Goal: Task Accomplishment & Management: Manage account settings

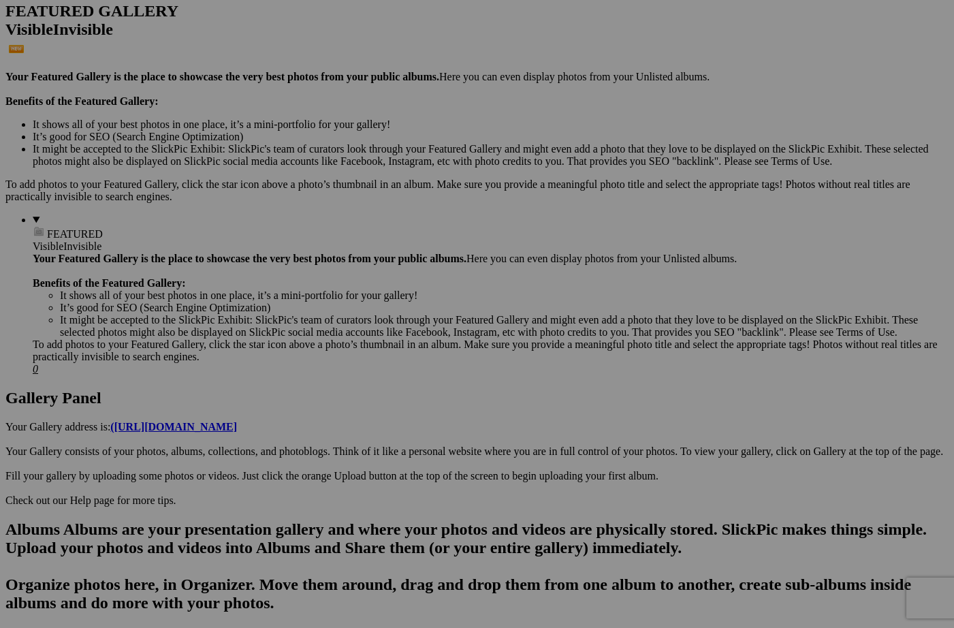
scroll to position [338, 0]
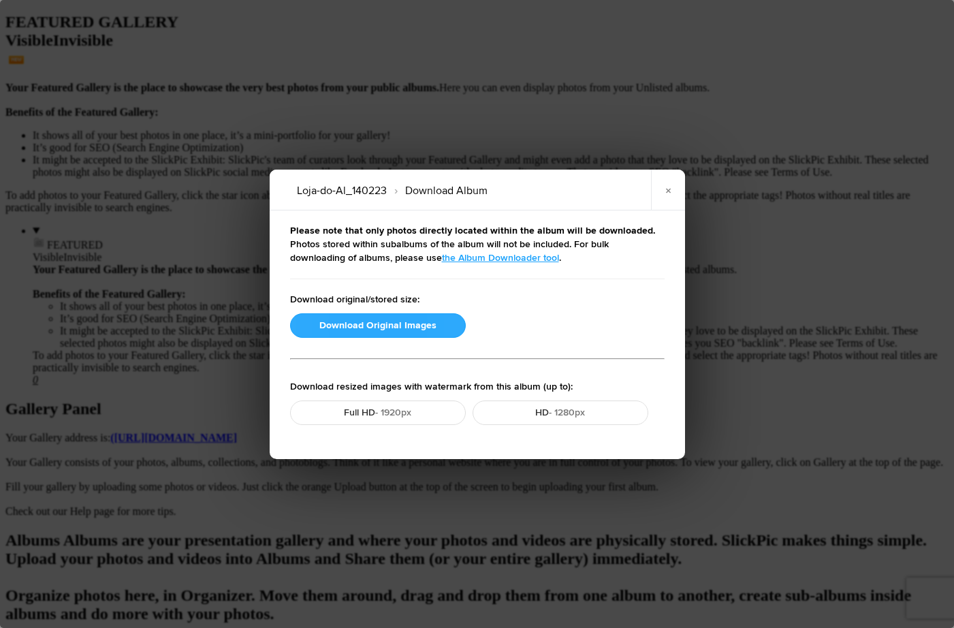
click at [382, 321] on button "Download Original Images" at bounding box center [378, 325] width 176 height 25
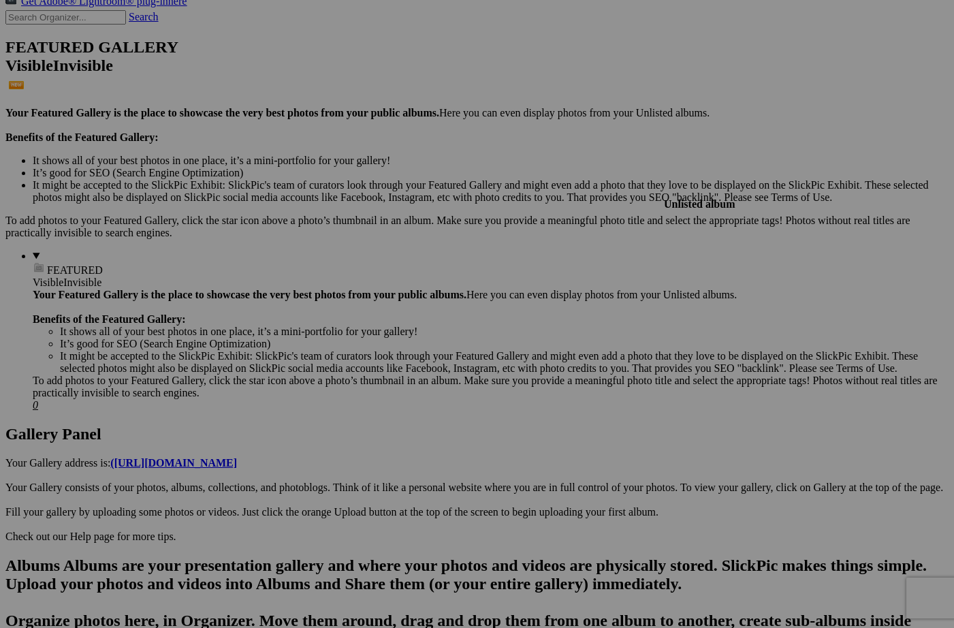
scroll to position [315, 0]
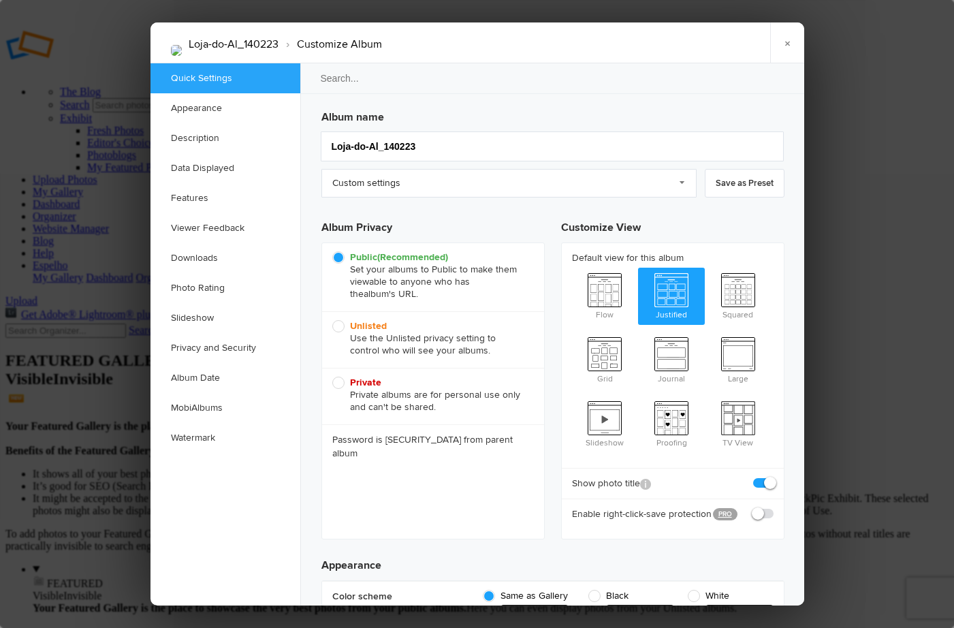
scroll to position [0, 0]
click at [340, 326] on span "Unlisted Use the Unlisted privacy setting to control who will see your albums." at bounding box center [429, 338] width 195 height 37
click at [332, 320] on input "Unlisted Use the Unlisted privacy setting to control who will see your albums." at bounding box center [332, 319] width 1 height 1
radio input "true"
click at [784, 42] on link "×" at bounding box center [787, 42] width 34 height 41
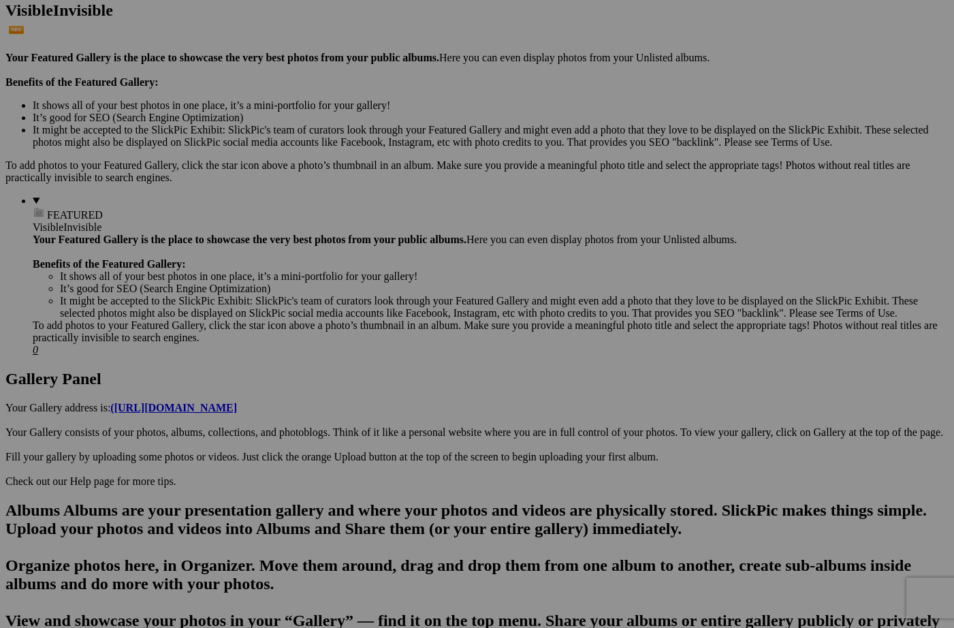
scroll to position [370, 0]
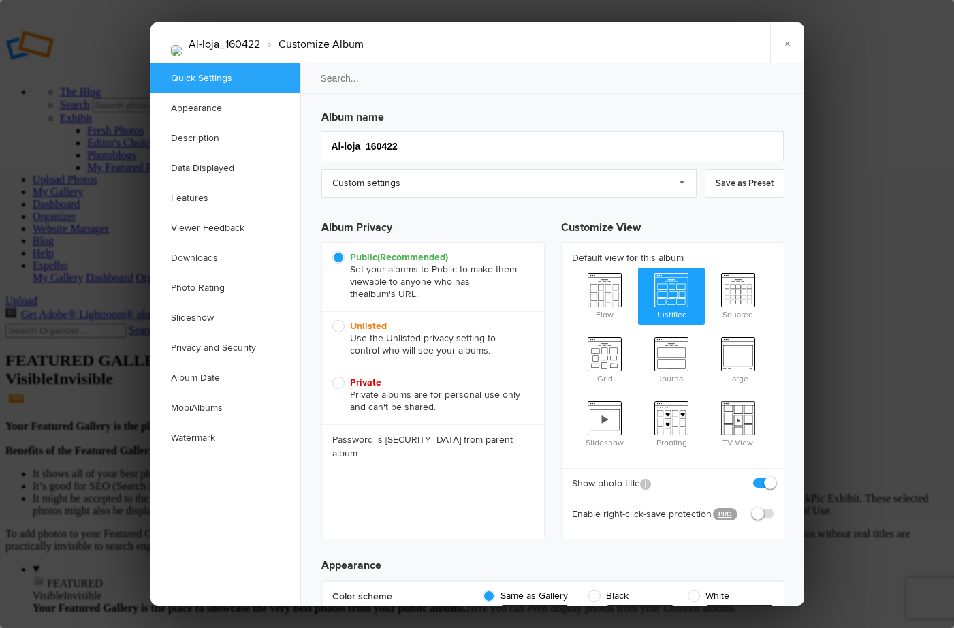
scroll to position [0, 0]
click at [340, 327] on span "Unlisted Use the Unlisted privacy setting to control who will see your albums." at bounding box center [429, 338] width 195 height 37
click at [332, 320] on input "Unlisted Use the Unlisted privacy setting to control who will see your albums." at bounding box center [332, 319] width 1 height 1
radio input "true"
click at [788, 39] on link "×" at bounding box center [787, 42] width 34 height 41
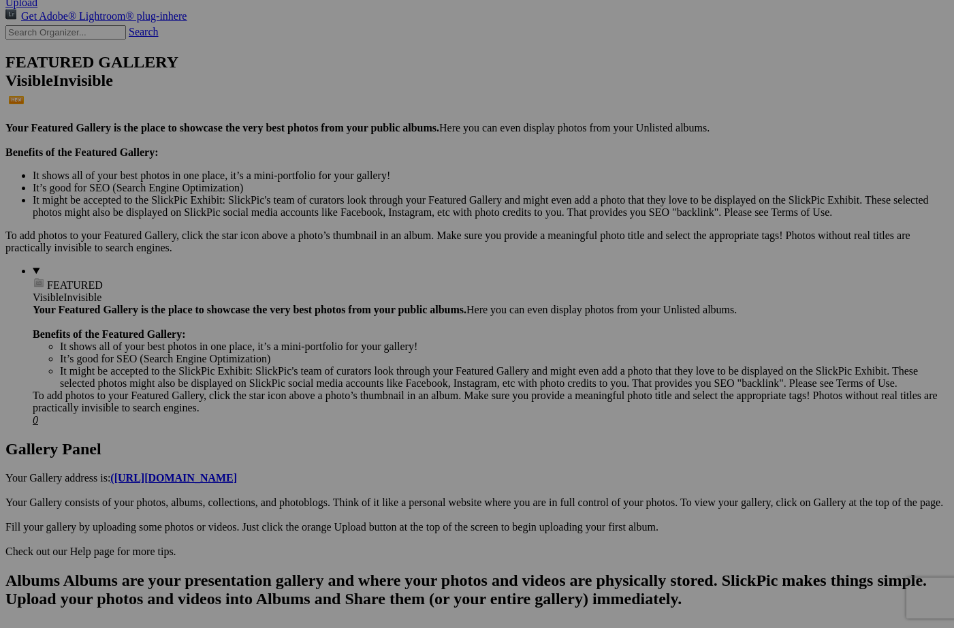
scroll to position [308, 0]
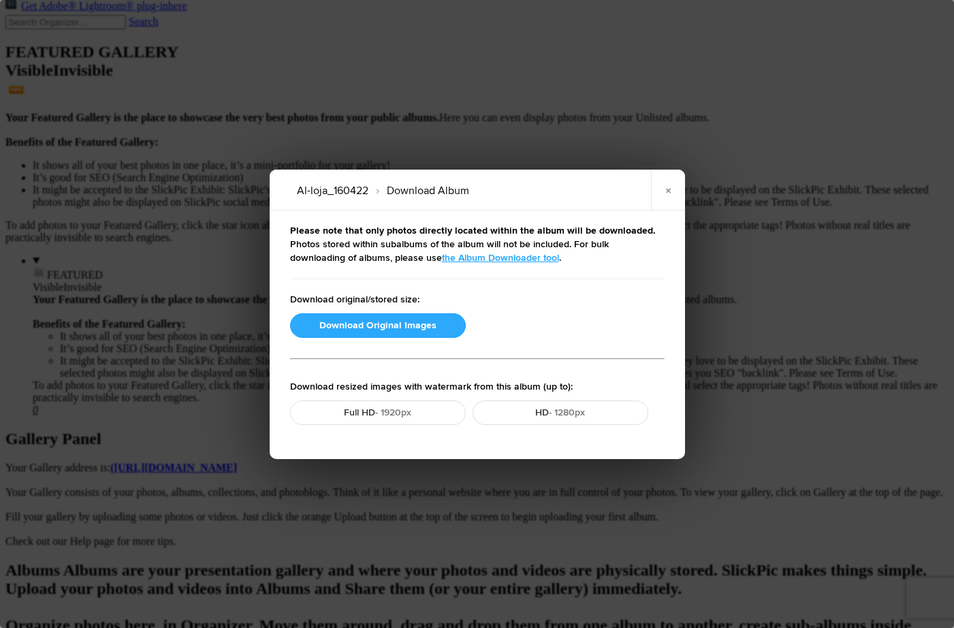
click at [374, 325] on button "Download Original Images" at bounding box center [378, 325] width 176 height 25
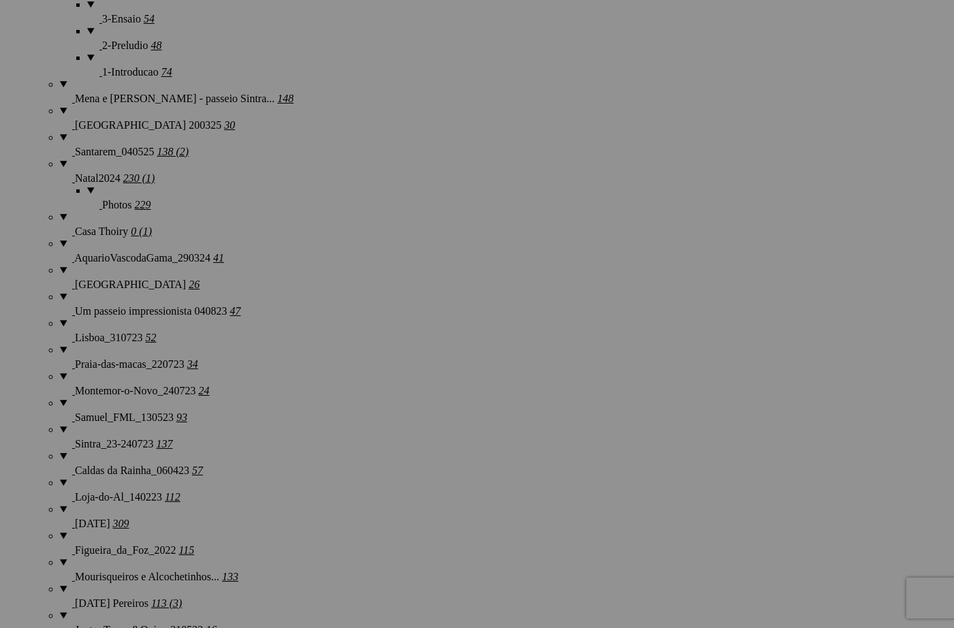
scroll to position [1535, 0]
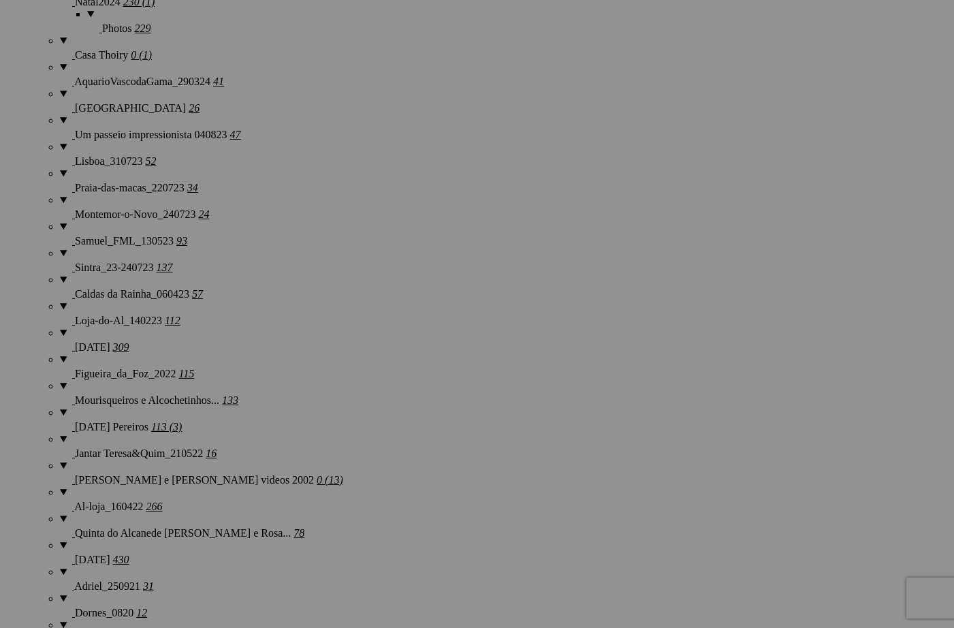
scroll to position [1728, 0]
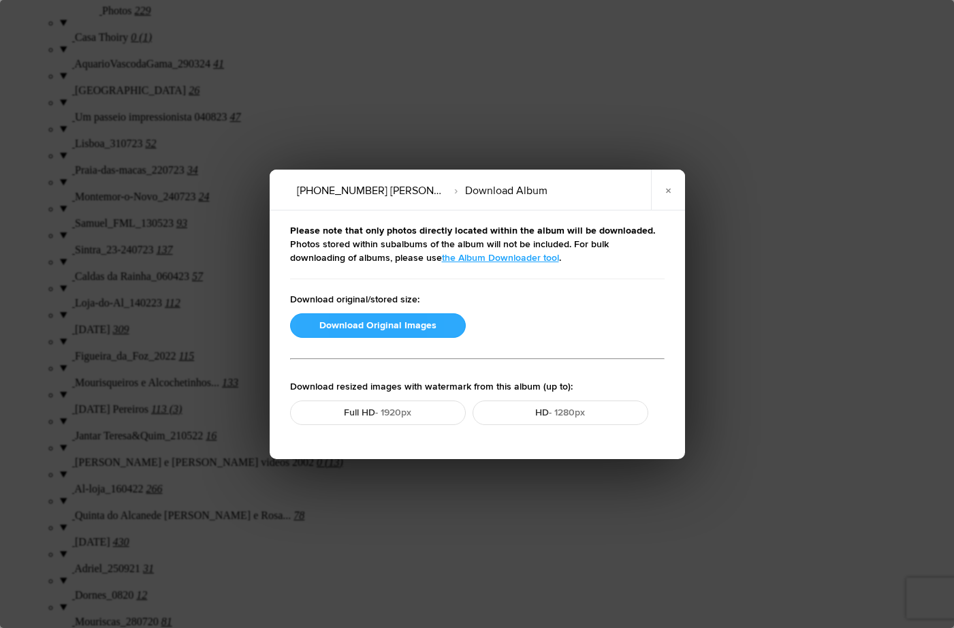
click at [414, 321] on button "Download Original Images" at bounding box center [378, 325] width 176 height 25
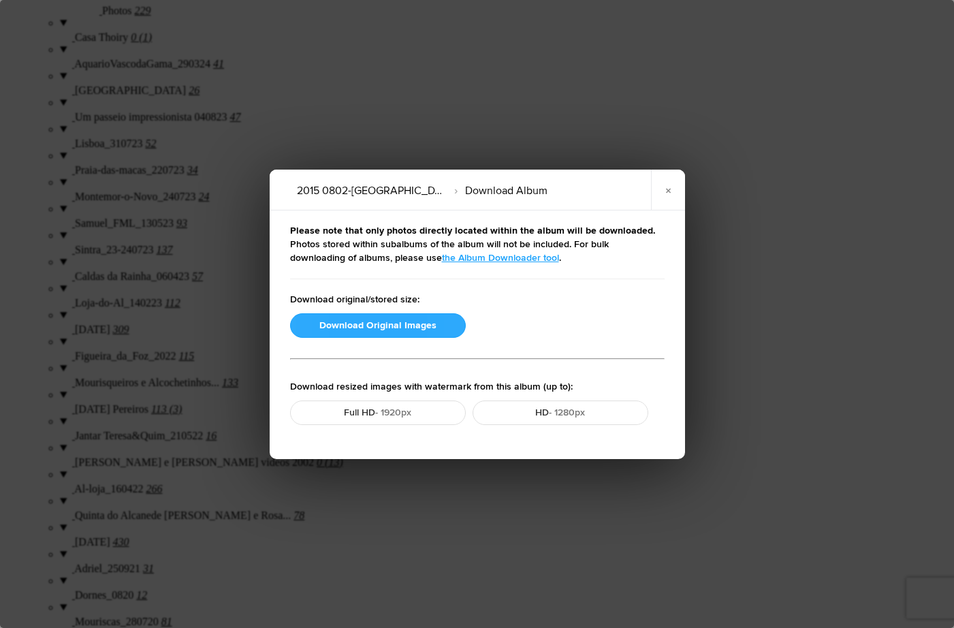
click at [394, 325] on button "Download Original Images" at bounding box center [378, 325] width 176 height 25
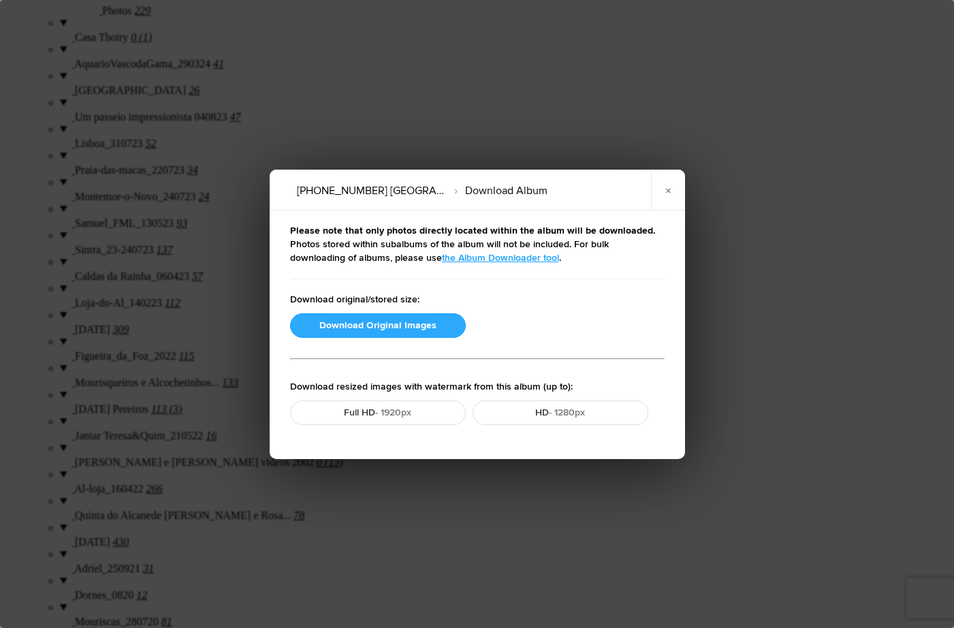
click at [377, 323] on button "Download Original Images" at bounding box center [378, 325] width 176 height 25
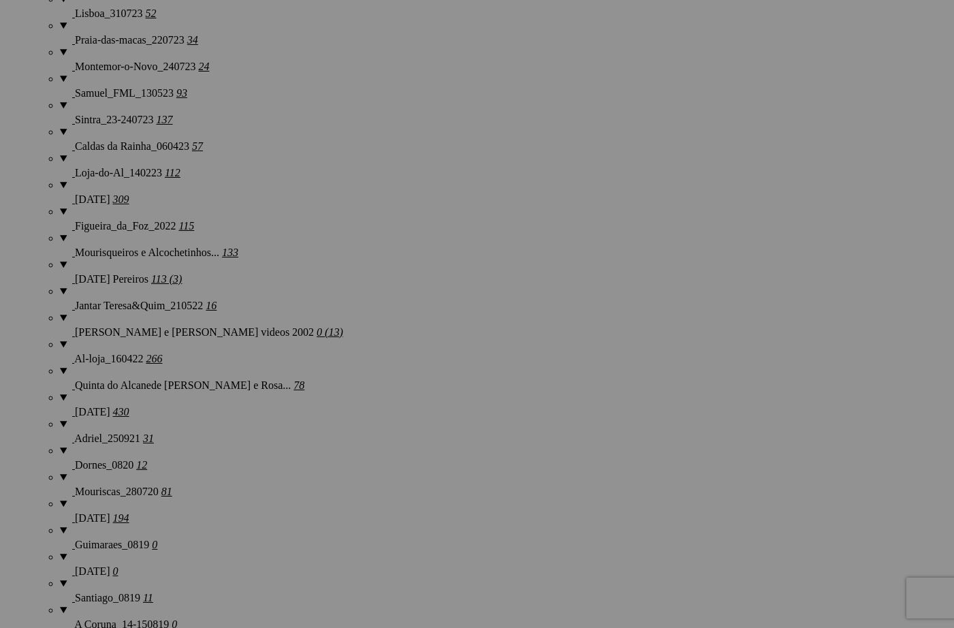
scroll to position [1847, 0]
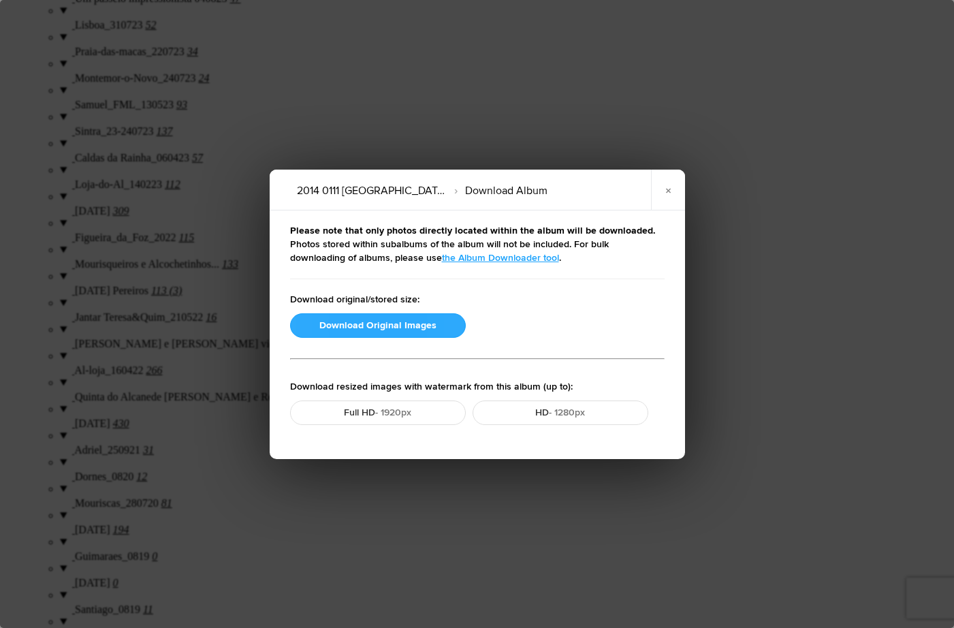
click at [377, 323] on button "Download Original Images" at bounding box center [378, 325] width 176 height 25
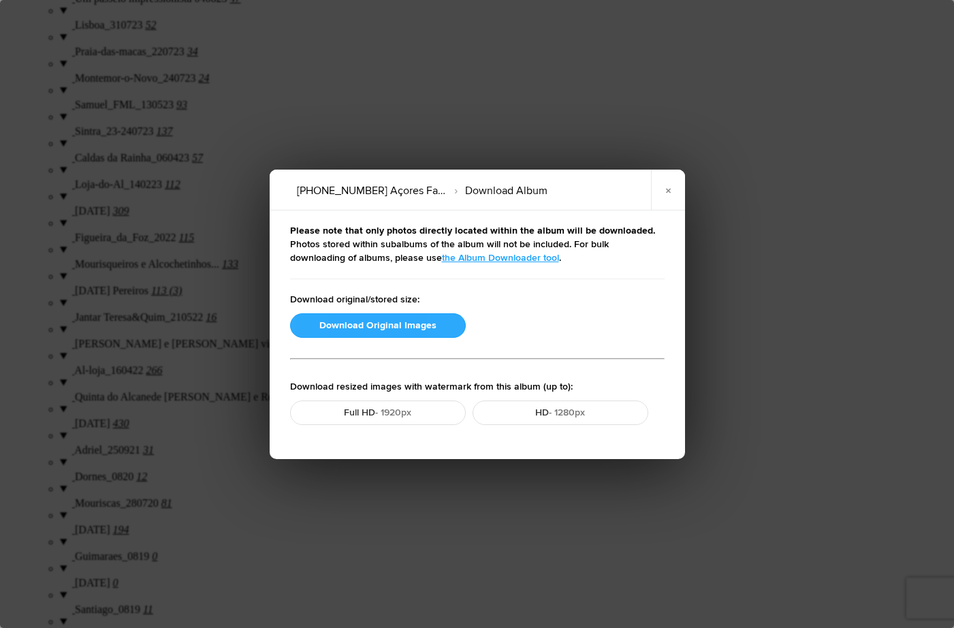
click at [414, 325] on button "Download Original Images" at bounding box center [378, 325] width 176 height 25
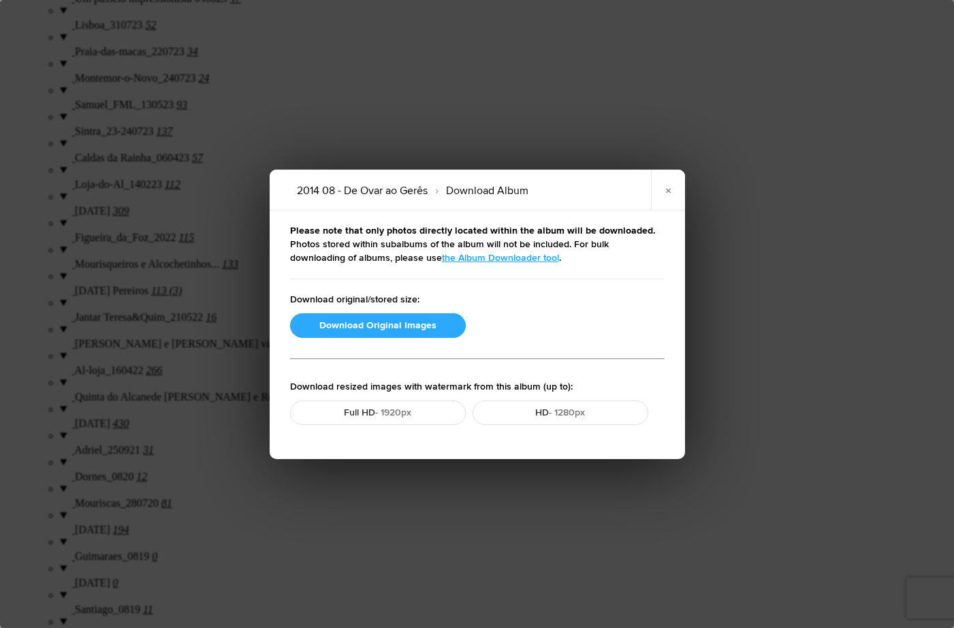
click at [360, 321] on button "Download Original Images" at bounding box center [378, 325] width 176 height 25
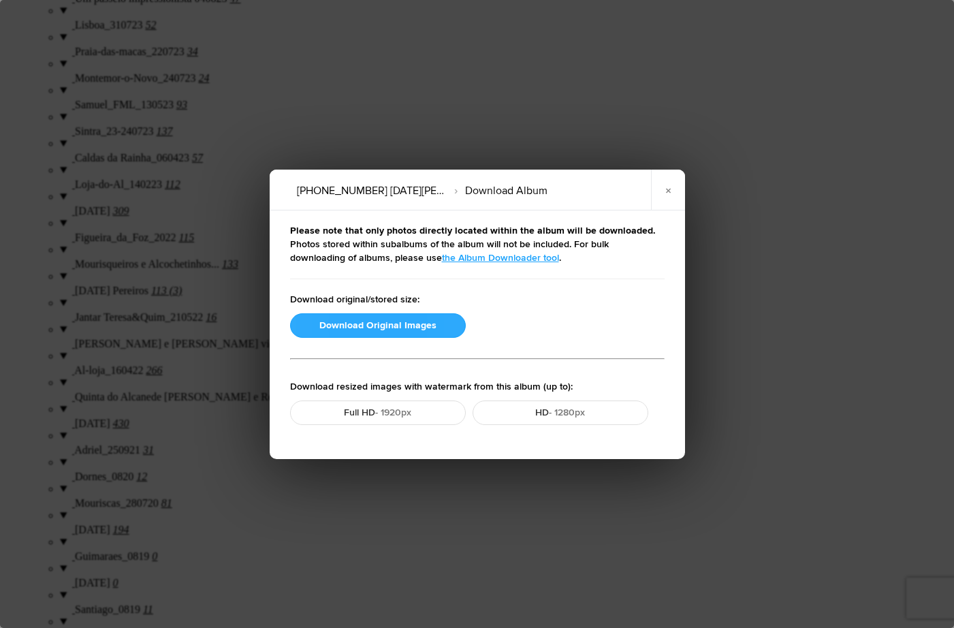
click at [398, 322] on button "Download Original Images" at bounding box center [378, 325] width 176 height 25
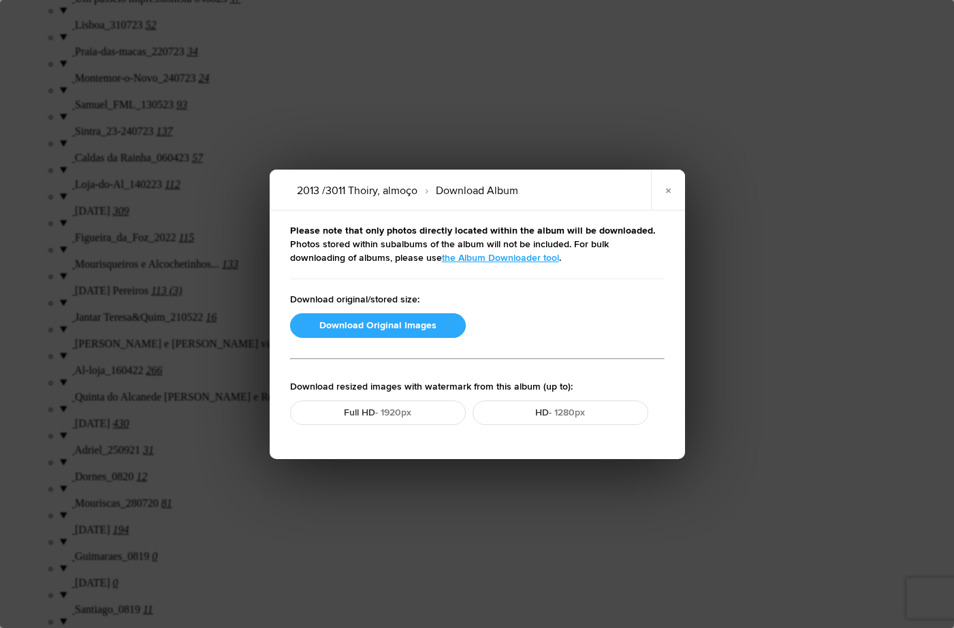
click at [353, 320] on button "Download Original Images" at bounding box center [378, 325] width 176 height 25
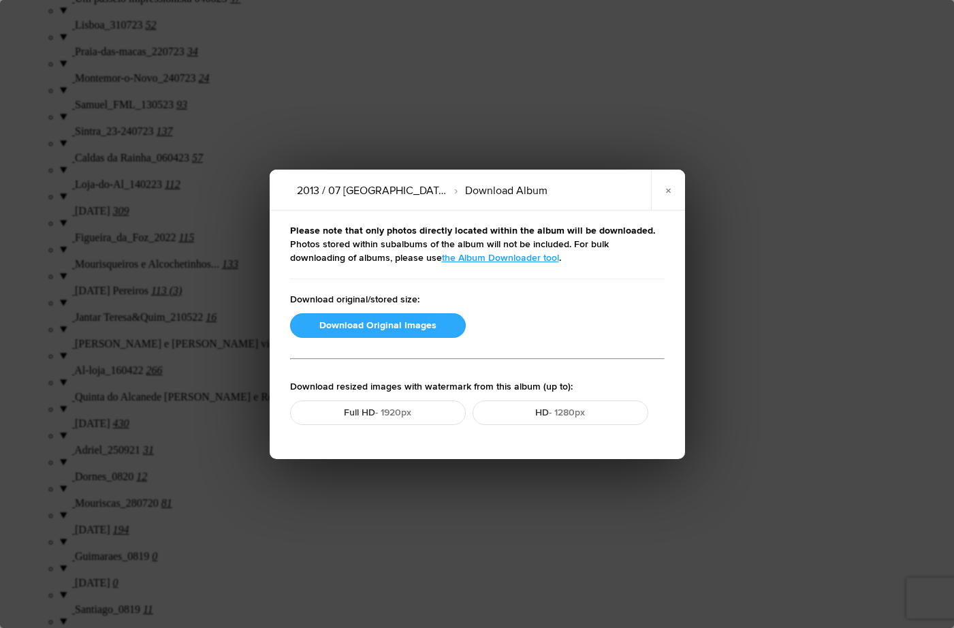
click at [396, 322] on button "Download Original Images" at bounding box center [378, 325] width 176 height 25
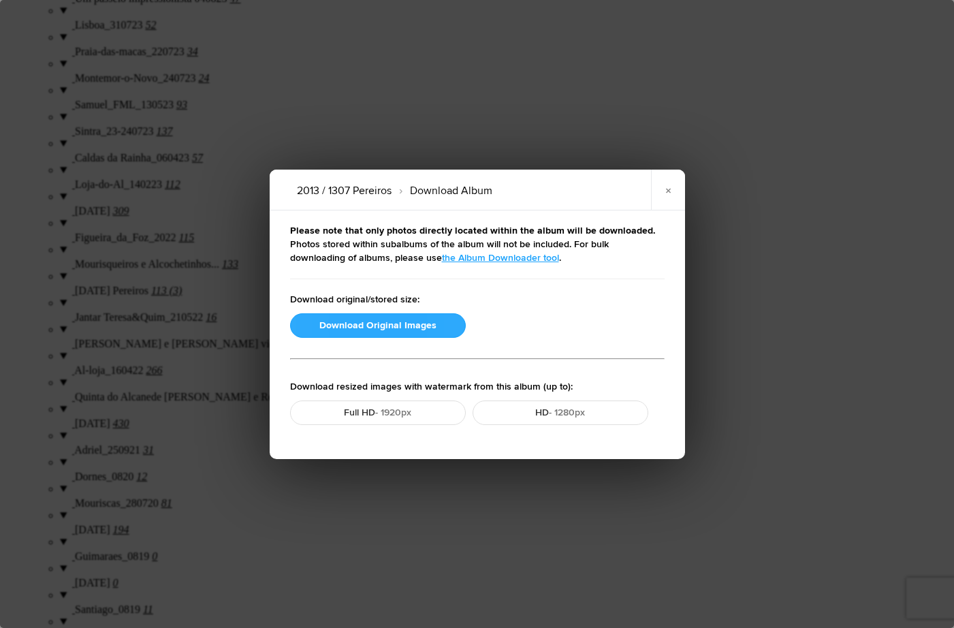
click at [383, 323] on button "Download Original Images" at bounding box center [378, 325] width 176 height 25
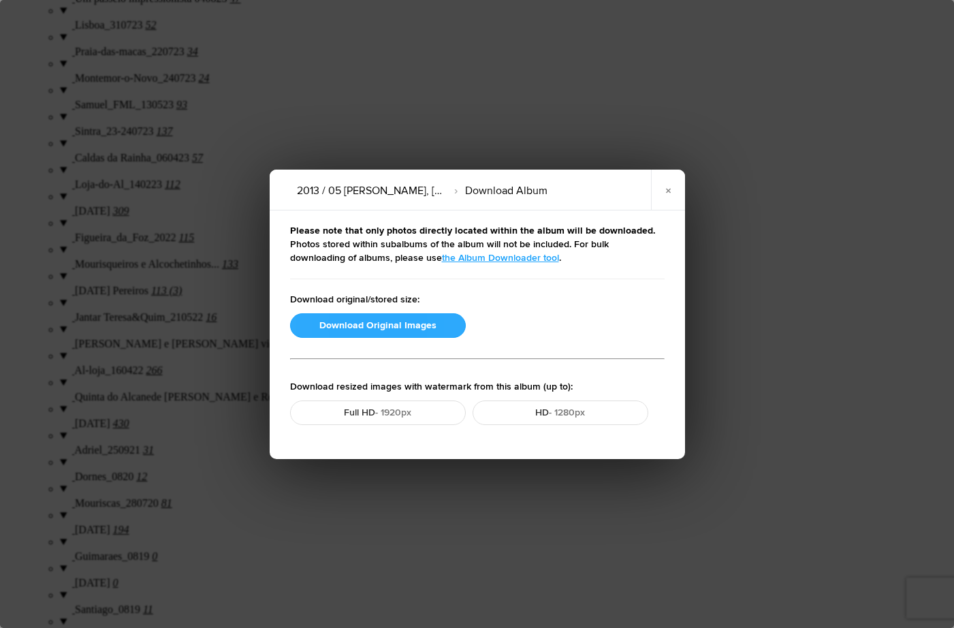
click at [383, 321] on button "Download Original Images" at bounding box center [378, 325] width 176 height 25
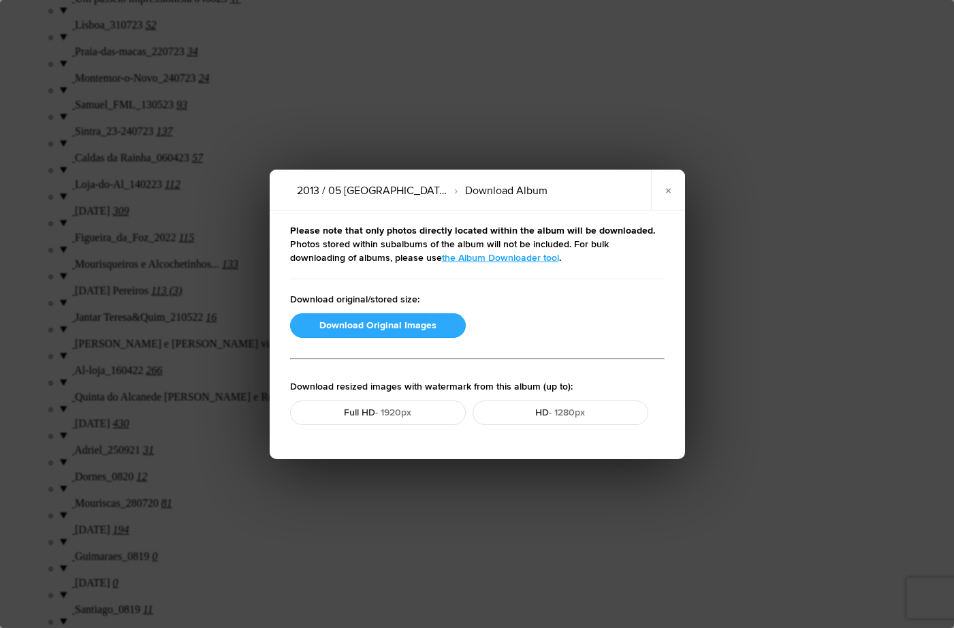
click at [405, 327] on button "Download Original Images" at bounding box center [378, 325] width 176 height 25
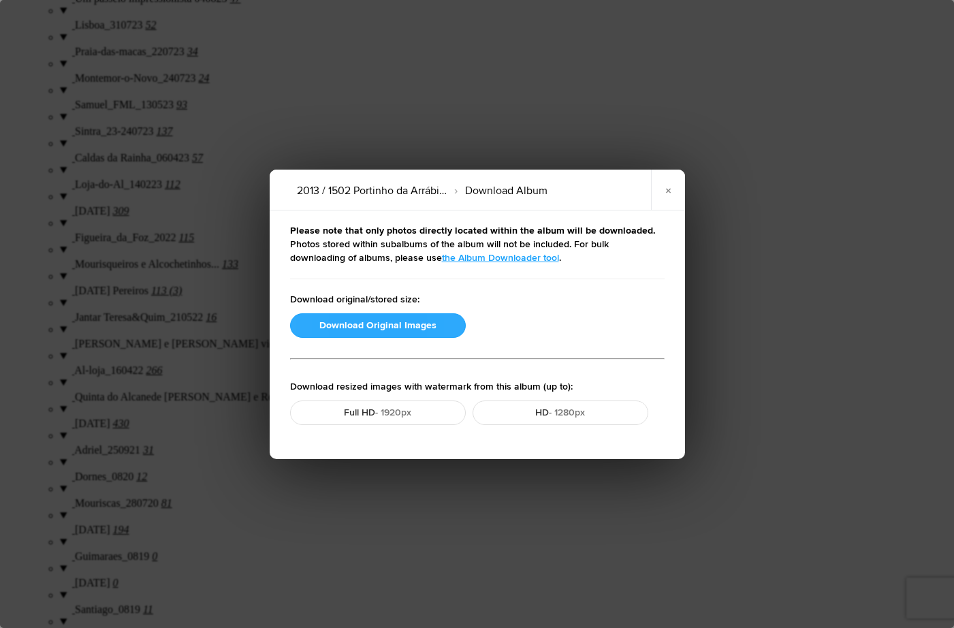
click at [372, 324] on button "Download Original Images" at bounding box center [378, 325] width 176 height 25
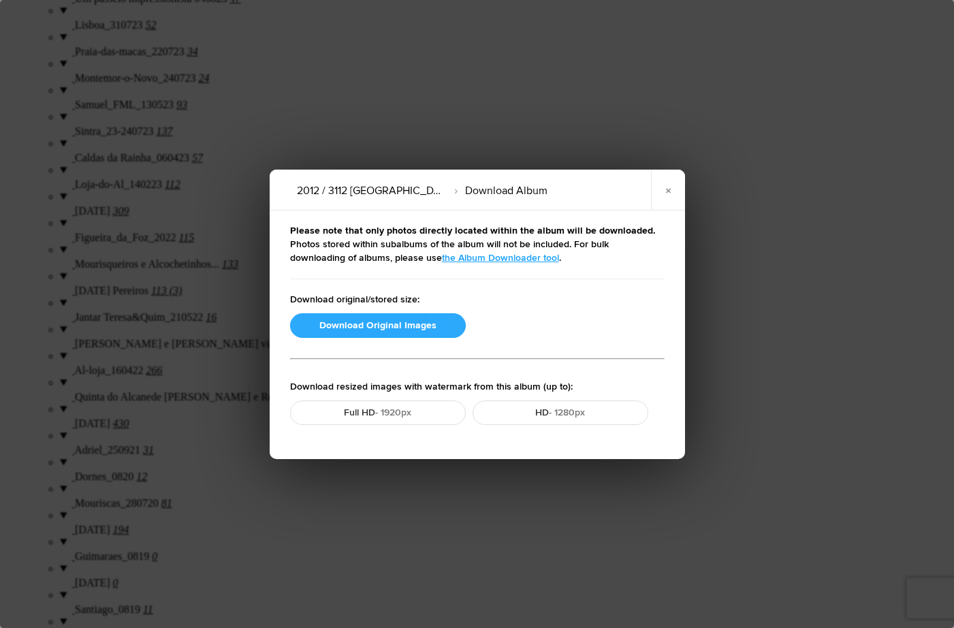
click at [391, 324] on button "Download Original Images" at bounding box center [378, 325] width 176 height 25
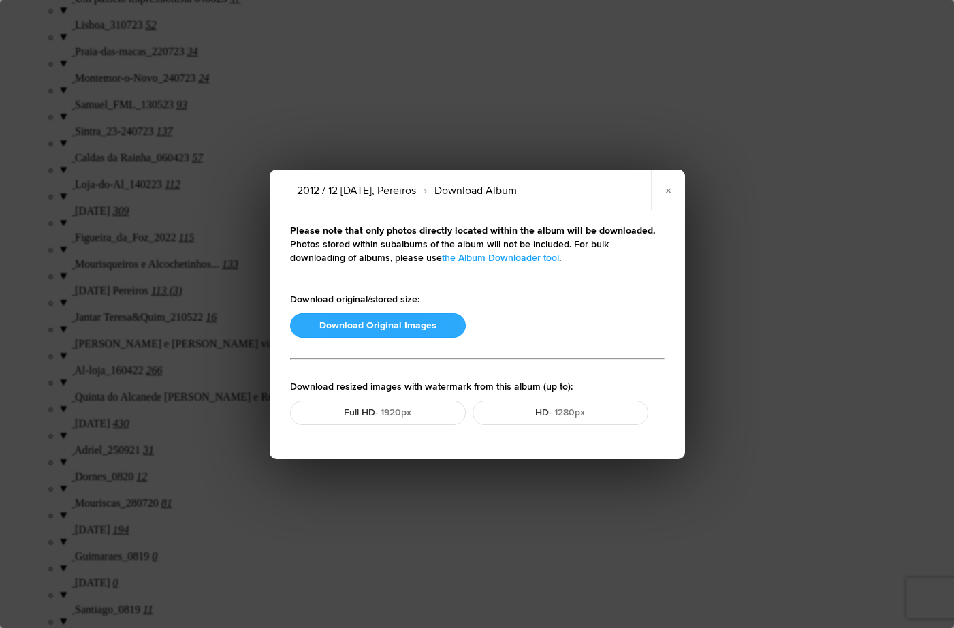
click at [381, 325] on button "Download Original Images" at bounding box center [378, 325] width 176 height 25
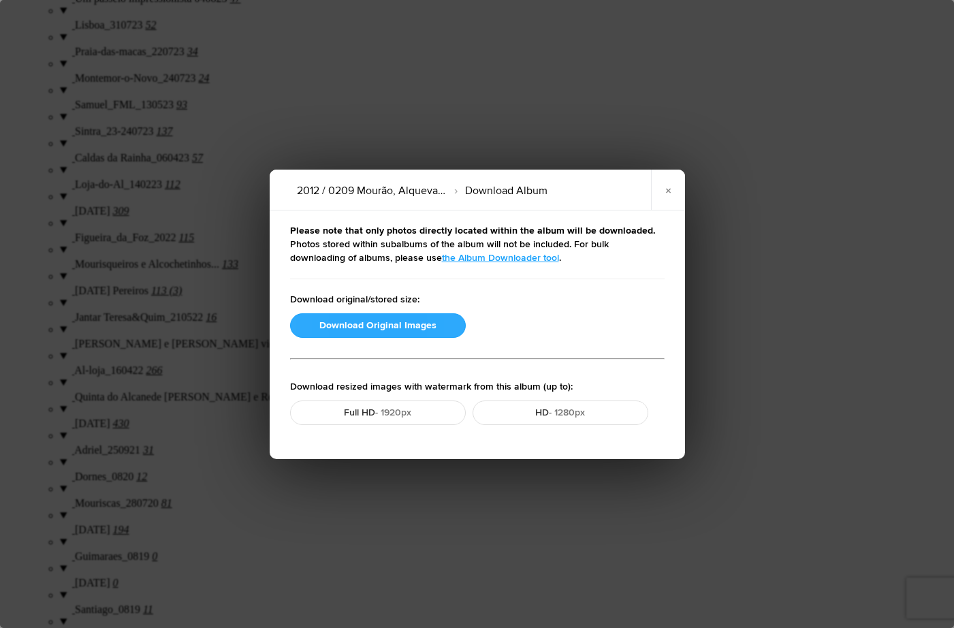
click at [357, 320] on button "Download Original Images" at bounding box center [378, 325] width 176 height 25
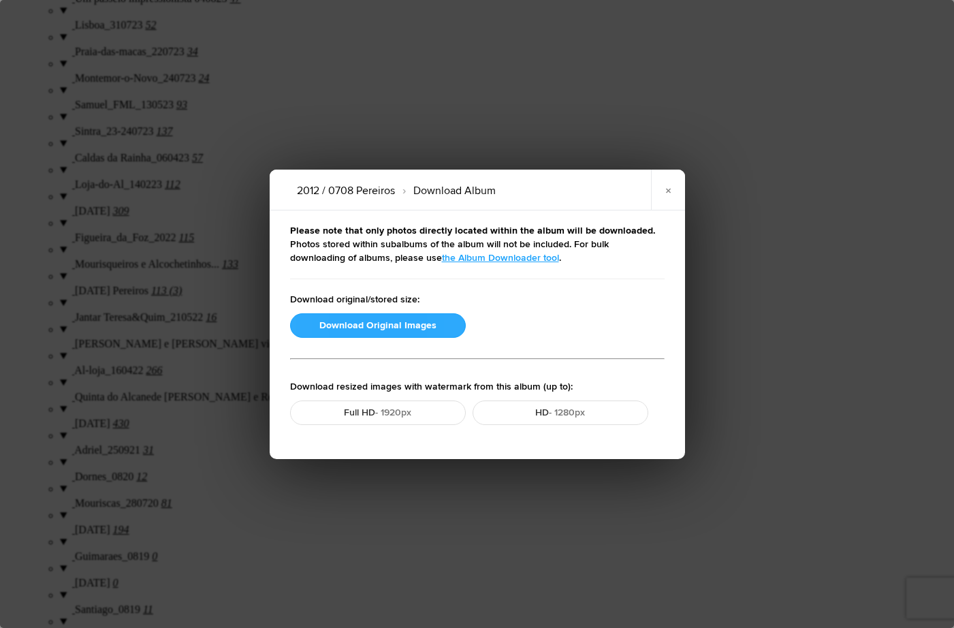
click at [379, 325] on button "Download Original Images" at bounding box center [378, 325] width 176 height 25
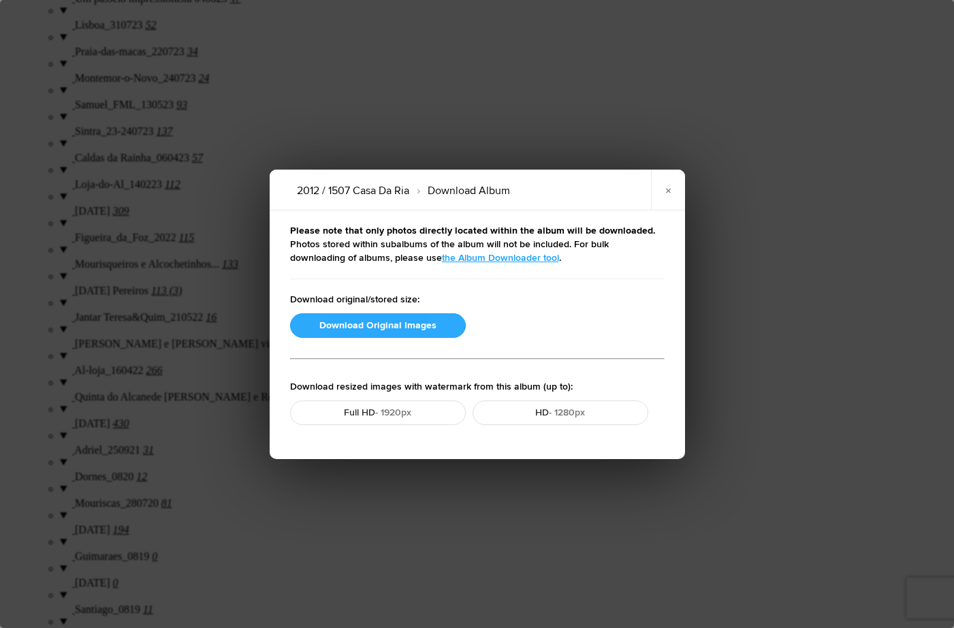
click at [408, 323] on button "Download Original Images" at bounding box center [378, 325] width 176 height 25
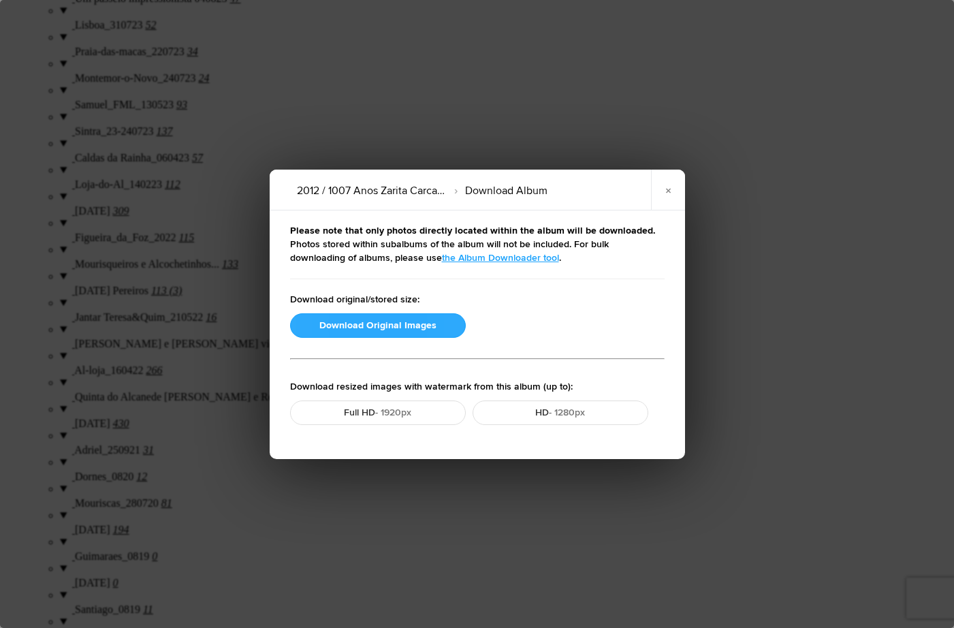
click at [422, 325] on button "Download Original Images" at bounding box center [378, 325] width 176 height 25
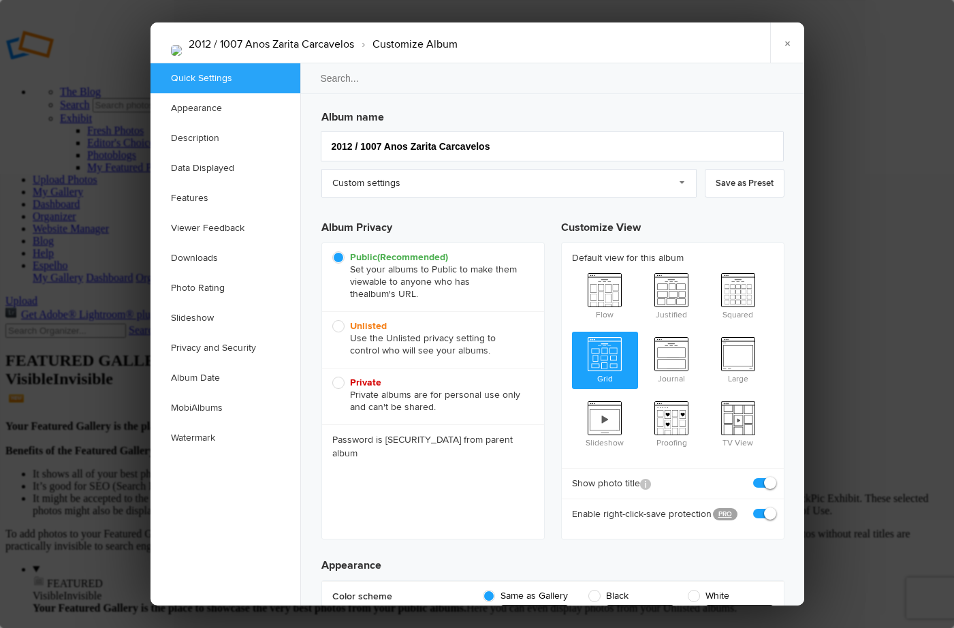
scroll to position [0, 0]
click at [340, 325] on span "Unlisted Use the Unlisted privacy setting to control who will see your albums." at bounding box center [429, 338] width 195 height 37
click at [332, 320] on input "Unlisted Use the Unlisted privacy setting to control who will see your albums." at bounding box center [332, 319] width 1 height 1
radio input "true"
click at [786, 42] on link "×" at bounding box center [787, 42] width 34 height 41
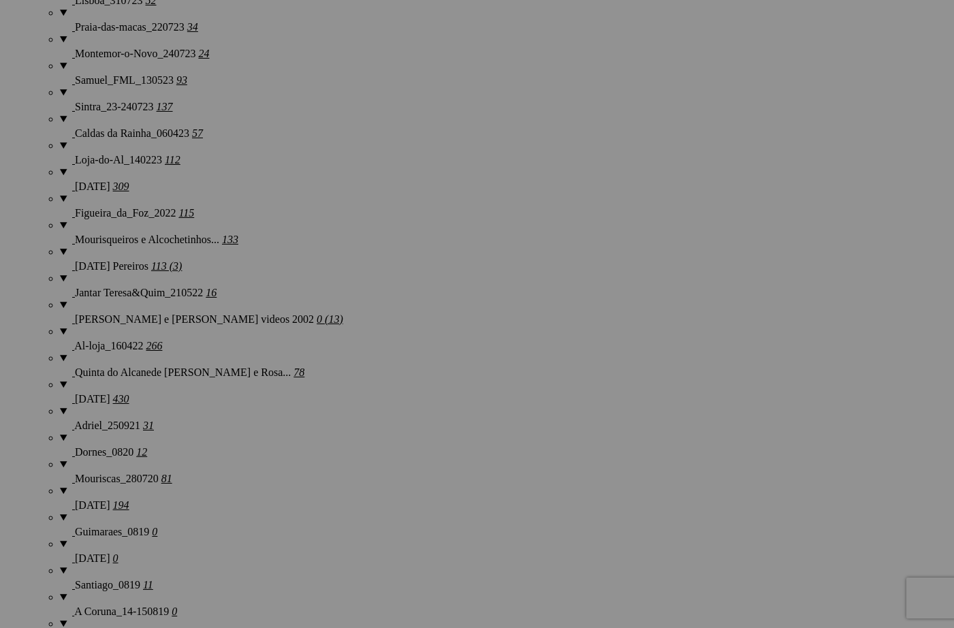
scroll to position [1867, 0]
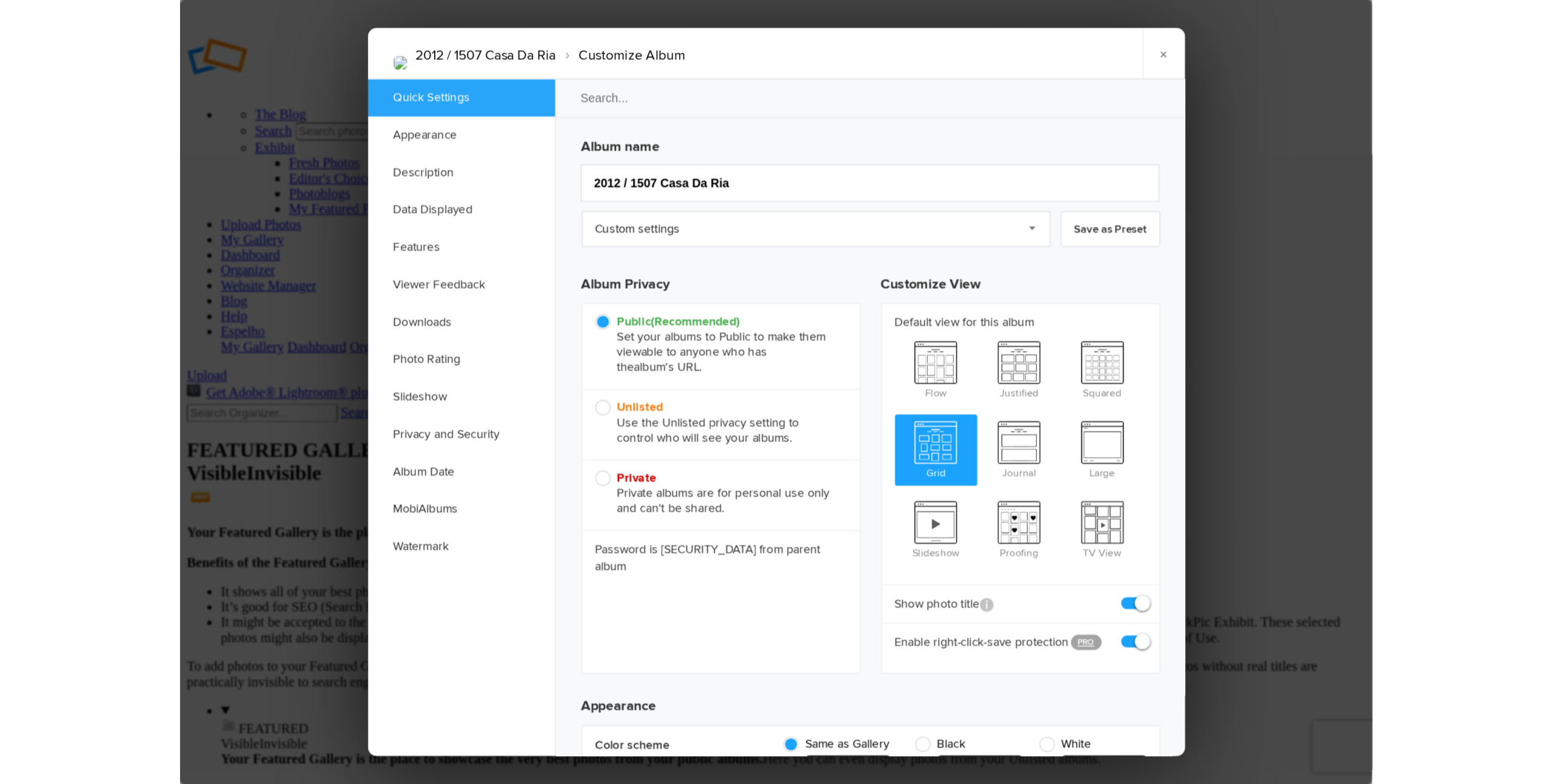
scroll to position [0, 0]
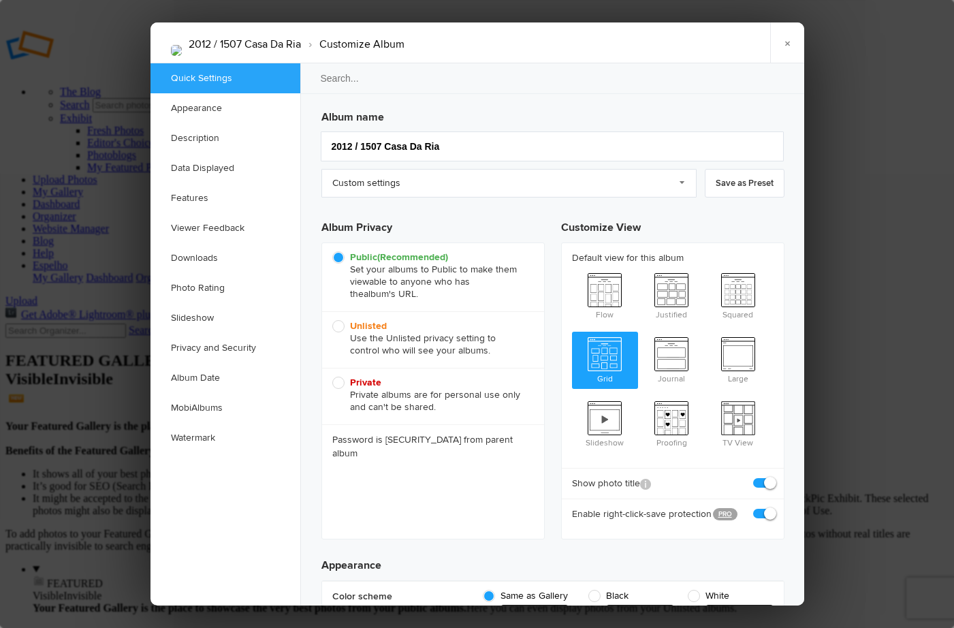
click at [339, 326] on span "Unlisted Use the Unlisted privacy setting to control who will see your albums." at bounding box center [429, 338] width 195 height 37
click at [332, 320] on input "Unlisted Use the Unlisted privacy setting to control who will see your albums." at bounding box center [332, 319] width 1 height 1
radio input "true"
click at [790, 43] on link "×" at bounding box center [787, 42] width 34 height 41
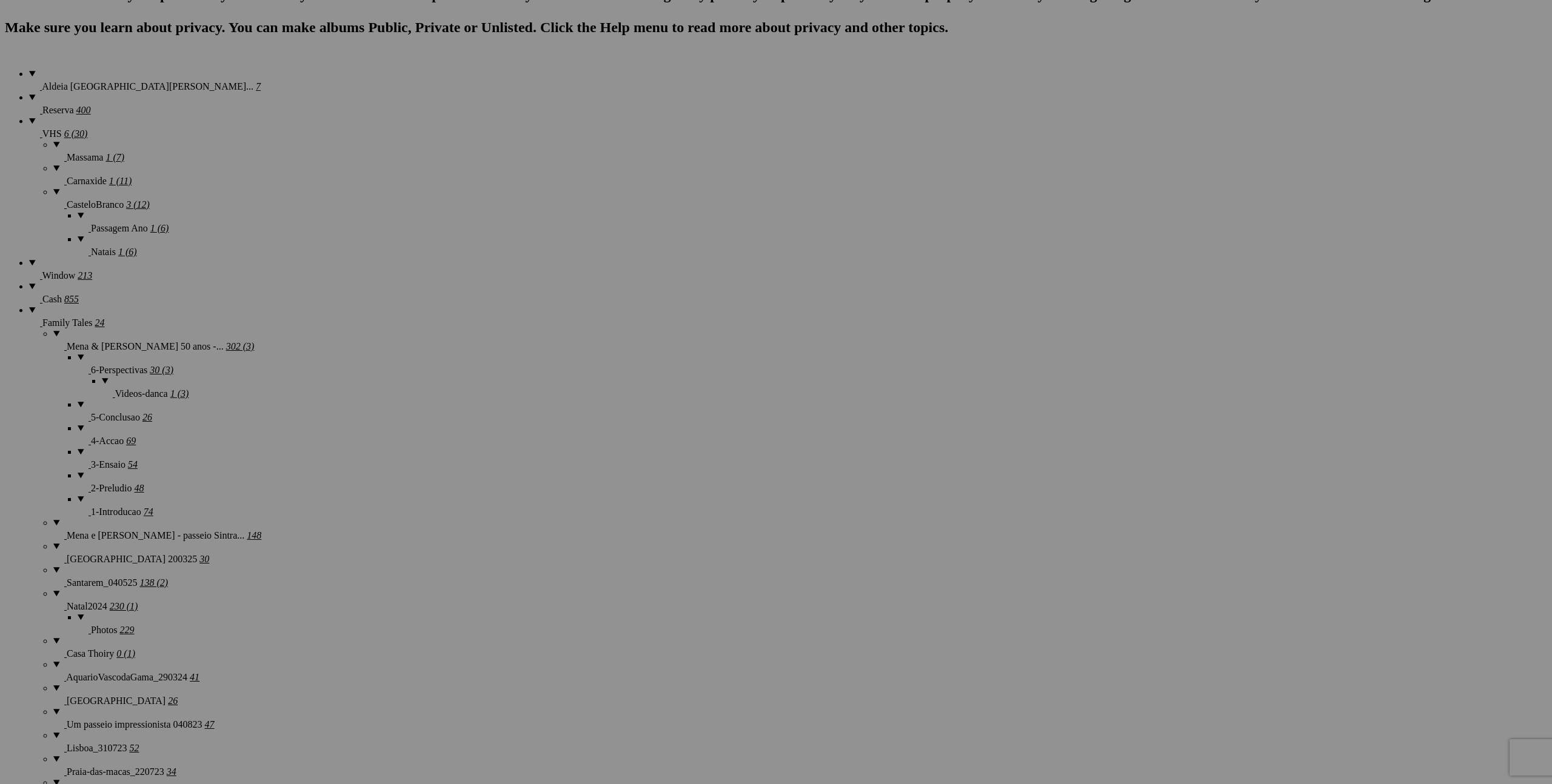
scroll to position [819, 0]
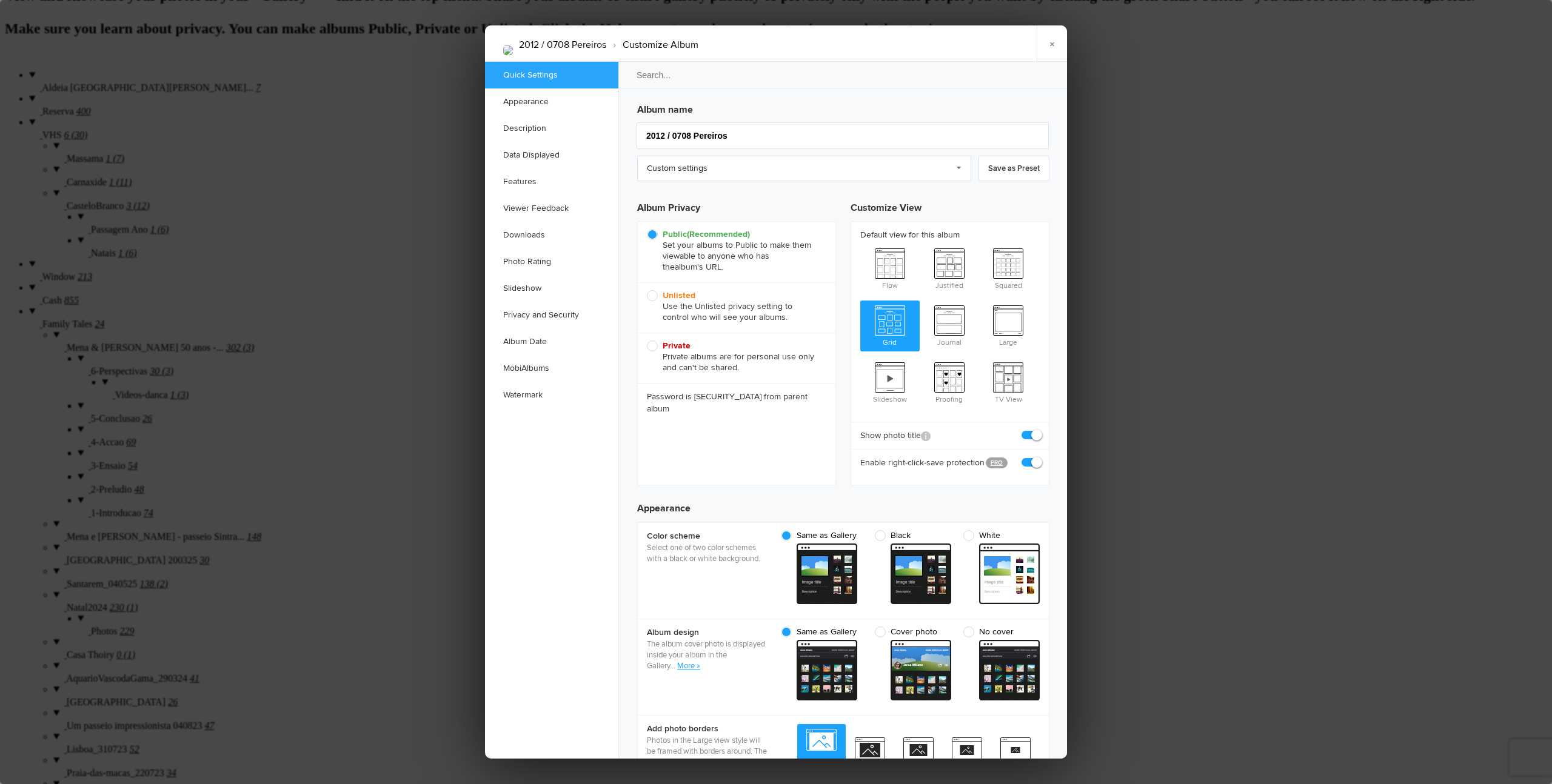
scroll to position [0, 0]
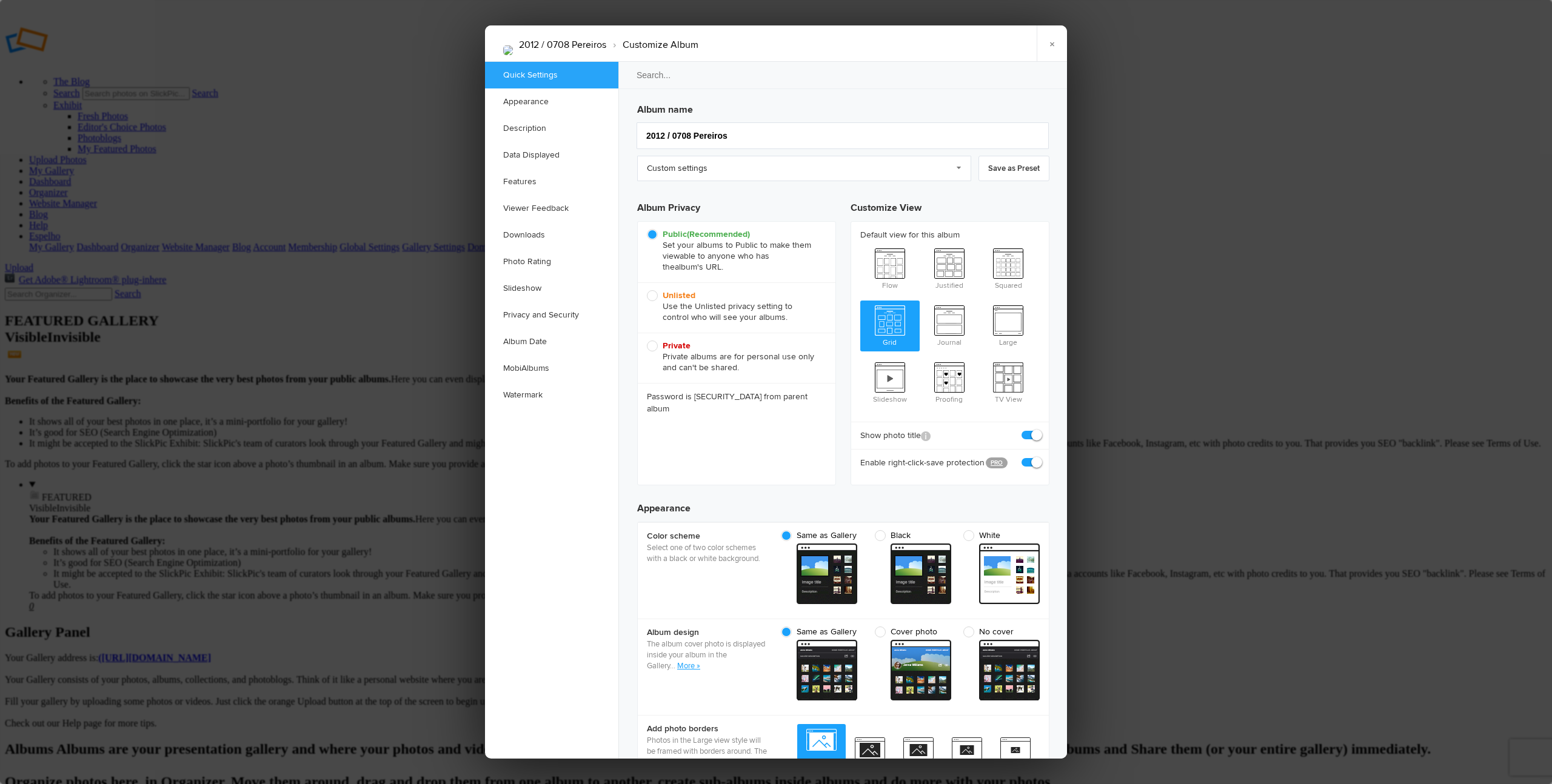
click at [653, 294] on span "Unlisted Use the Unlisted privacy setting to control who will see your albums." at bounding box center [733, 306] width 174 height 33
click at [646, 290] on input "Unlisted Use the Unlisted privacy setting to control who will see your albums." at bounding box center [646, 289] width 1 height 1
radio input "true"
click at [849, 42] on link "×" at bounding box center [1052, 44] width 30 height 36
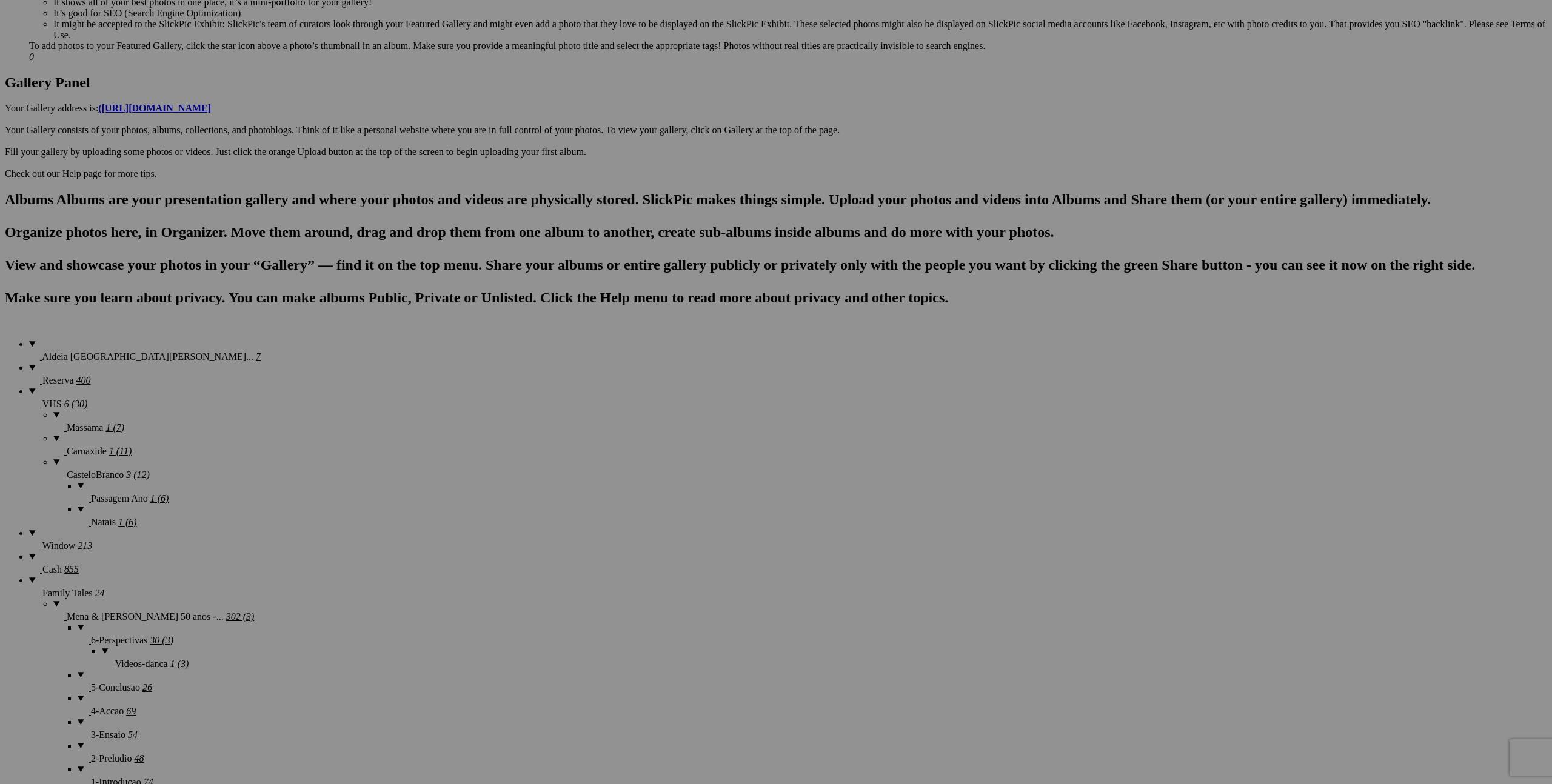
scroll to position [576, 0]
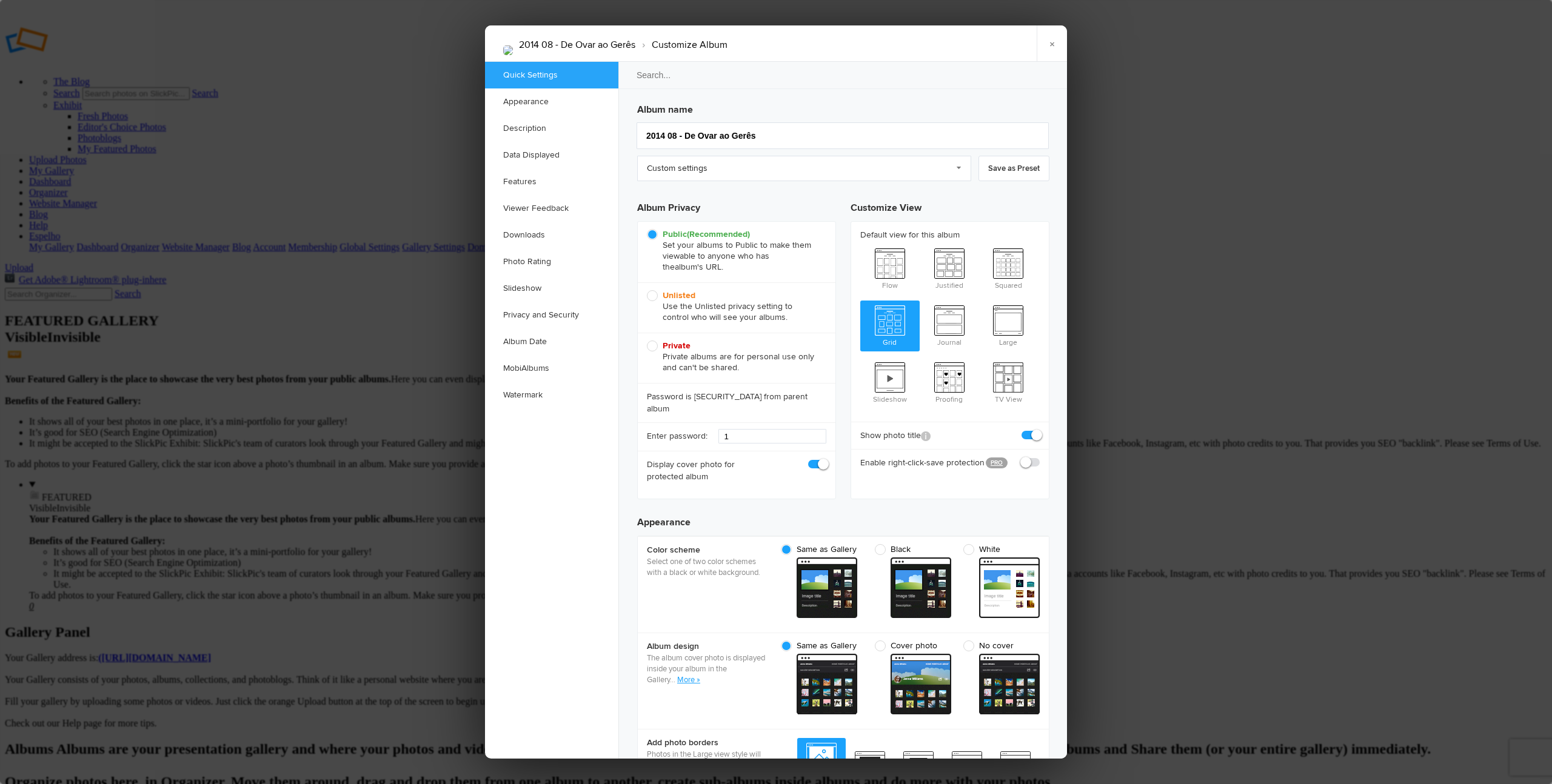
scroll to position [0, 0]
drag, startPoint x: 654, startPoint y: 297, endPoint x: 755, endPoint y: 271, distance: 104.3
click at [654, 297] on span "Unlisted Use the Unlisted privacy setting to control who will see your albums." at bounding box center [733, 306] width 174 height 33
click at [646, 290] on input "Unlisted Use the Unlisted privacy setting to control who will see your albums." at bounding box center [646, 289] width 1 height 1
radio input "true"
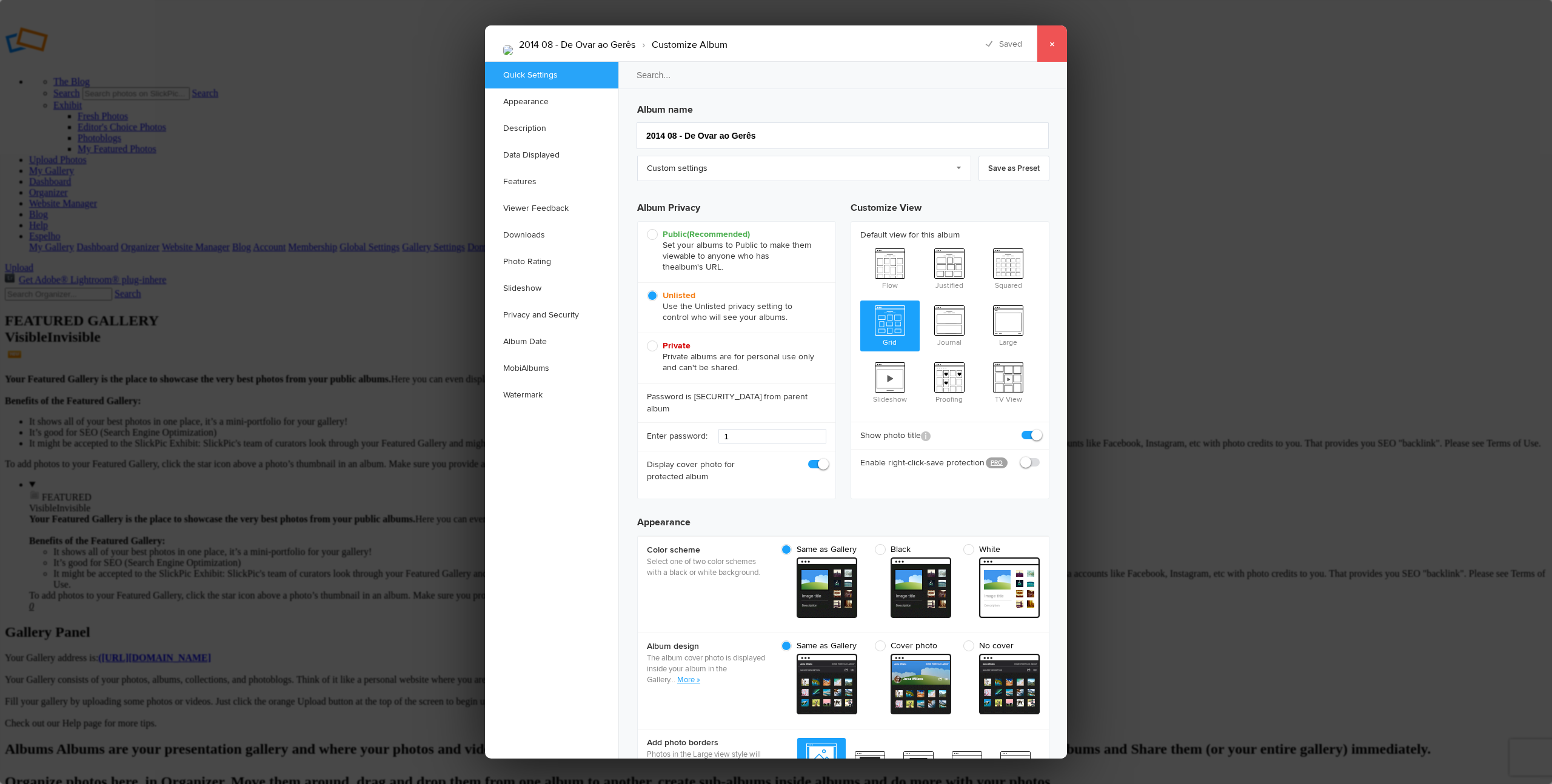
click at [849, 43] on link "×" at bounding box center [1052, 44] width 30 height 36
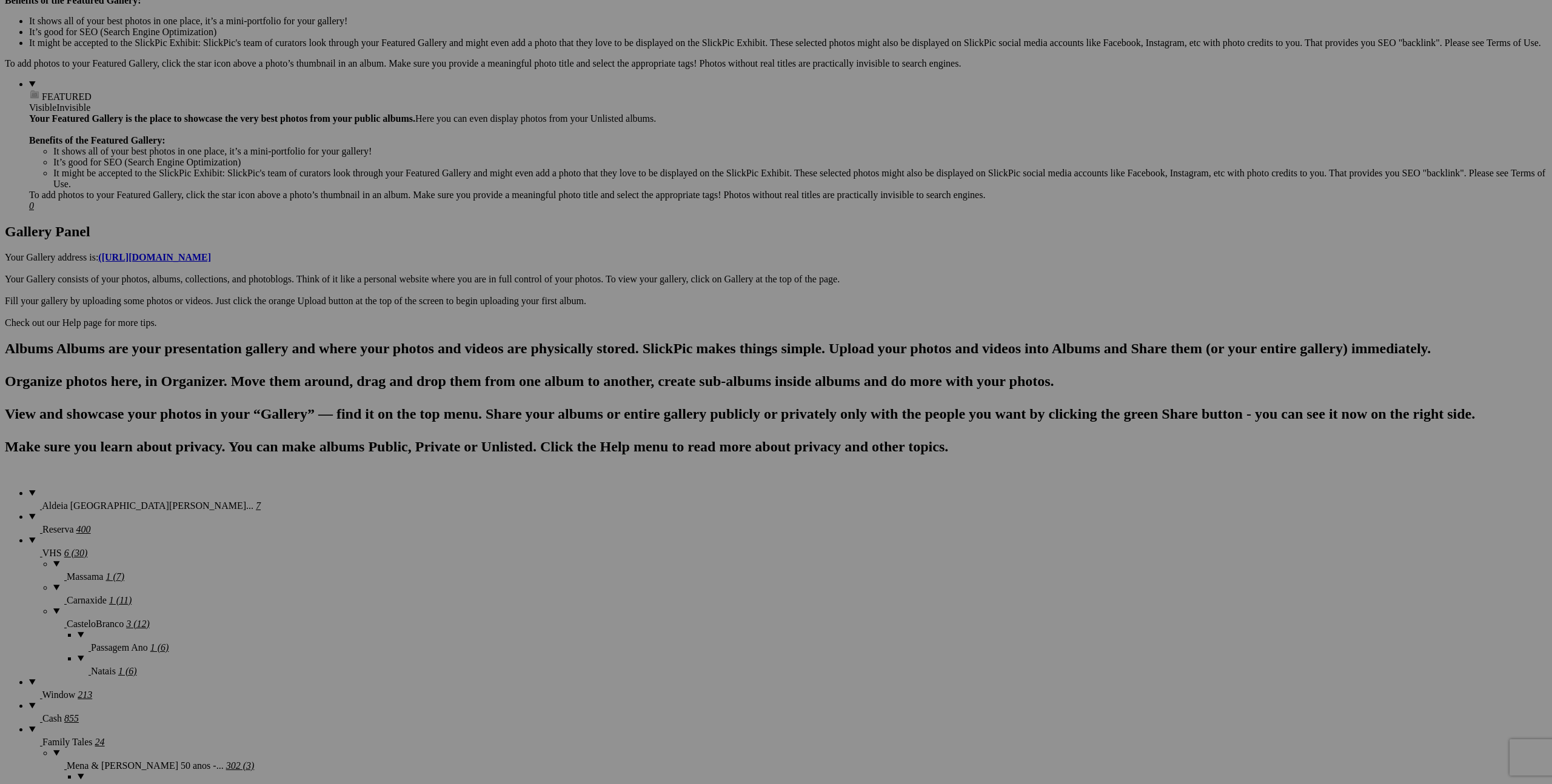
scroll to position [408, 0]
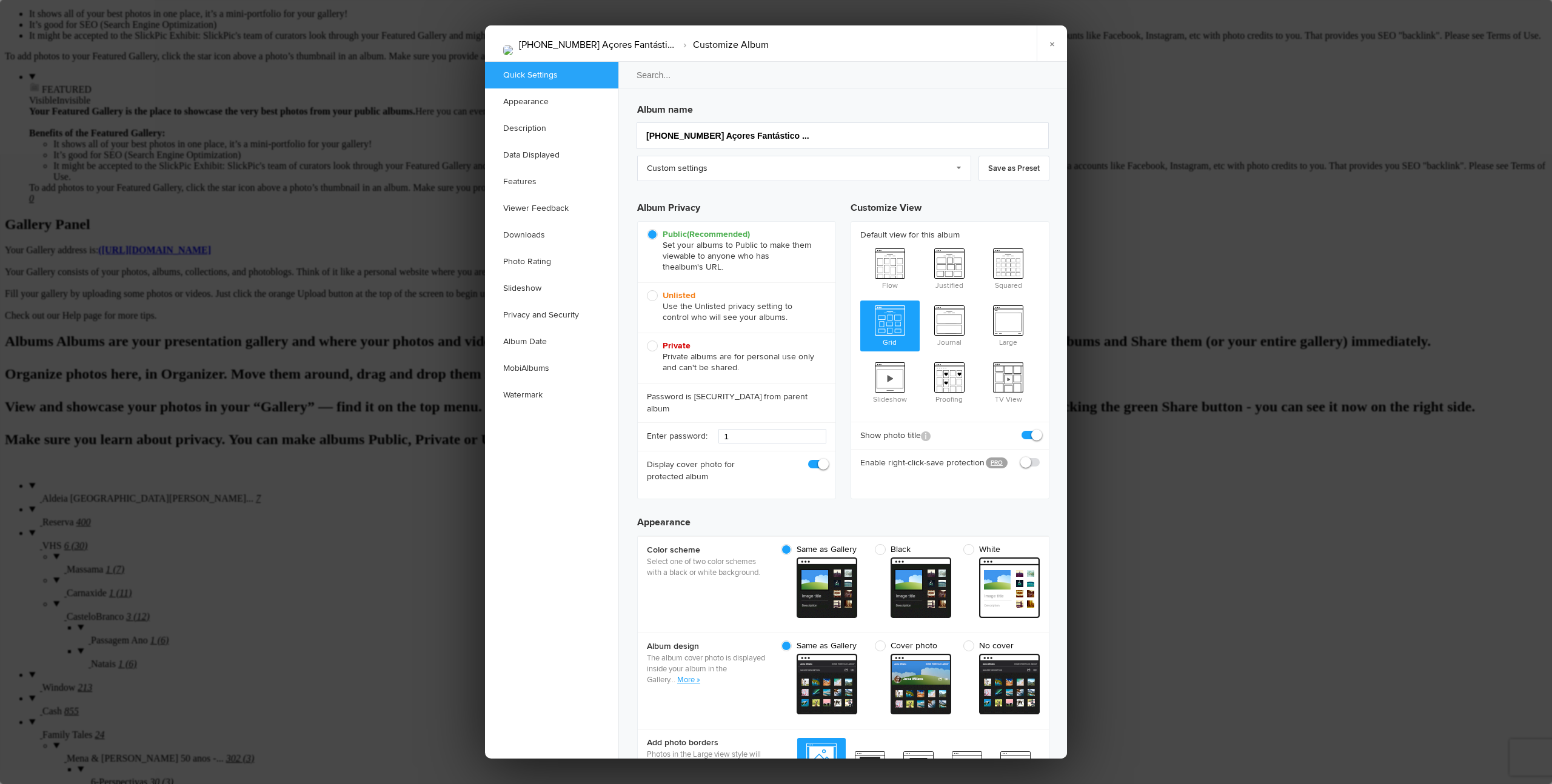
scroll to position [0, 0]
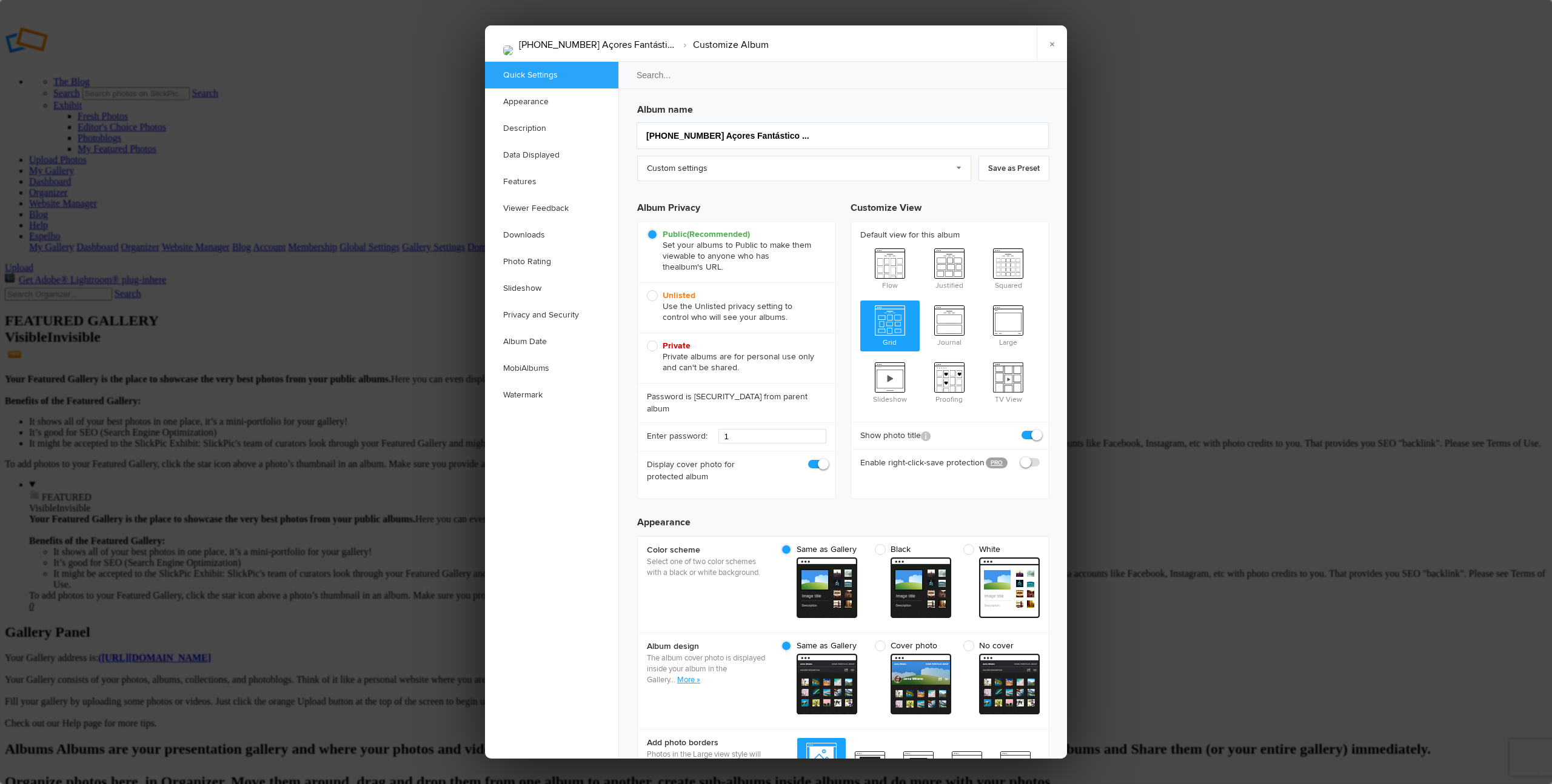
click at [652, 293] on span "Unlisted Use the Unlisted privacy setting to control who will see your albums." at bounding box center [733, 306] width 174 height 33
click at [646, 290] on input "Unlisted Use the Unlisted privacy setting to control who will see your albums." at bounding box center [646, 289] width 1 height 1
radio input "true"
click at [849, 44] on link "×" at bounding box center [1052, 44] width 30 height 36
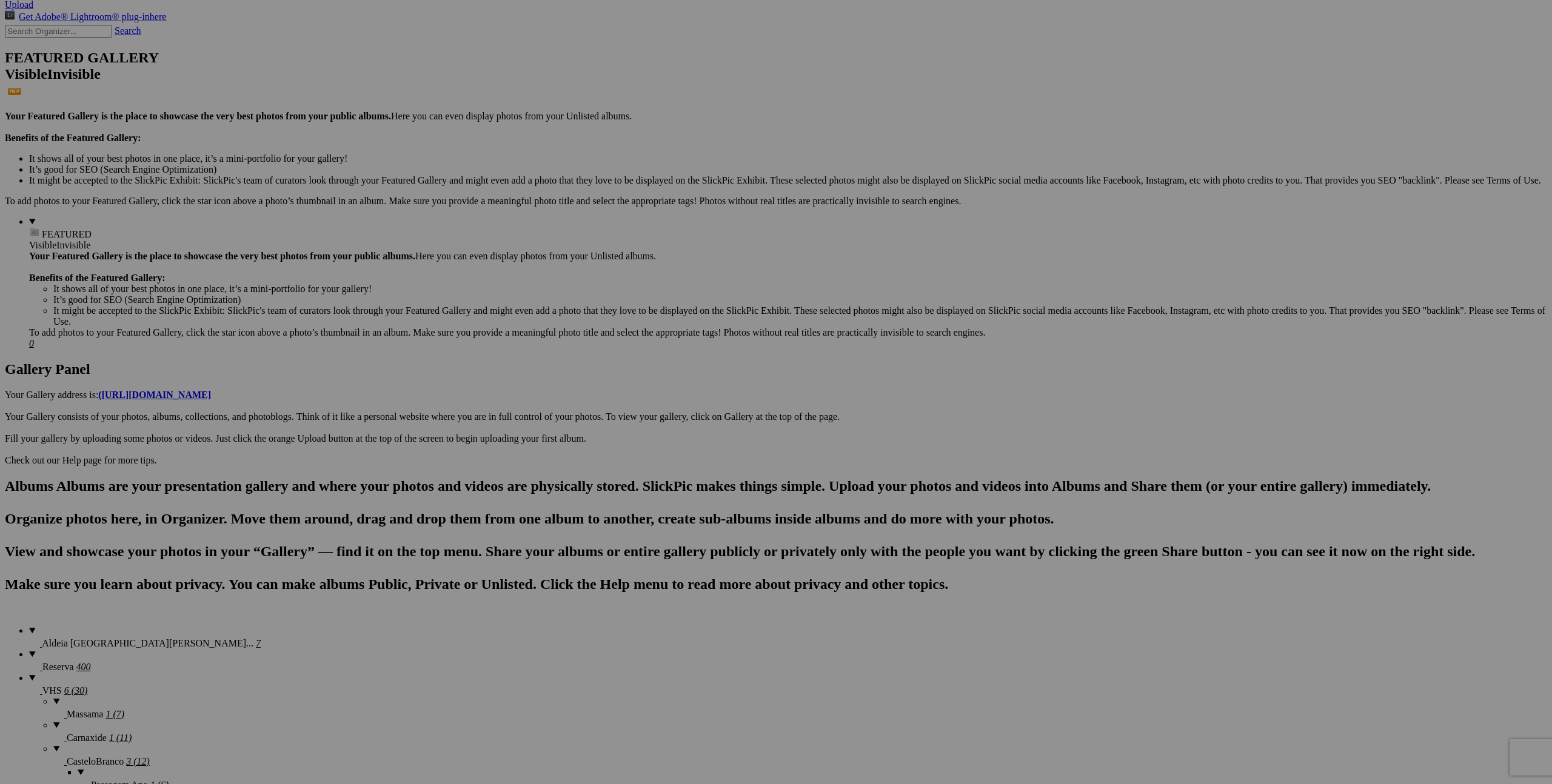
scroll to position [293, 0]
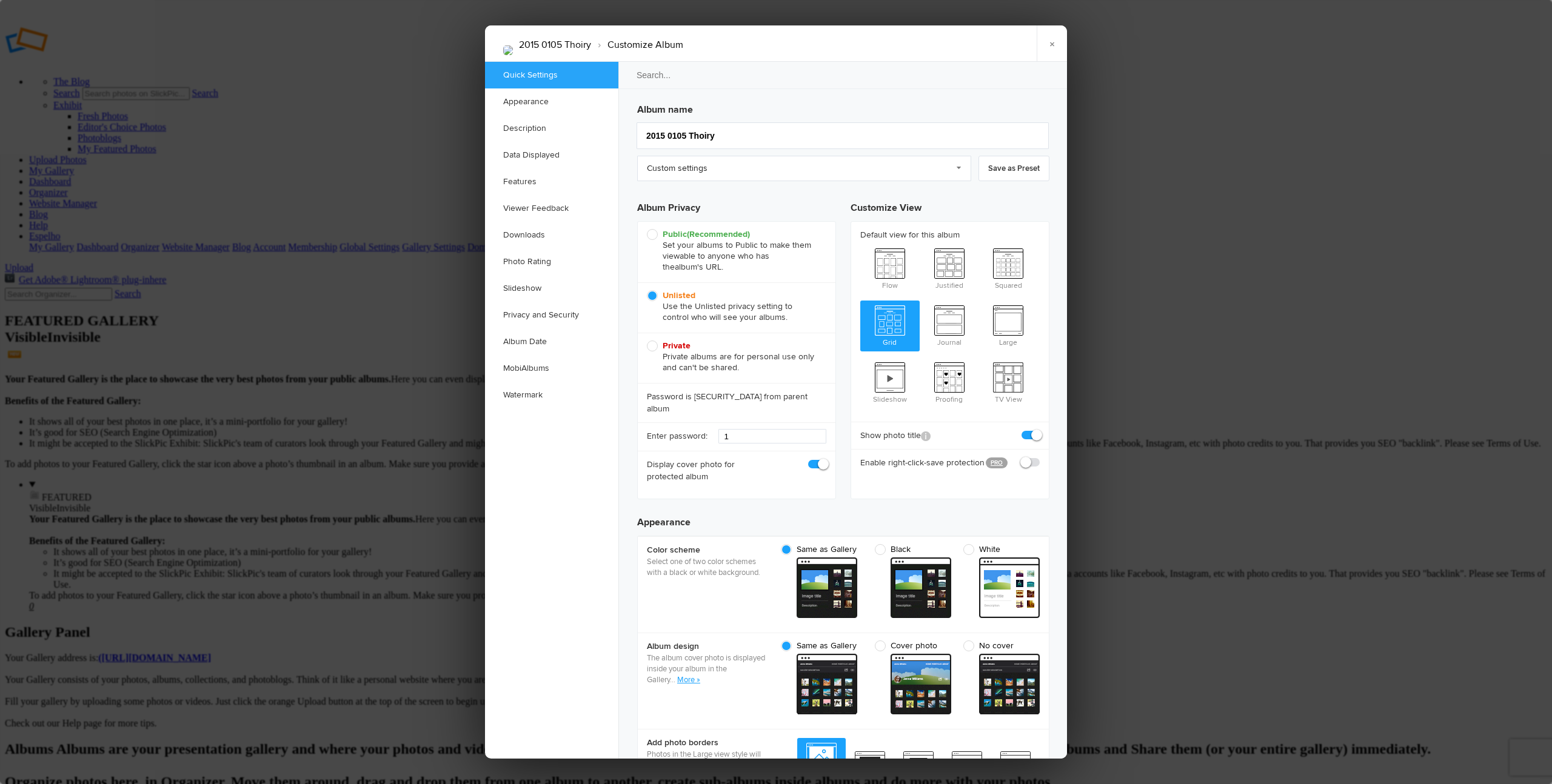
scroll to position [0, 0]
click at [849, 42] on link "×" at bounding box center [1052, 44] width 30 height 36
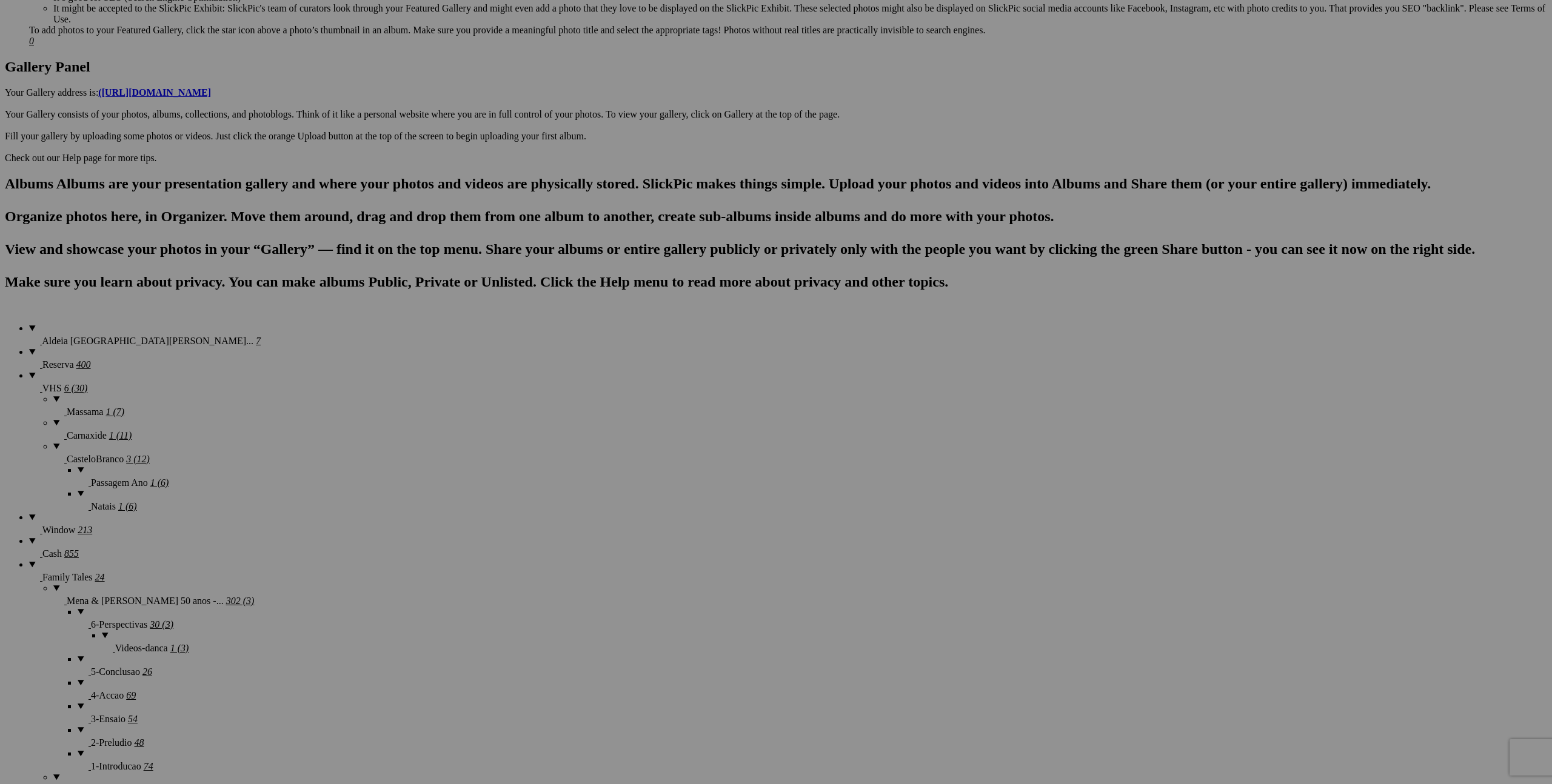
scroll to position [598, 0]
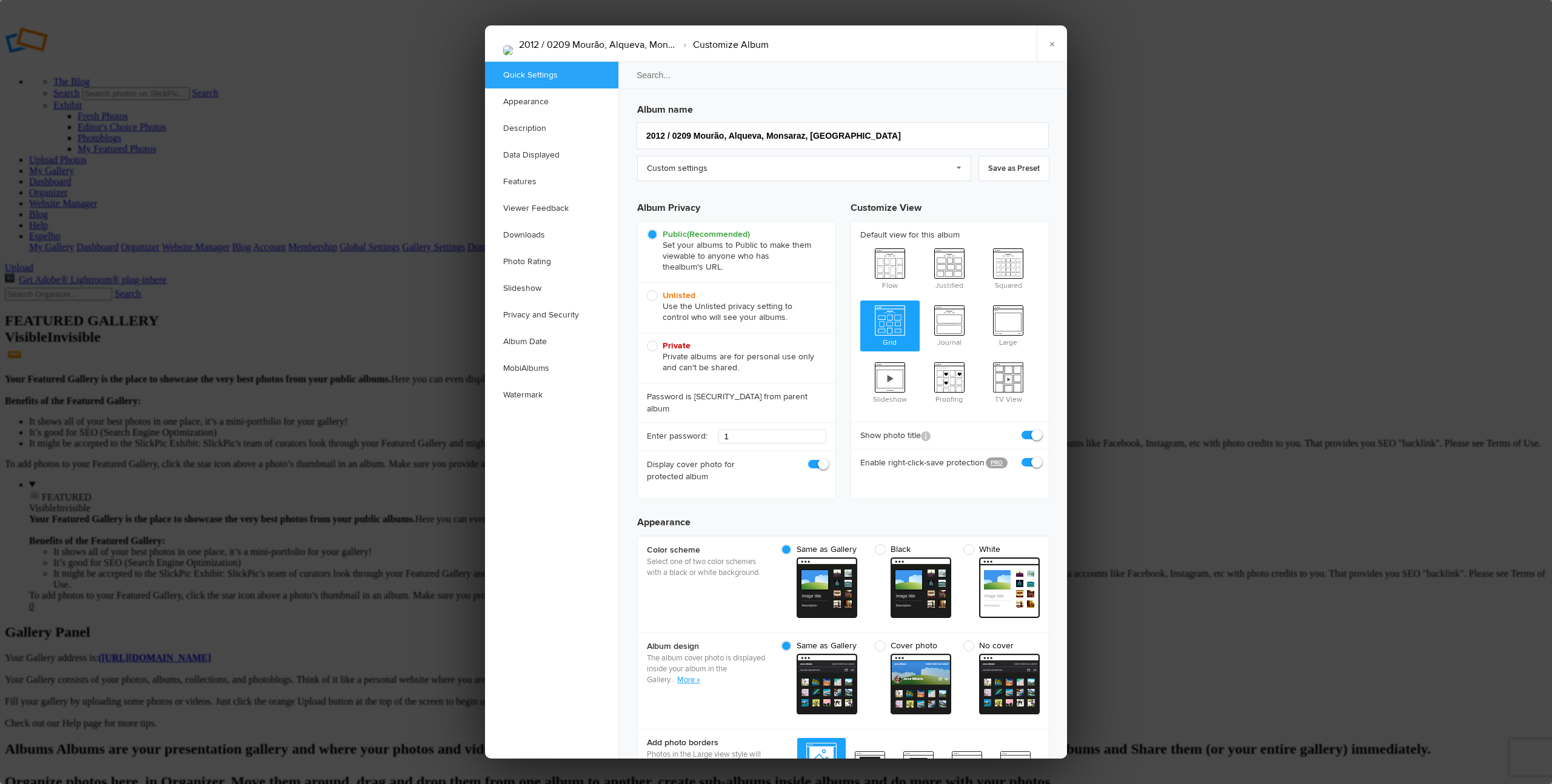
scroll to position [0, 0]
click at [654, 295] on span "Unlisted Use the Unlisted privacy setting to control who will see your albums." at bounding box center [733, 306] width 174 height 33
click at [646, 290] on input "Unlisted Use the Unlisted privacy setting to control who will see your albums." at bounding box center [646, 289] width 1 height 1
radio input "true"
click at [849, 44] on link "×" at bounding box center [1052, 44] width 30 height 36
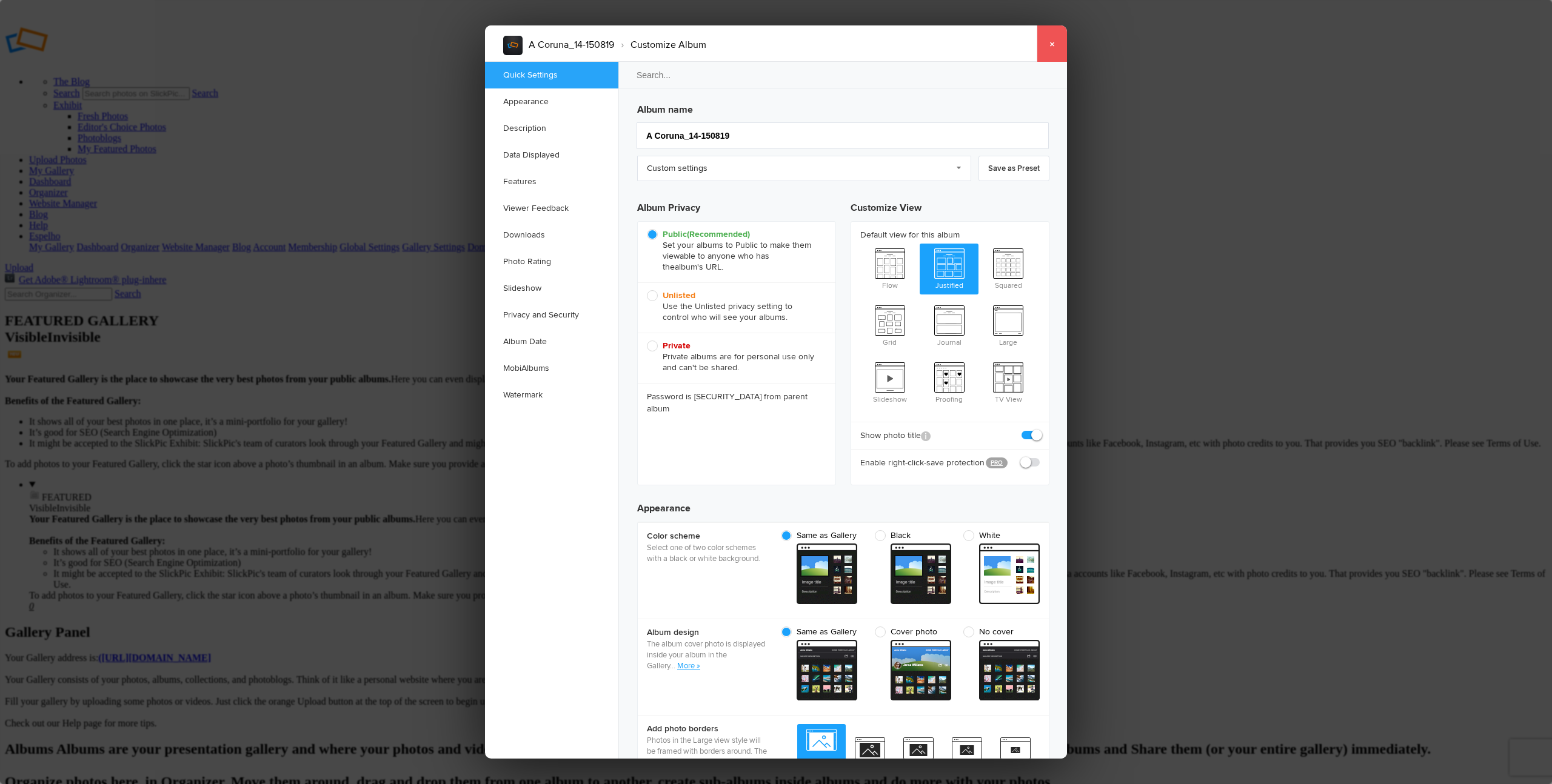
click at [849, 41] on link "×" at bounding box center [1052, 44] width 30 height 36
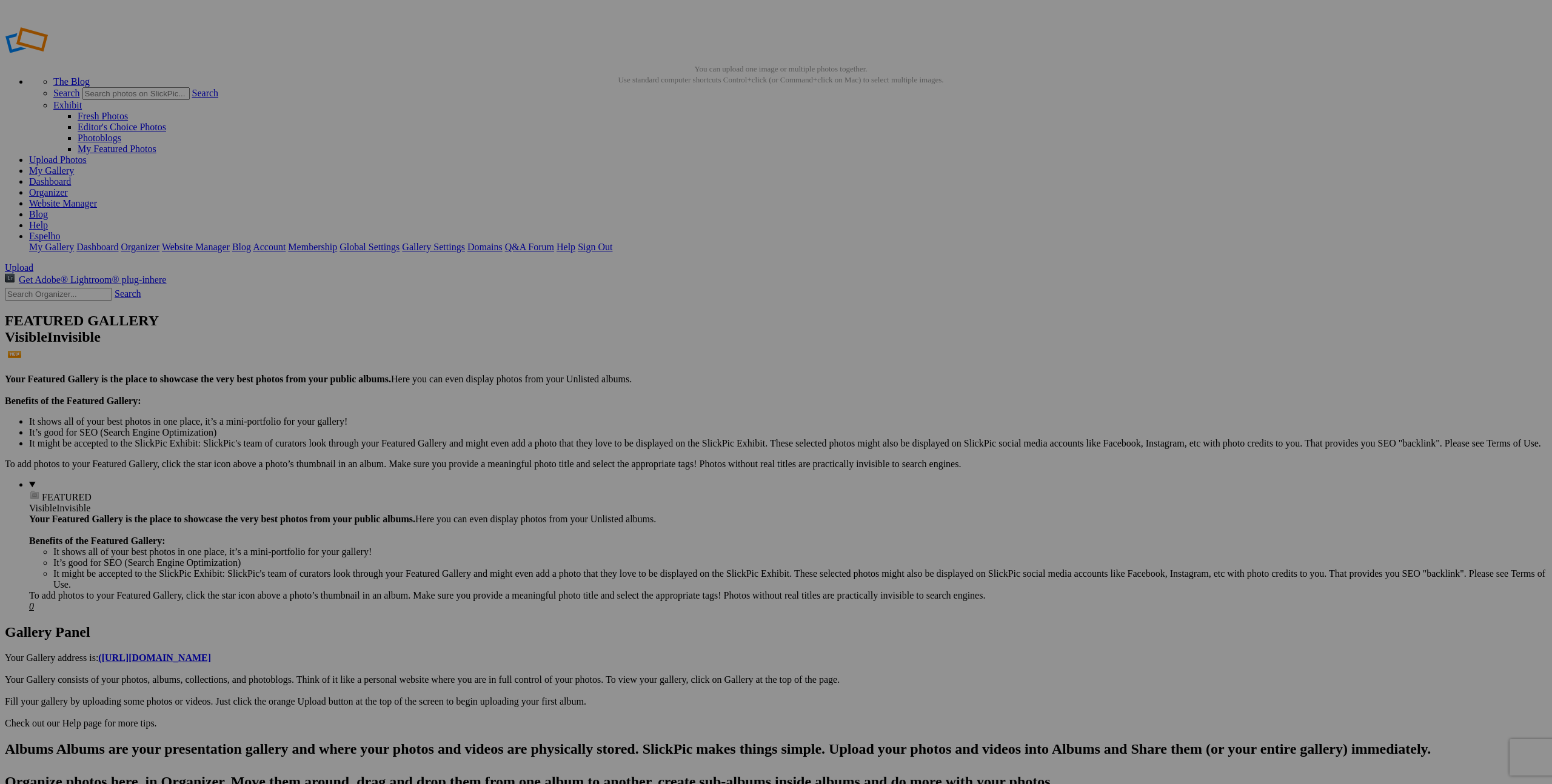
click at [665, 438] on span "Yes" at bounding box center [658, 439] width 14 height 11
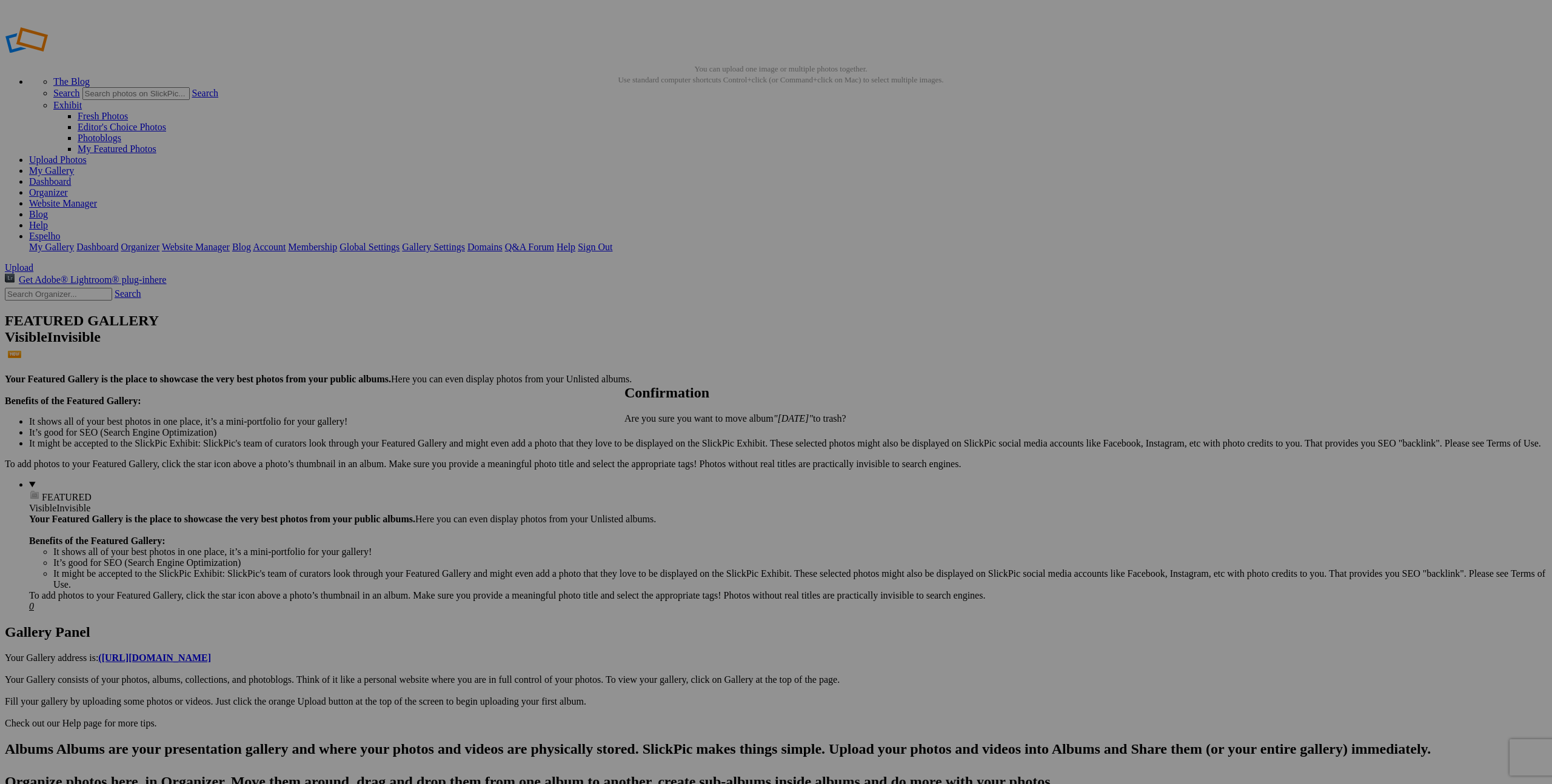
click at [665, 440] on span "Yes" at bounding box center [658, 439] width 14 height 11
click at [665, 440] on link "Yes" at bounding box center [658, 439] width 14 height 11
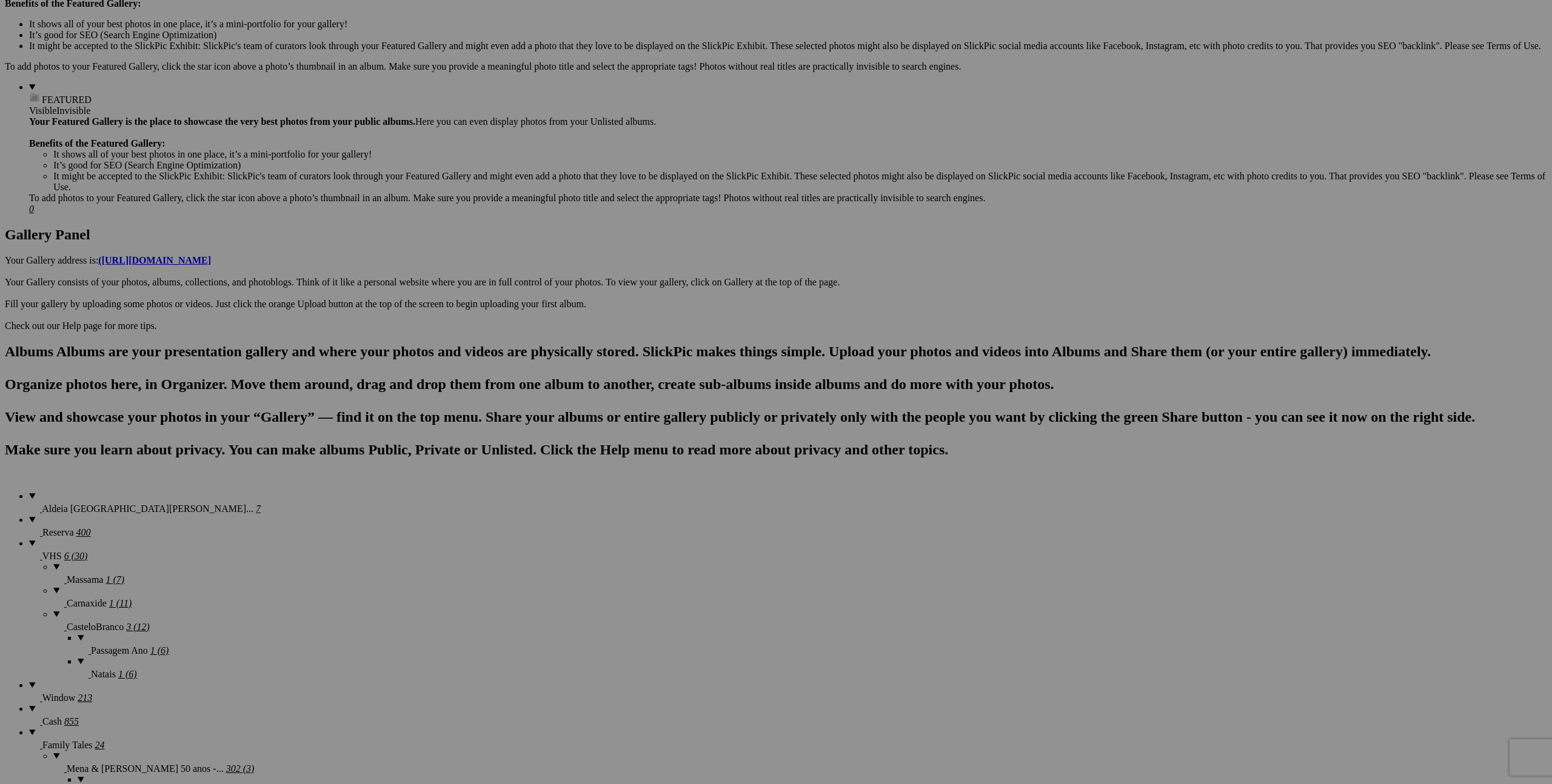
scroll to position [398, 0]
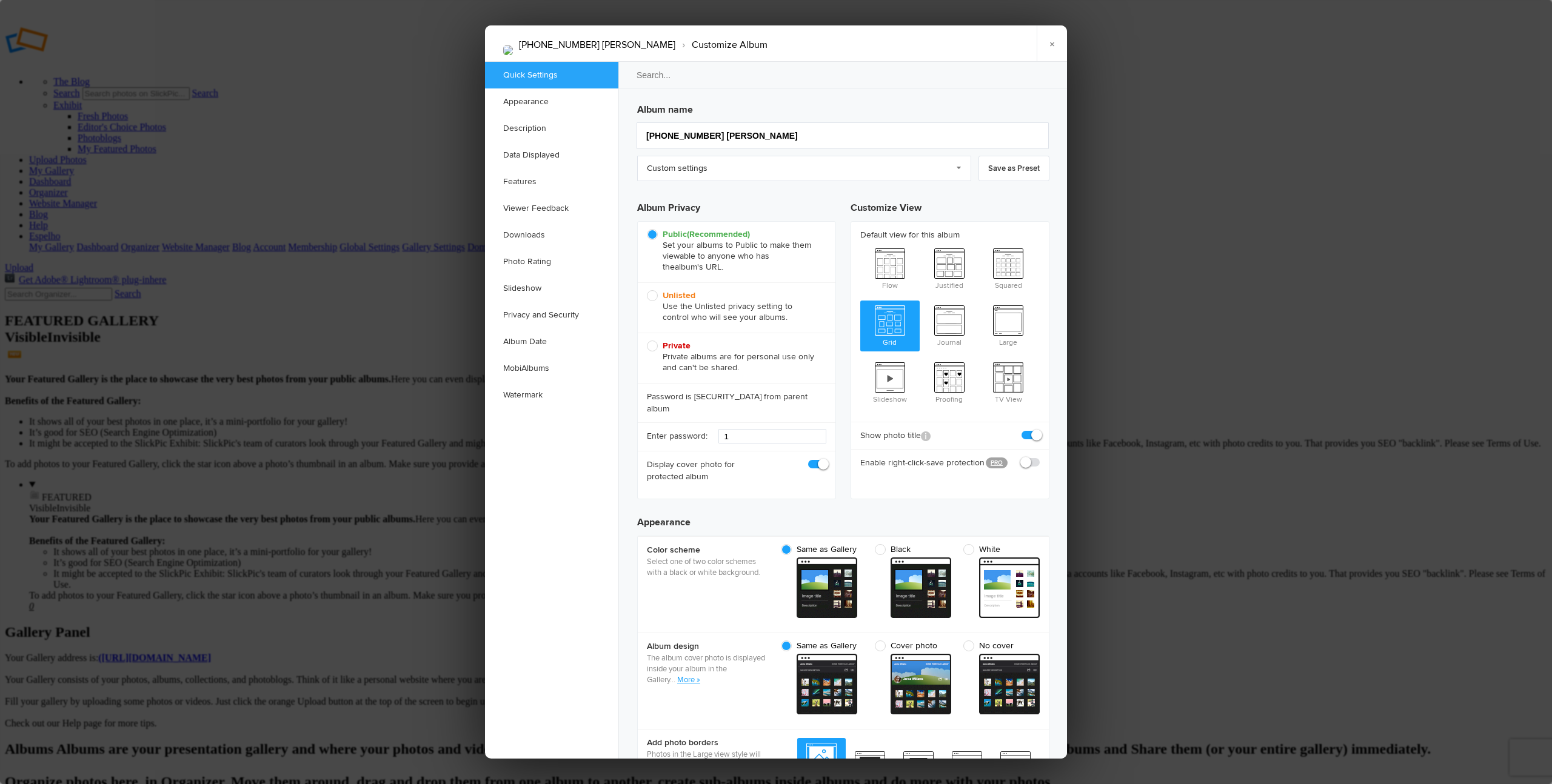
scroll to position [0, 0]
click at [655, 296] on span "Unlisted Use the Unlisted privacy setting to control who will see your albums." at bounding box center [733, 306] width 174 height 33
click at [646, 290] on input "Unlisted Use the Unlisted privacy setting to control who will see your albums." at bounding box center [646, 289] width 1 height 1
radio input "true"
click at [849, 44] on link "×" at bounding box center [1052, 44] width 30 height 36
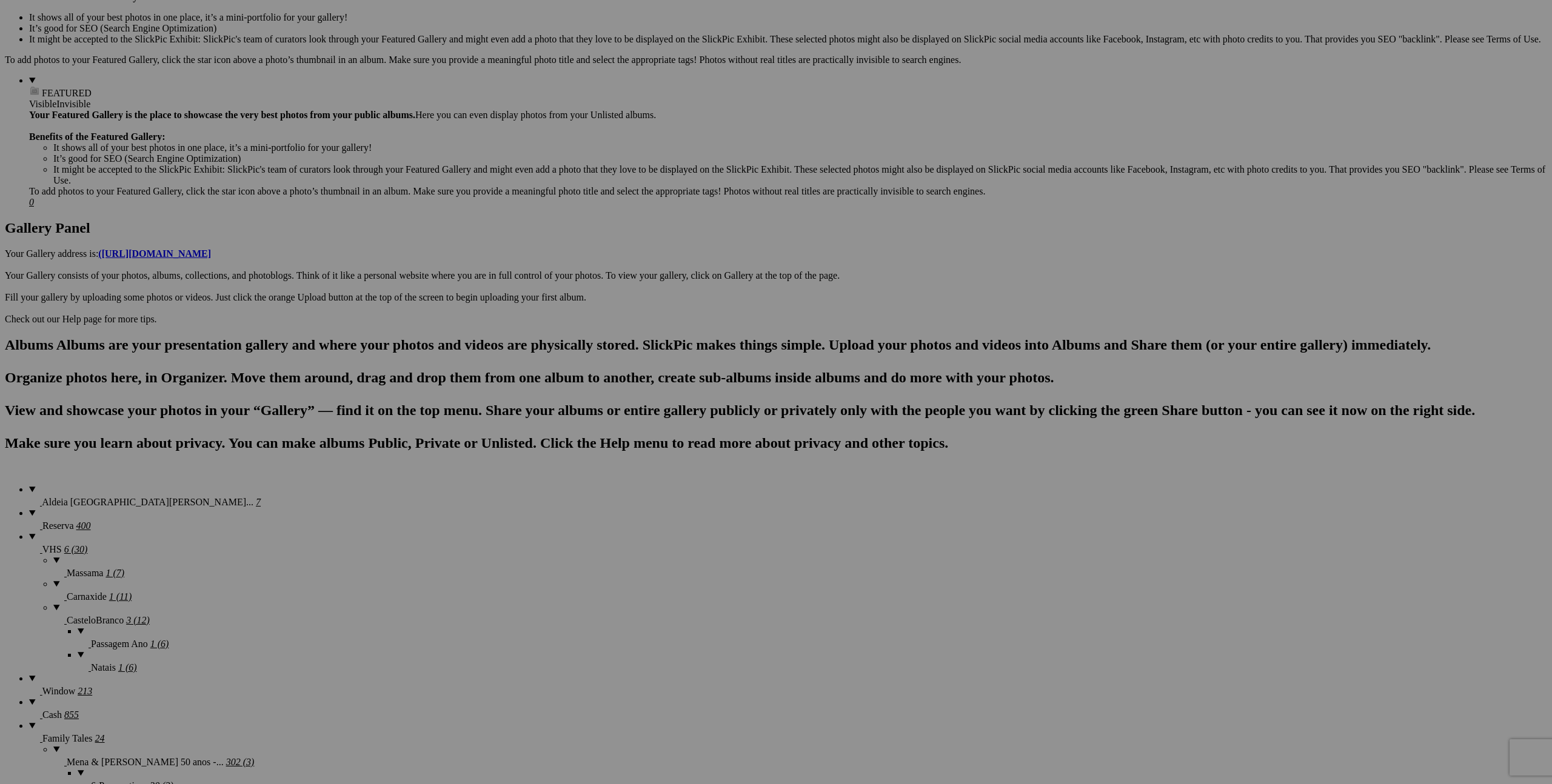
scroll to position [407, 0]
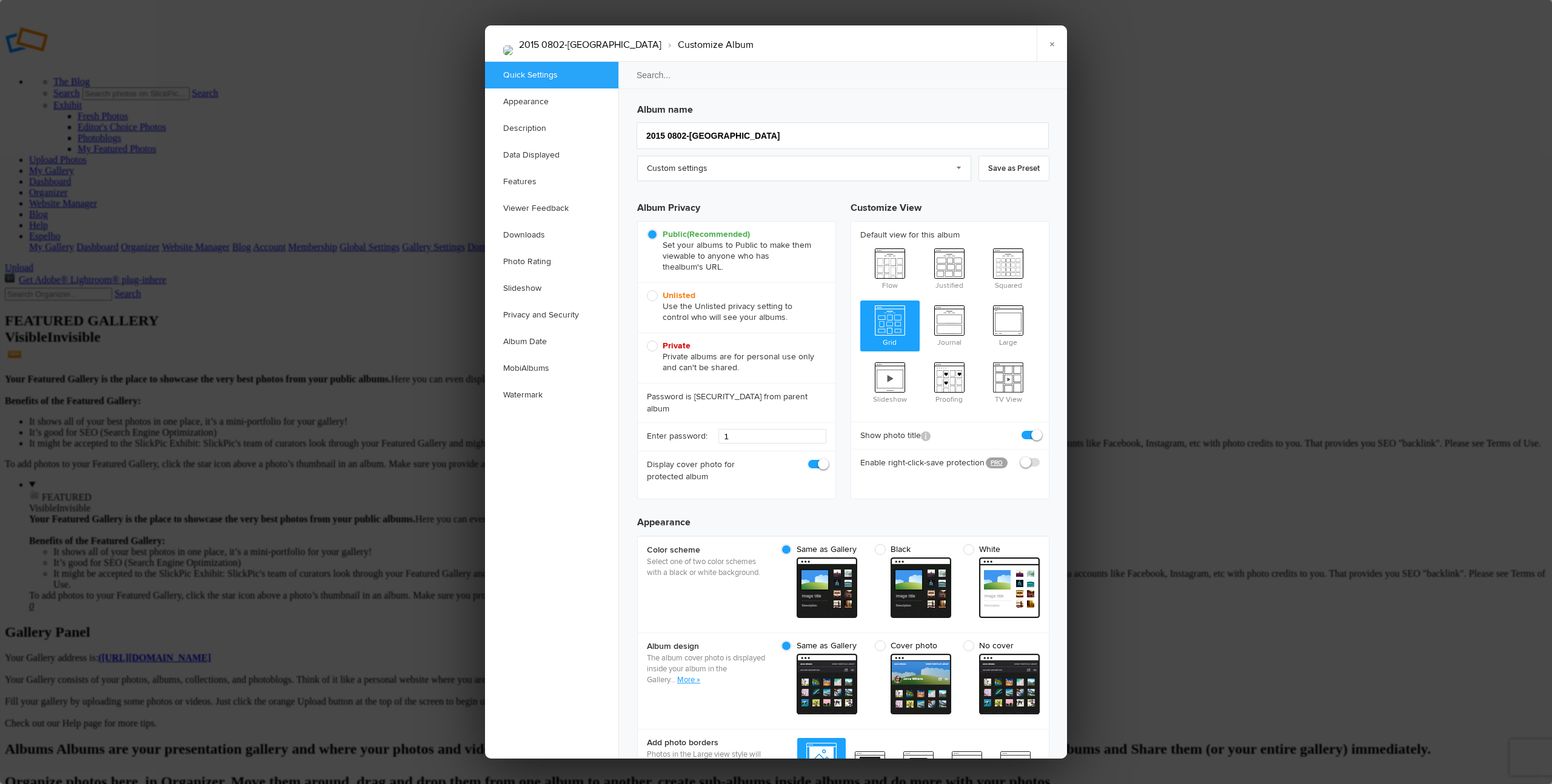
scroll to position [0, 0]
click at [655, 295] on span "Unlisted Use the Unlisted privacy setting to control who will see your albums." at bounding box center [733, 306] width 174 height 33
click at [646, 290] on input "Unlisted Use the Unlisted privacy setting to control who will see your albums." at bounding box center [646, 289] width 1 height 1
radio input "true"
click at [849, 46] on link "×" at bounding box center [1052, 44] width 30 height 36
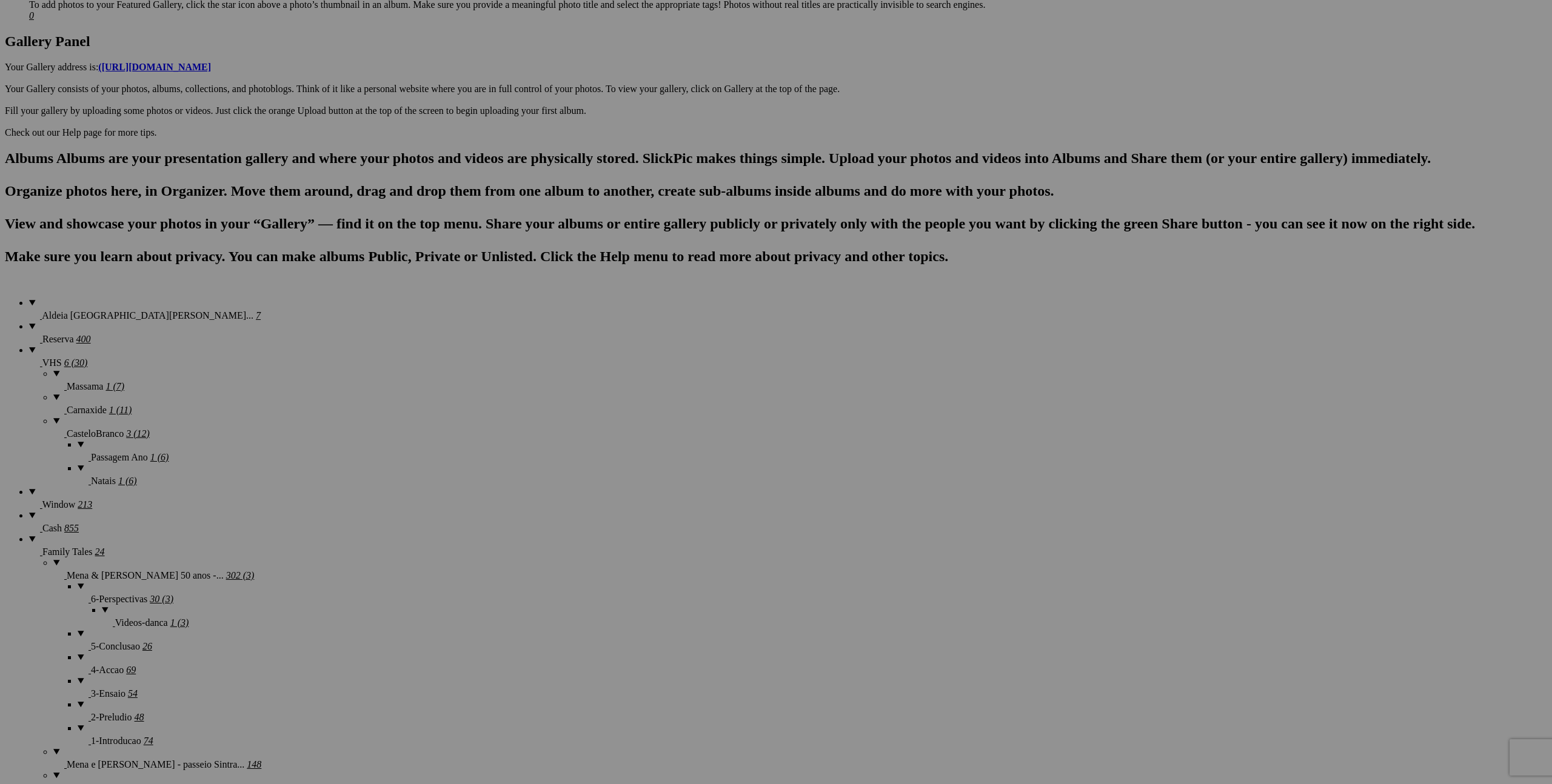
scroll to position [599, 0]
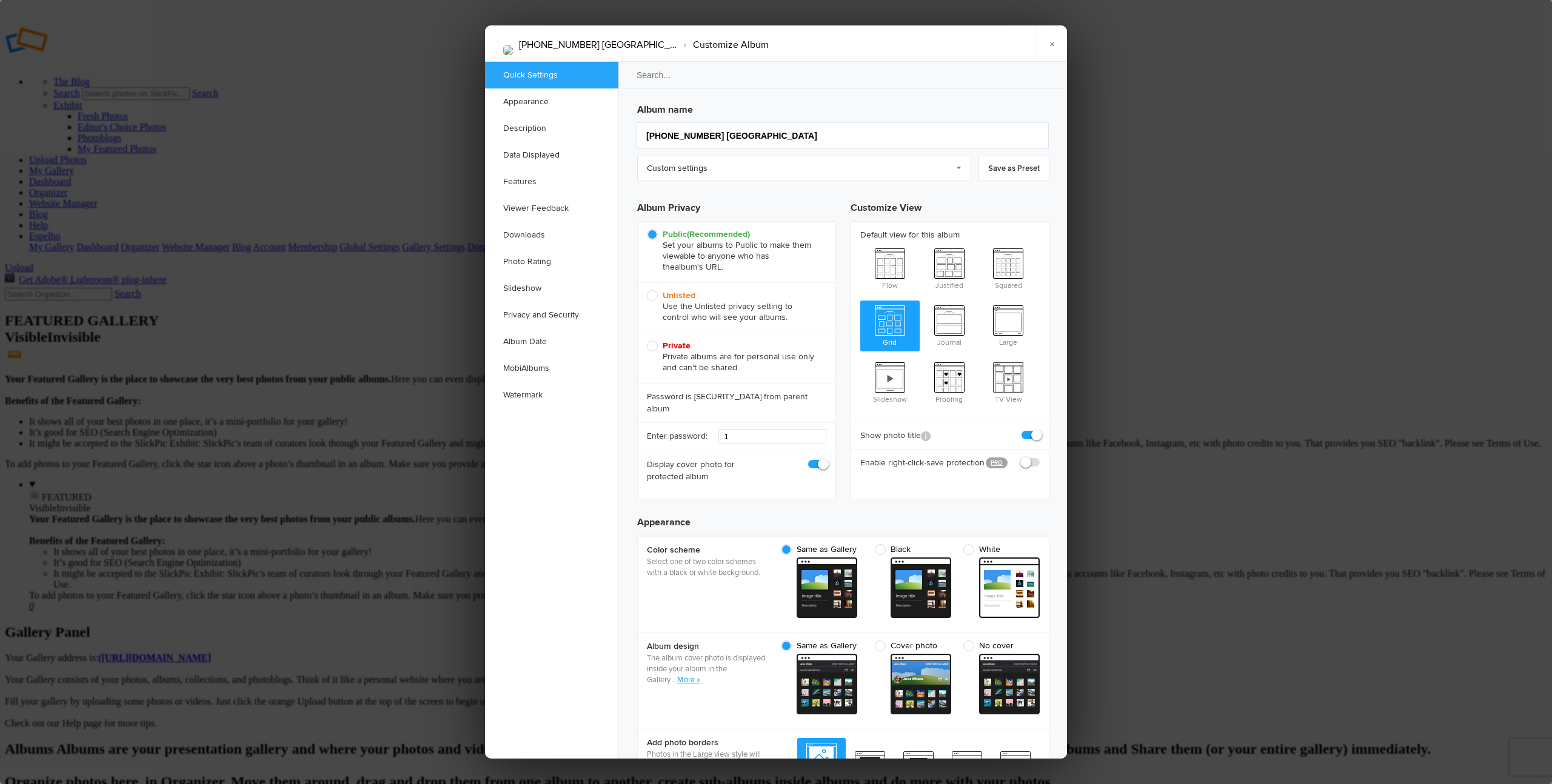
scroll to position [0, 0]
drag, startPoint x: 655, startPoint y: 295, endPoint x: 770, endPoint y: 282, distance: 115.7
click at [655, 295] on span "Unlisted Use the Unlisted privacy setting to control who will see your albums." at bounding box center [733, 306] width 174 height 33
click at [646, 290] on input "Unlisted Use the Unlisted privacy setting to control who will see your albums." at bounding box center [646, 289] width 1 height 1
radio input "true"
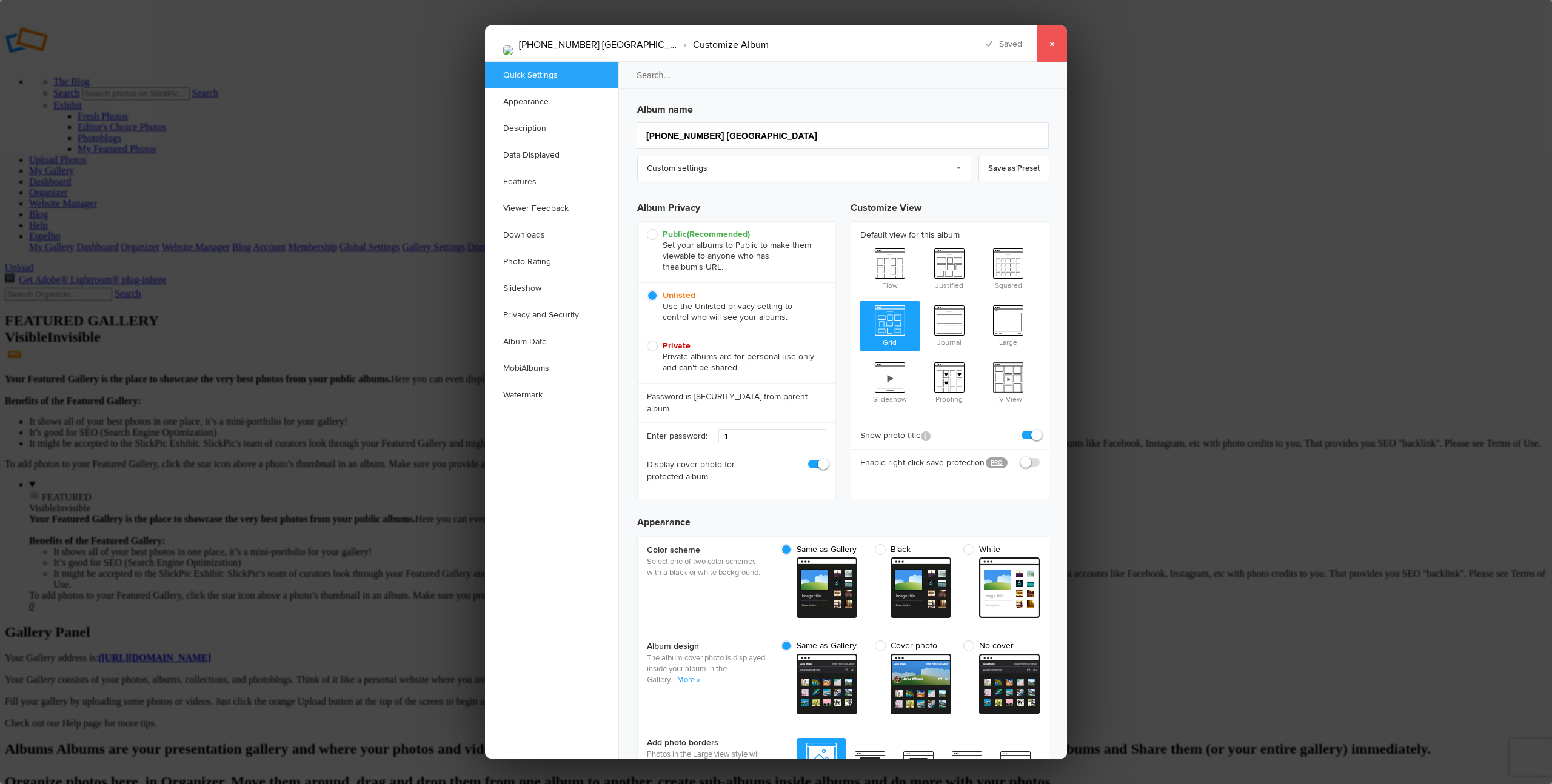
click at [849, 44] on link "×" at bounding box center [1052, 44] width 30 height 36
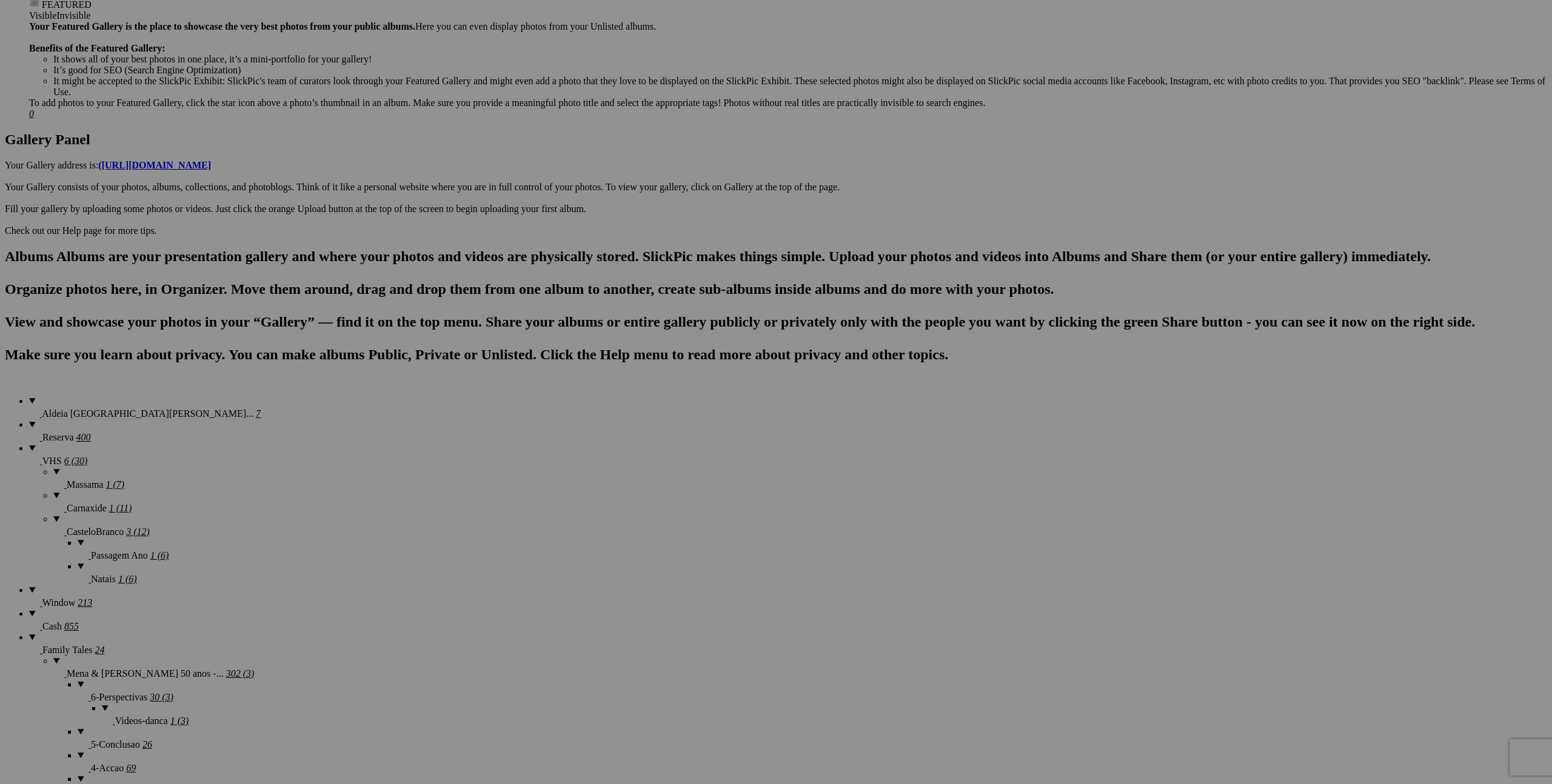
scroll to position [493, 0]
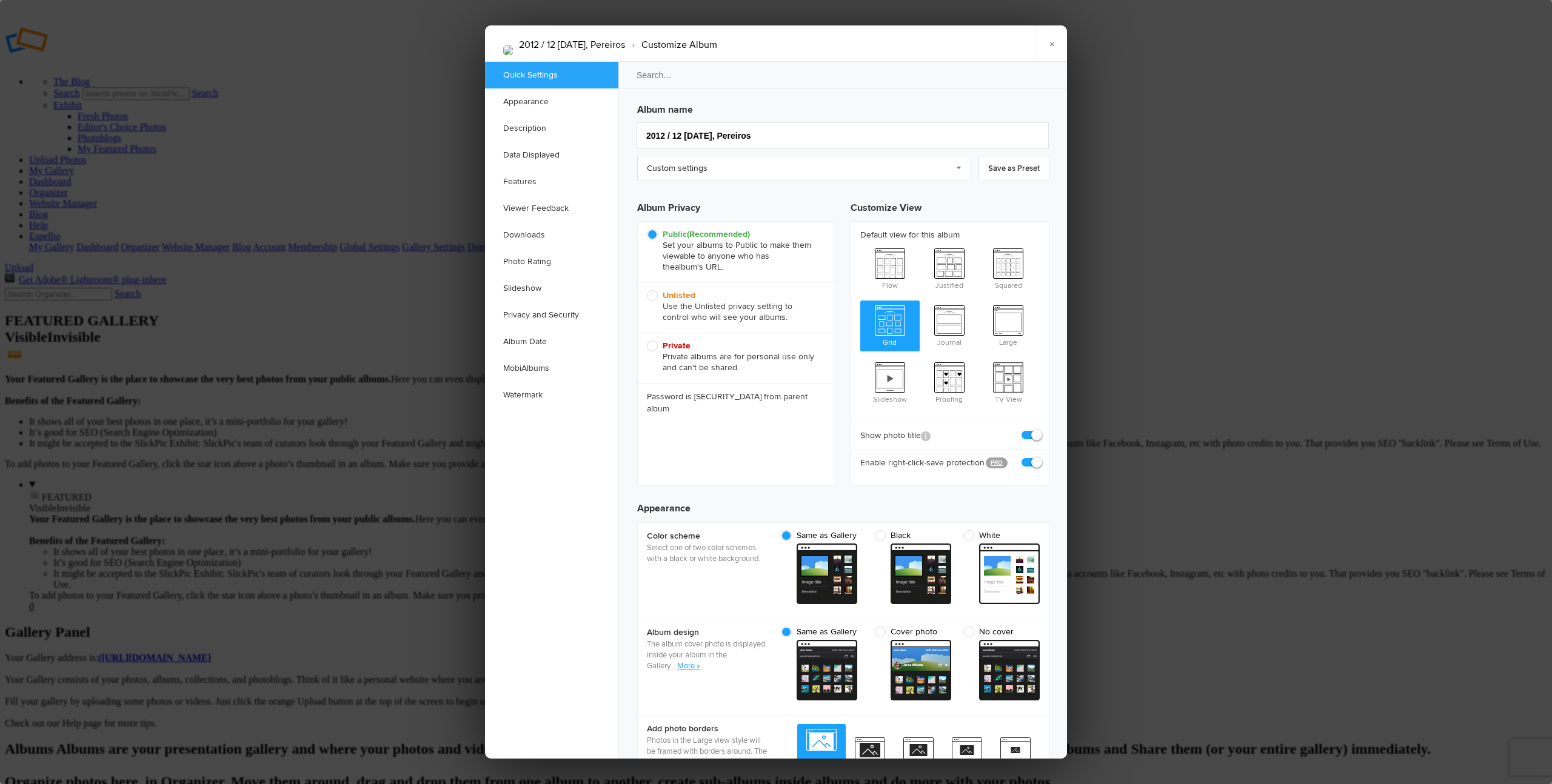
scroll to position [0, 0]
click at [650, 295] on span "Unlisted Use the Unlisted privacy setting to control who will see your albums." at bounding box center [733, 306] width 174 height 33
click at [646, 290] on input "Unlisted Use the Unlisted privacy setting to control who will see your albums." at bounding box center [646, 289] width 1 height 1
radio input "true"
click at [646, 289] on input "Unlisted Use the Unlisted privacy setting to control who will see your albums." at bounding box center [646, 289] width 1 height 1
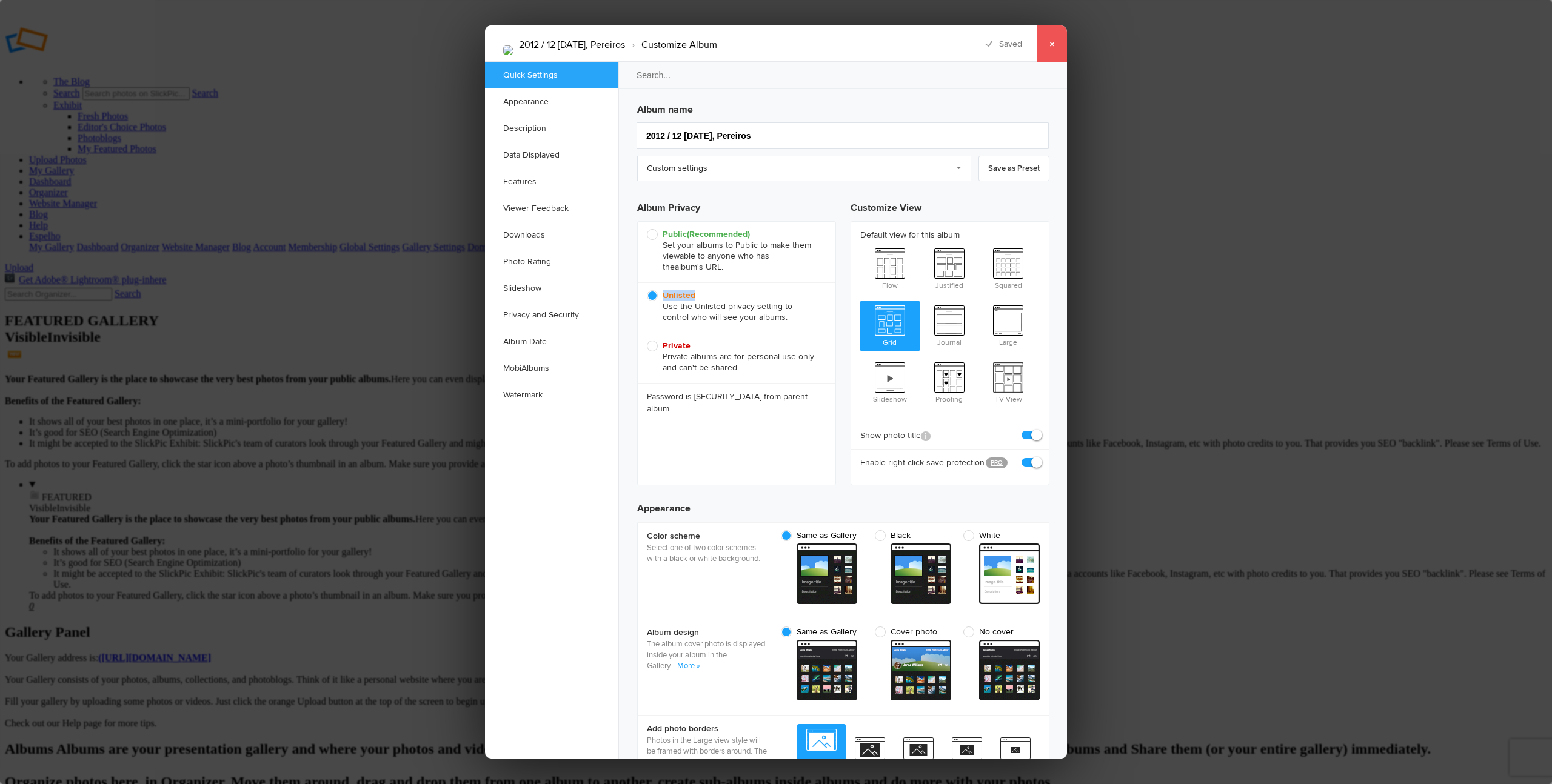
click at [849, 44] on link "×" at bounding box center [1052, 44] width 30 height 36
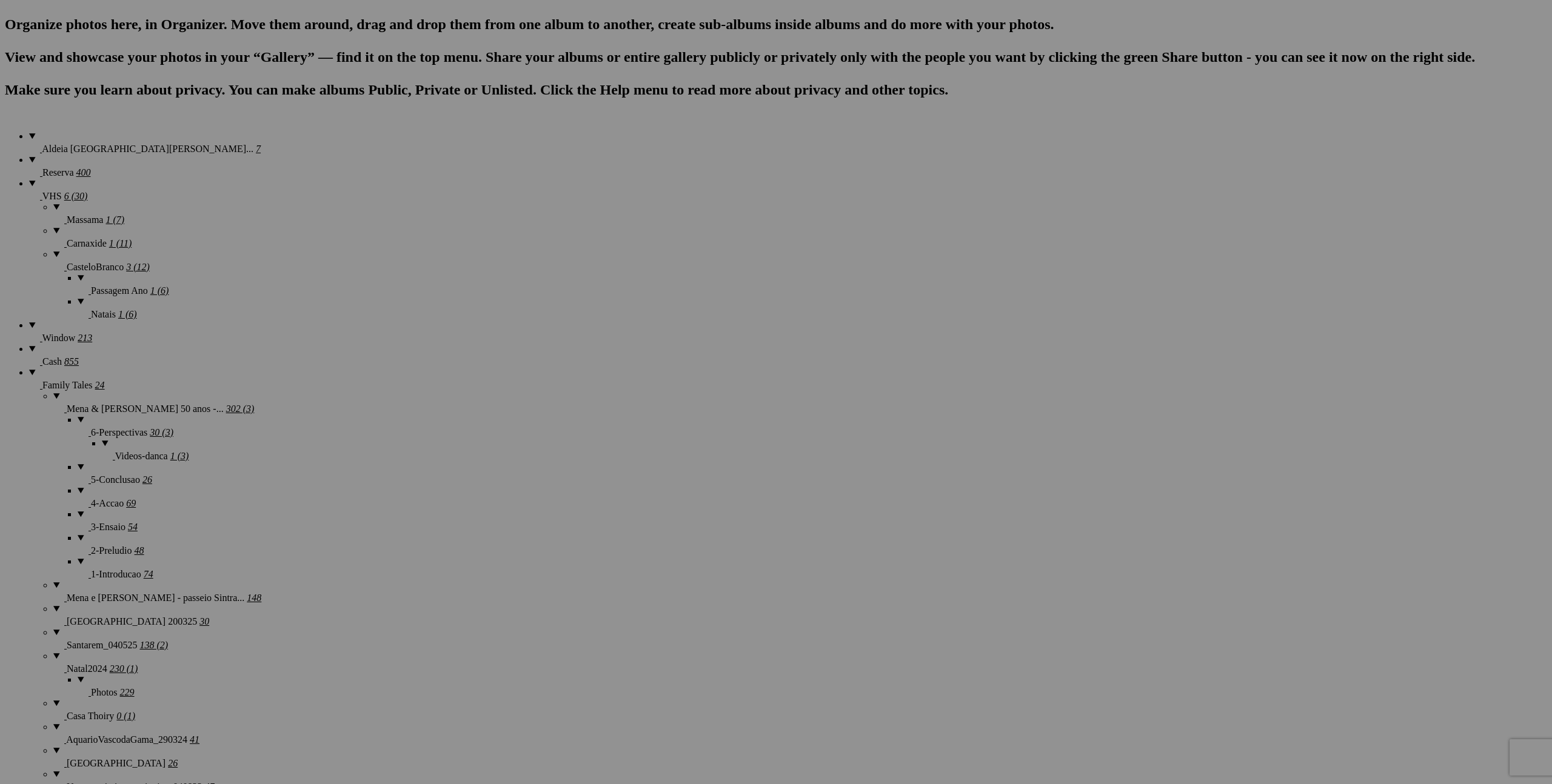
scroll to position [778, 0]
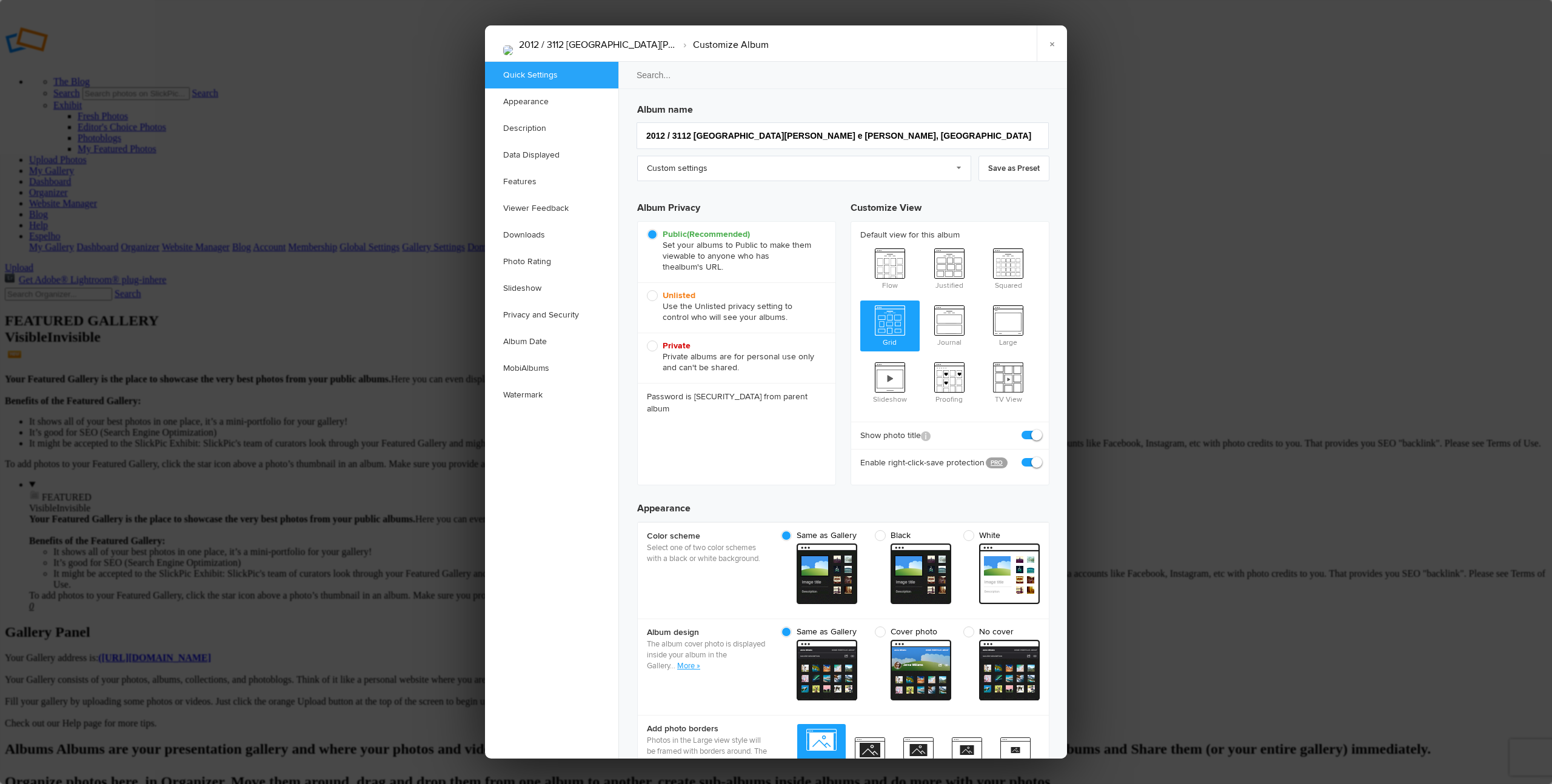
scroll to position [0, 0]
click at [650, 295] on span "Unlisted Use the Unlisted privacy setting to control who will see your albums." at bounding box center [733, 306] width 174 height 33
click at [646, 290] on input "Unlisted Use the Unlisted privacy setting to control who will see your albums." at bounding box center [646, 289] width 1 height 1
radio input "true"
click at [849, 41] on link "×" at bounding box center [1052, 44] width 30 height 36
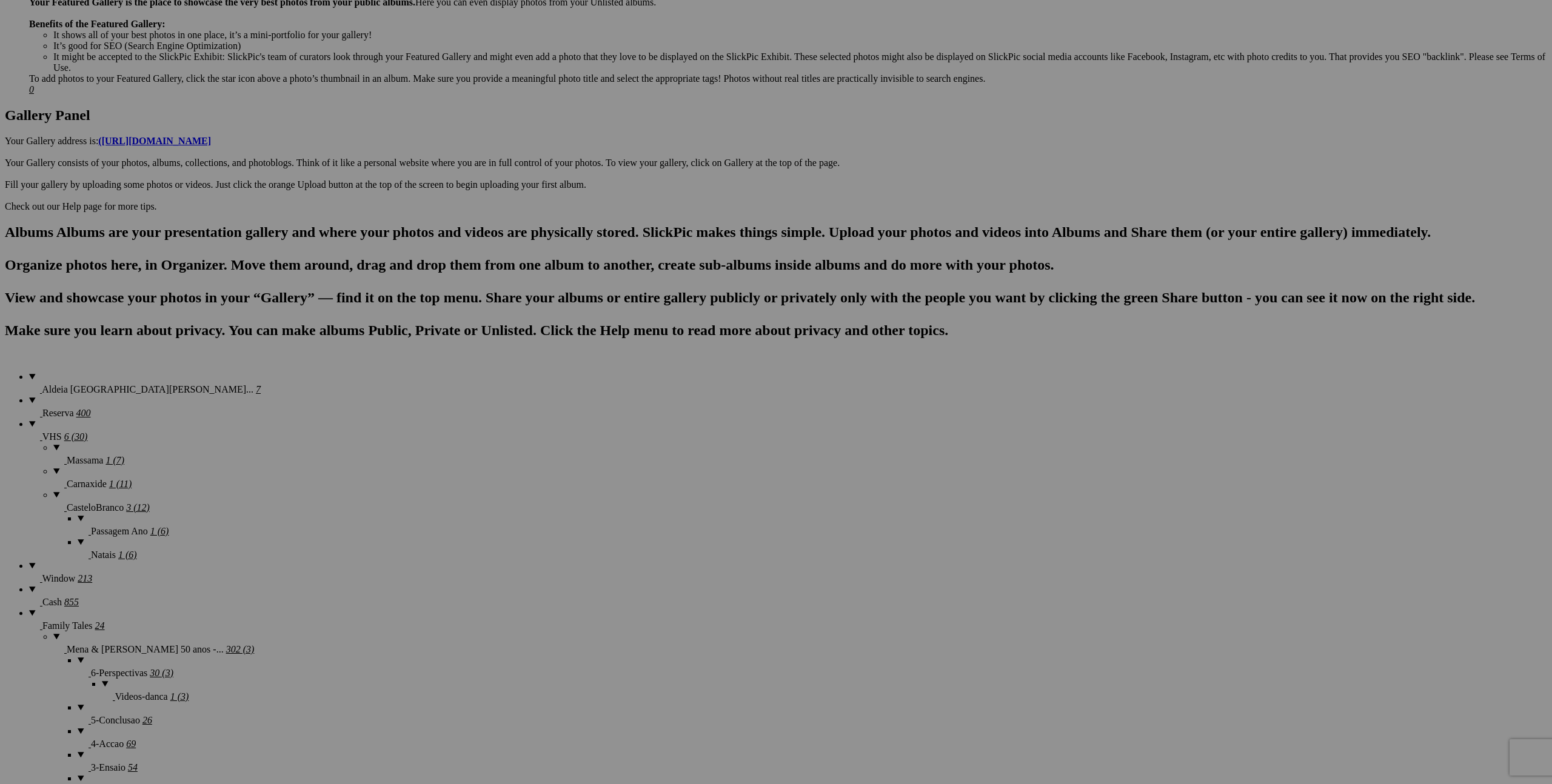
scroll to position [549, 0]
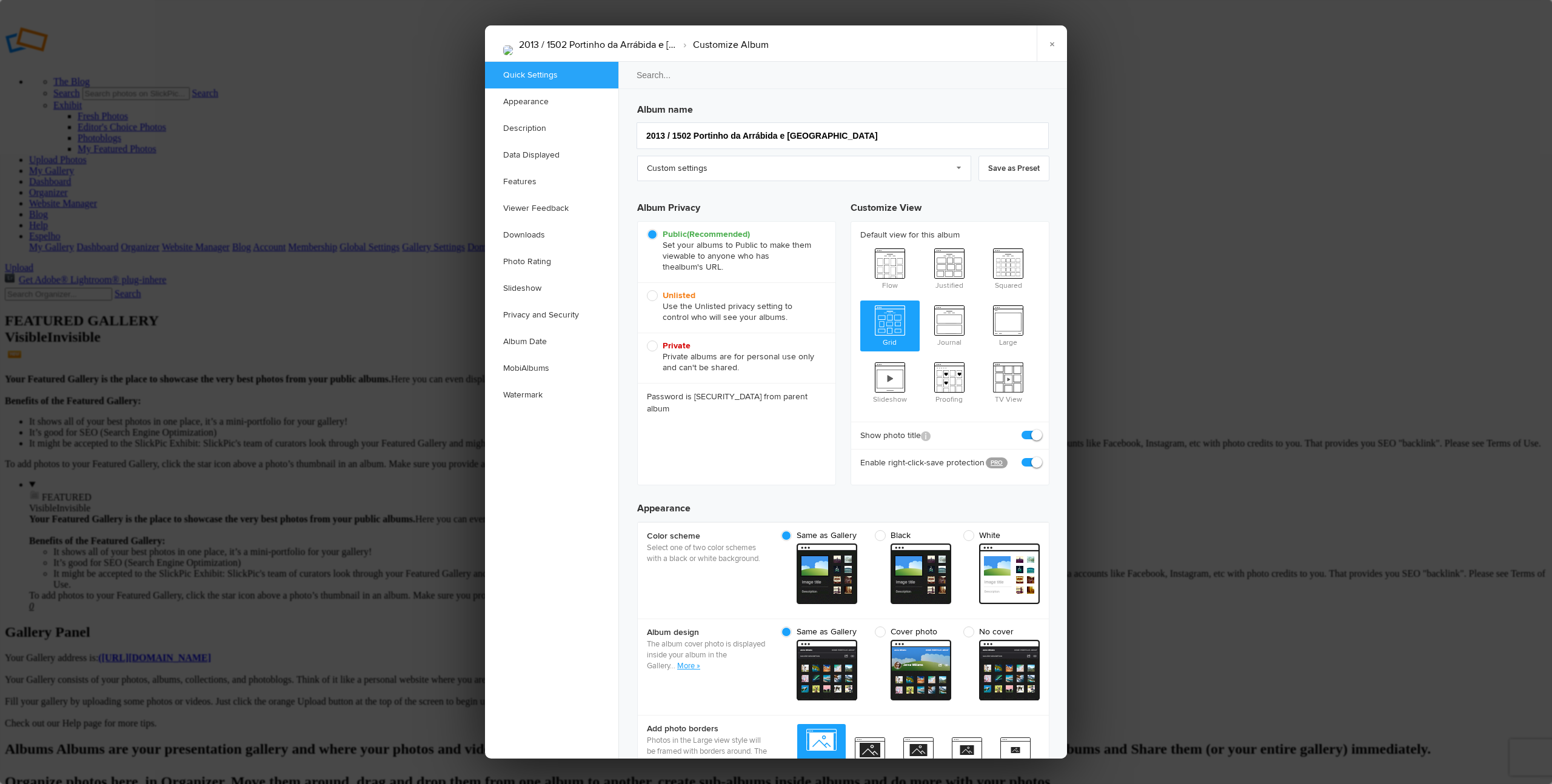
scroll to position [0, 0]
drag, startPoint x: 653, startPoint y: 296, endPoint x: 685, endPoint y: 296, distance: 32.0
click at [653, 297] on span "Unlisted Use the Unlisted privacy setting to control who will see your albums." at bounding box center [733, 306] width 174 height 33
click at [646, 290] on input "Unlisted Use the Unlisted privacy setting to control who will see your albums." at bounding box center [646, 289] width 1 height 1
radio input "true"
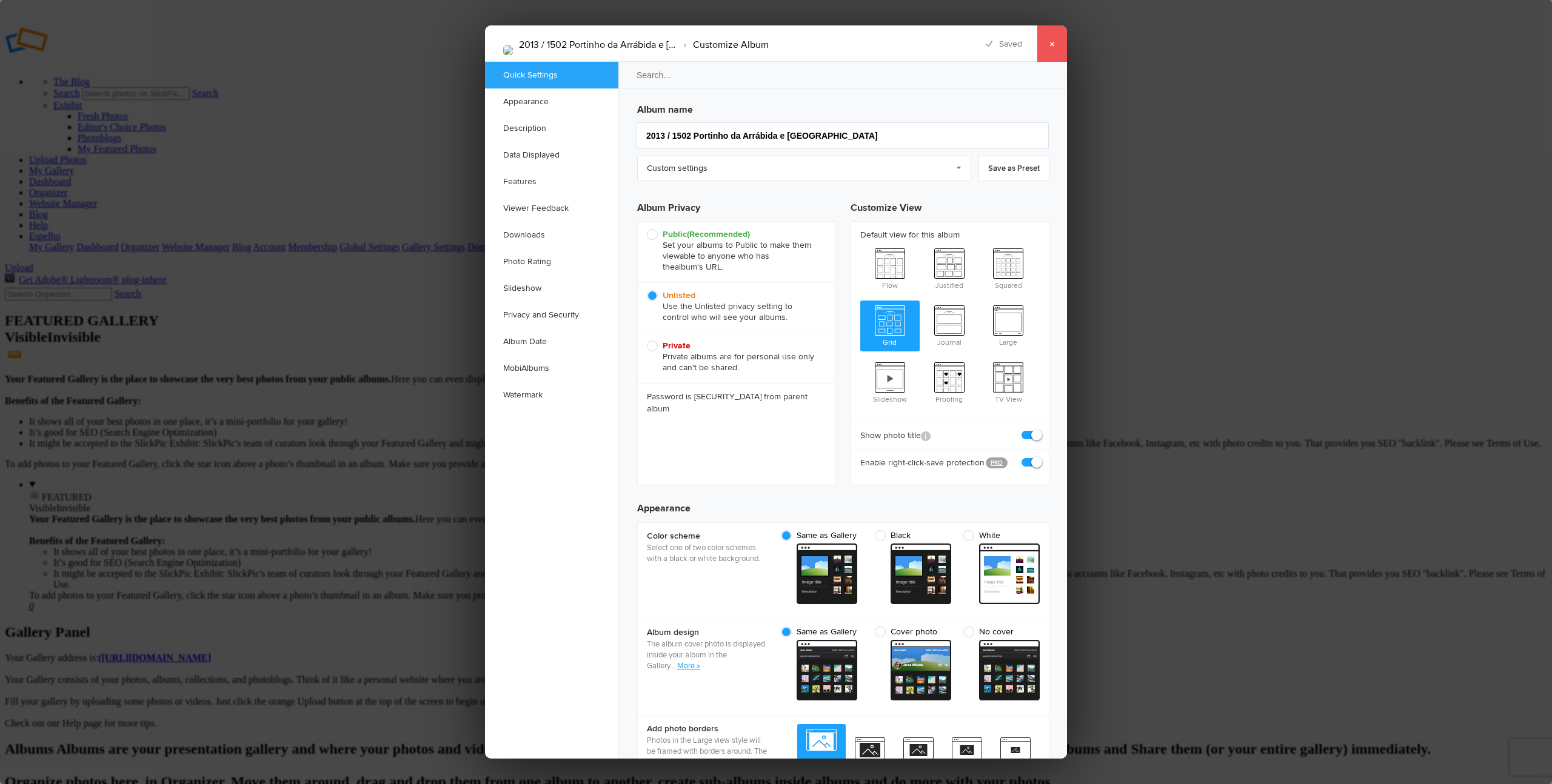
click at [849, 43] on link "×" at bounding box center [1052, 44] width 30 height 36
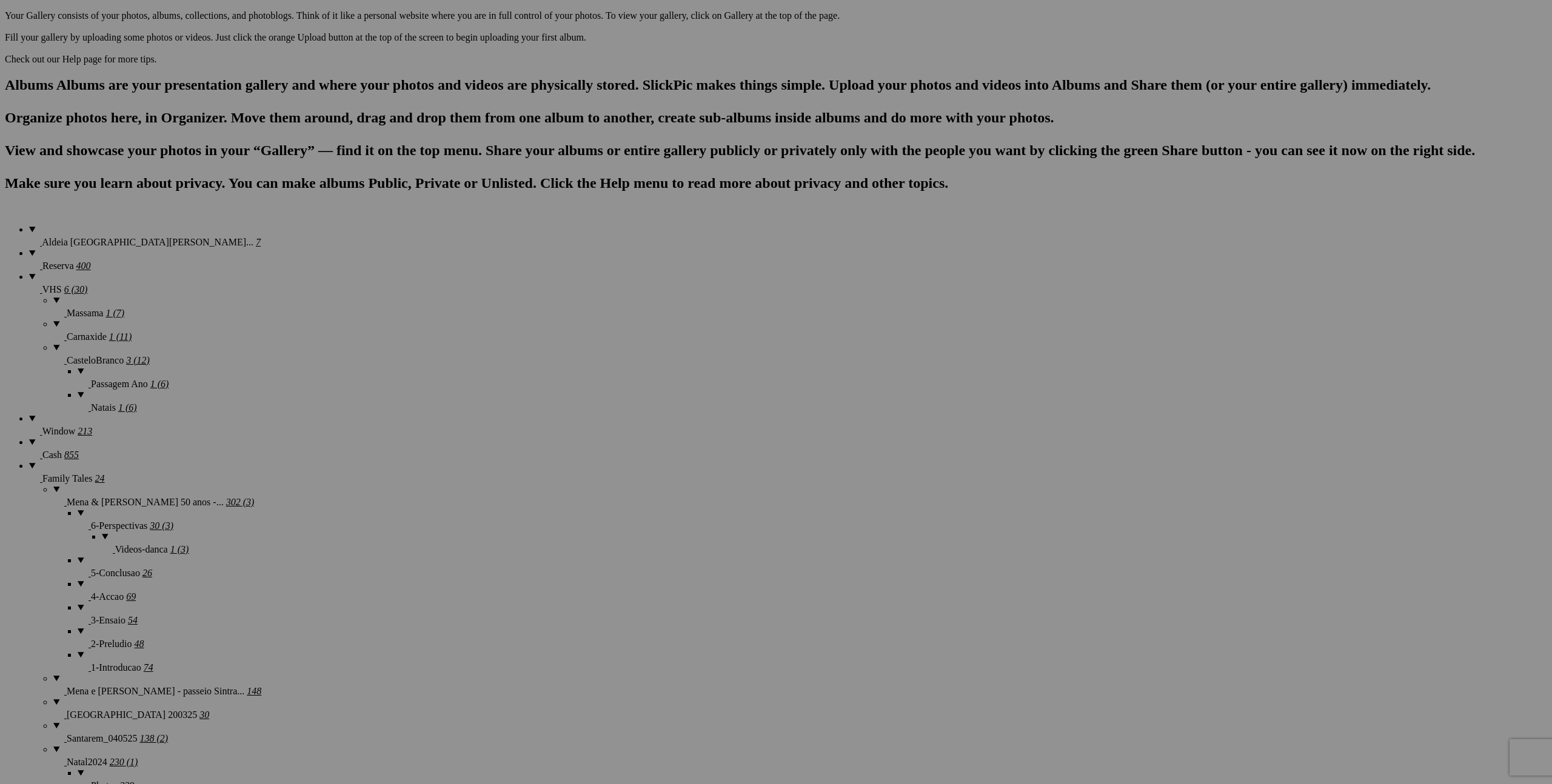
scroll to position [634, 0]
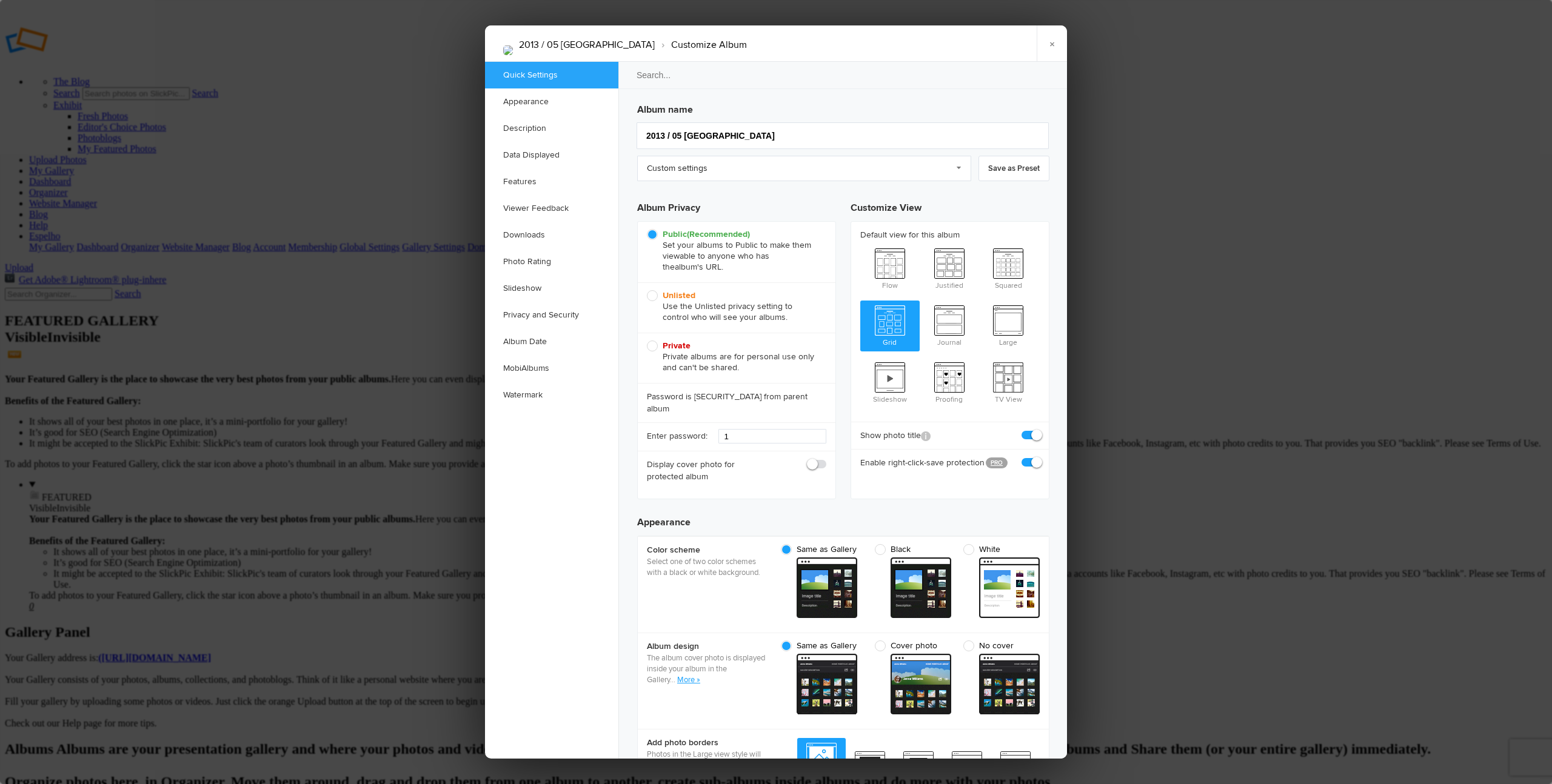
scroll to position [0, 0]
click at [655, 295] on span "Unlisted Use the Unlisted privacy setting to control who will see your albums." at bounding box center [733, 306] width 174 height 33
click at [646, 290] on input "Unlisted Use the Unlisted privacy setting to control who will see your albums." at bounding box center [646, 289] width 1 height 1
radio input "true"
click at [849, 44] on link "×" at bounding box center [1052, 44] width 30 height 36
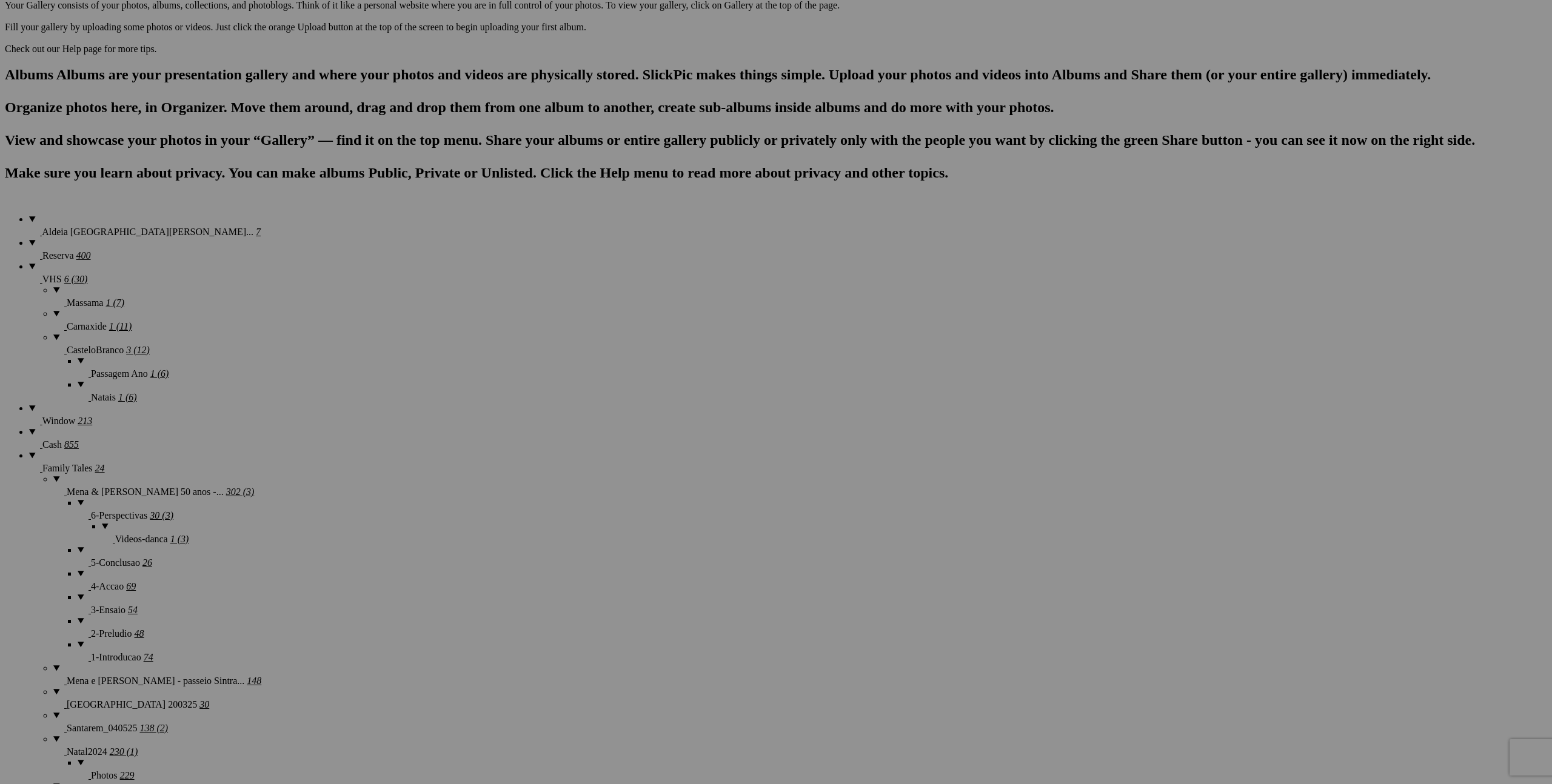
scroll to position [725, 0]
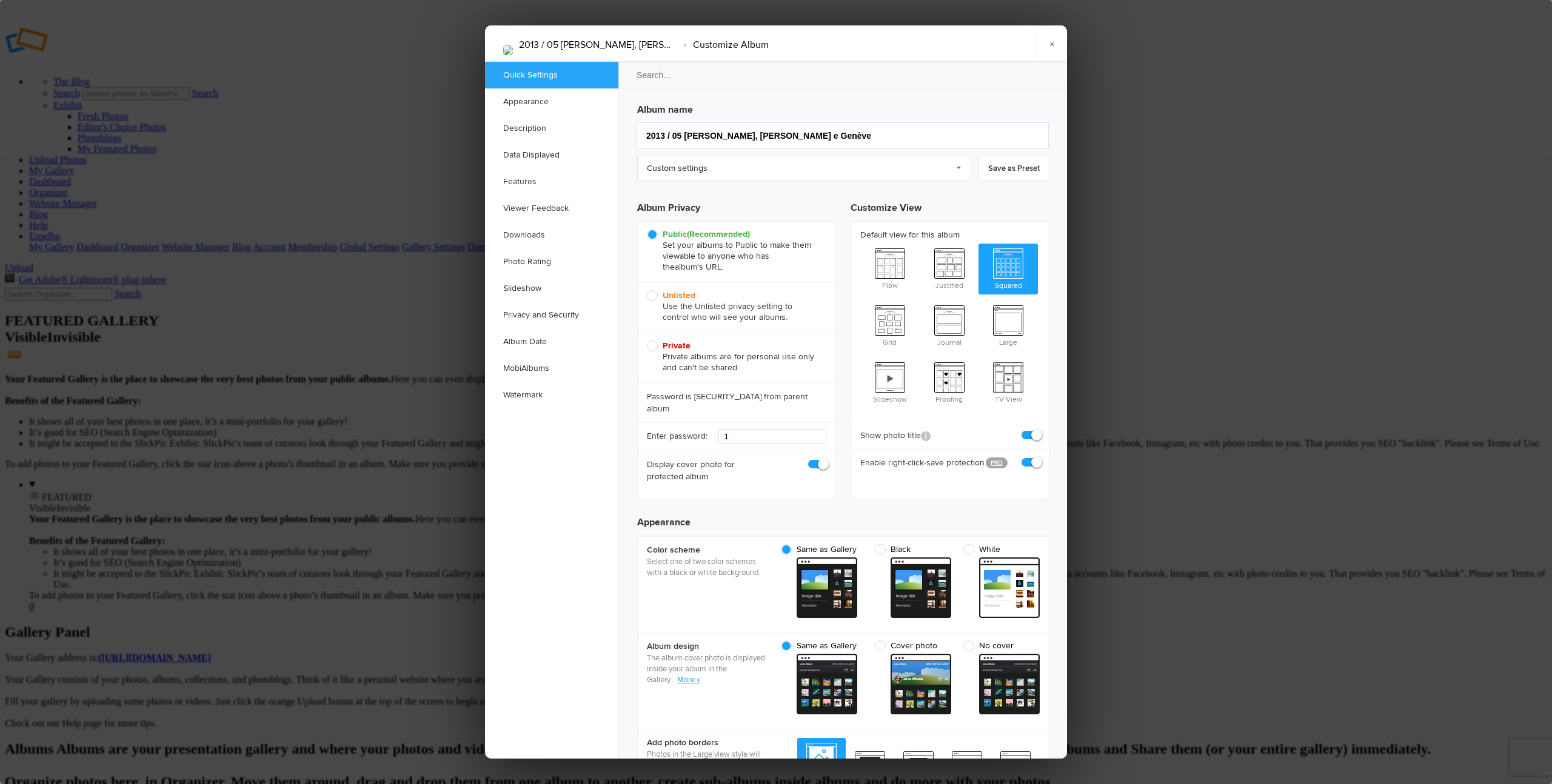
scroll to position [0, 0]
click at [654, 295] on span "Unlisted Use the Unlisted privacy setting to control who will see your albums." at bounding box center [733, 306] width 174 height 33
click at [646, 290] on input "Unlisted Use the Unlisted privacy setting to control who will see your albums." at bounding box center [646, 289] width 1 height 1
radio input "true"
click at [849, 44] on link "×" at bounding box center [1052, 44] width 30 height 36
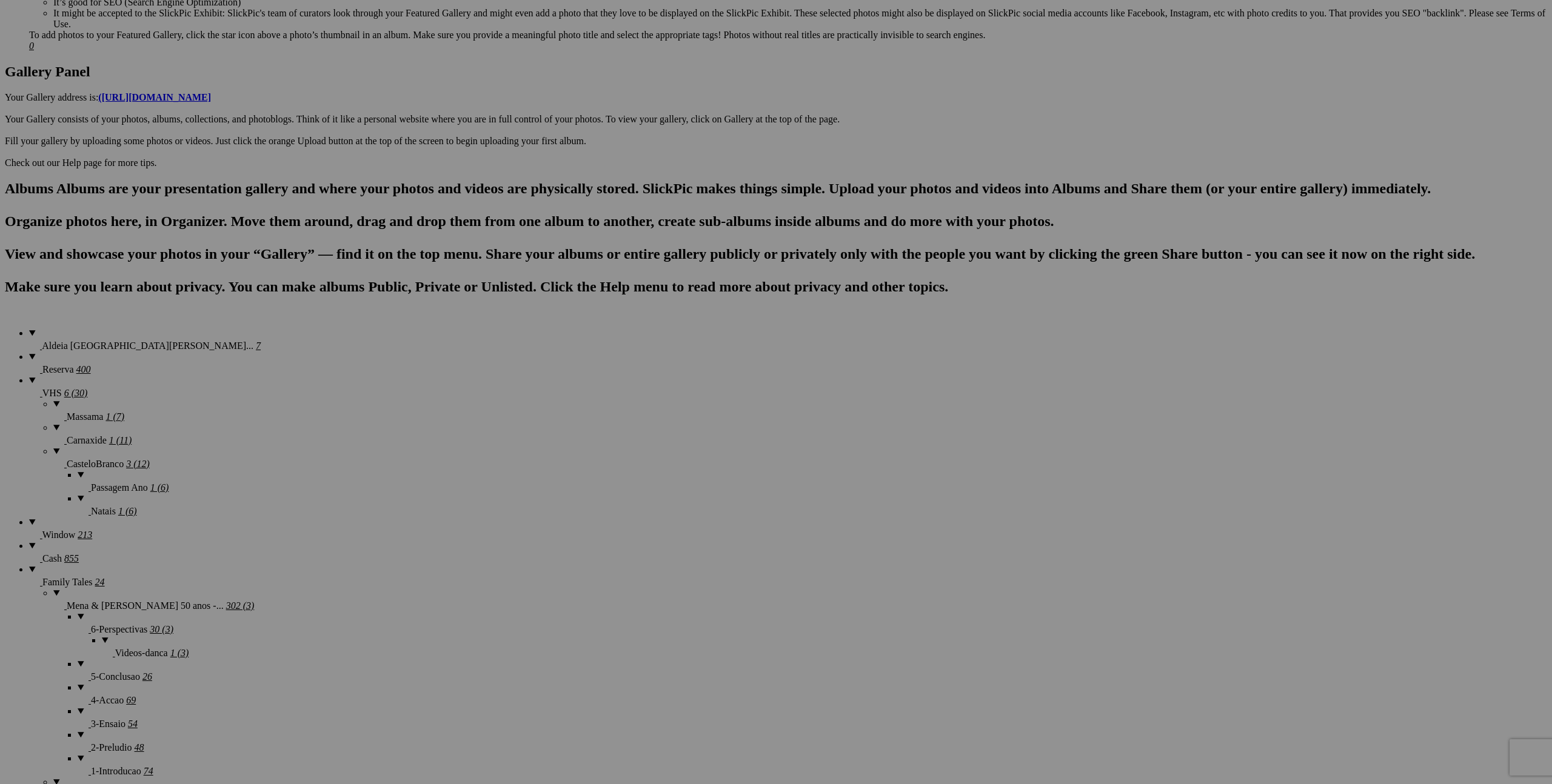
scroll to position [562, 0]
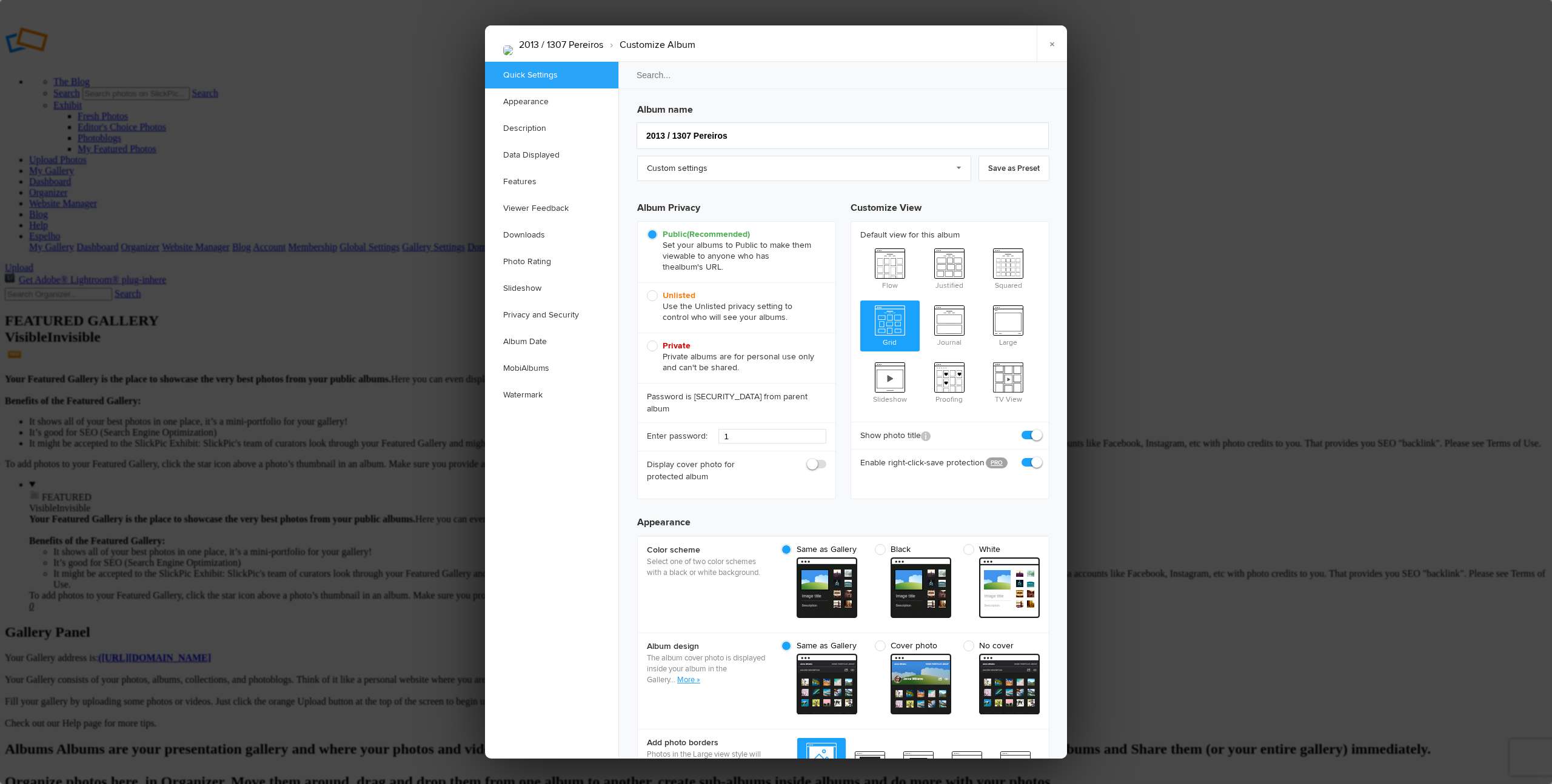
scroll to position [0, 0]
click at [654, 294] on span "Unlisted Use the Unlisted privacy setting to control who will see your albums." at bounding box center [733, 306] width 174 height 33
click at [646, 290] on input "Unlisted Use the Unlisted privacy setting to control who will see your albums." at bounding box center [646, 289] width 1 height 1
radio input "true"
click at [849, 46] on link "×" at bounding box center [1052, 44] width 30 height 36
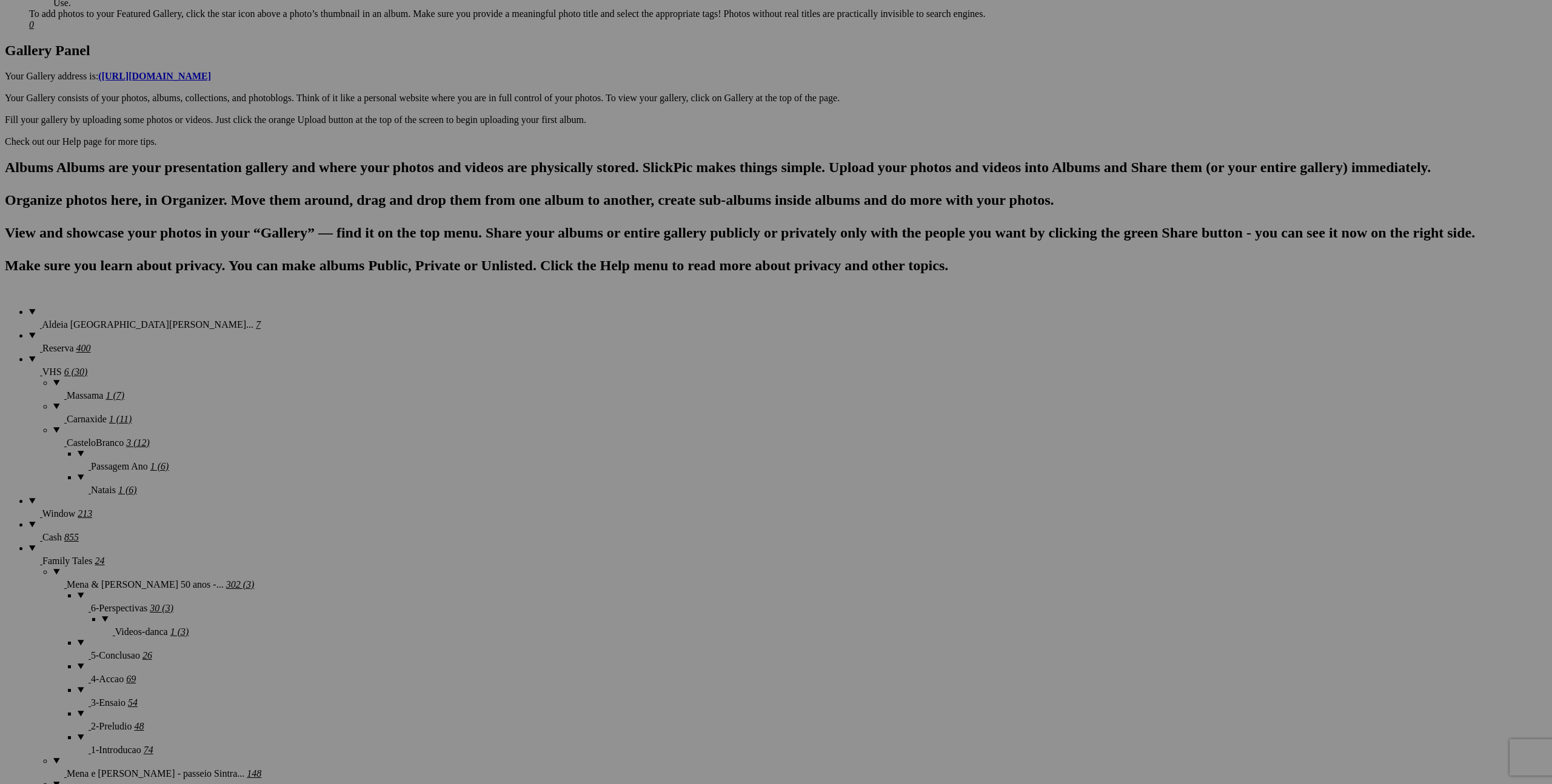
scroll to position [597, 0]
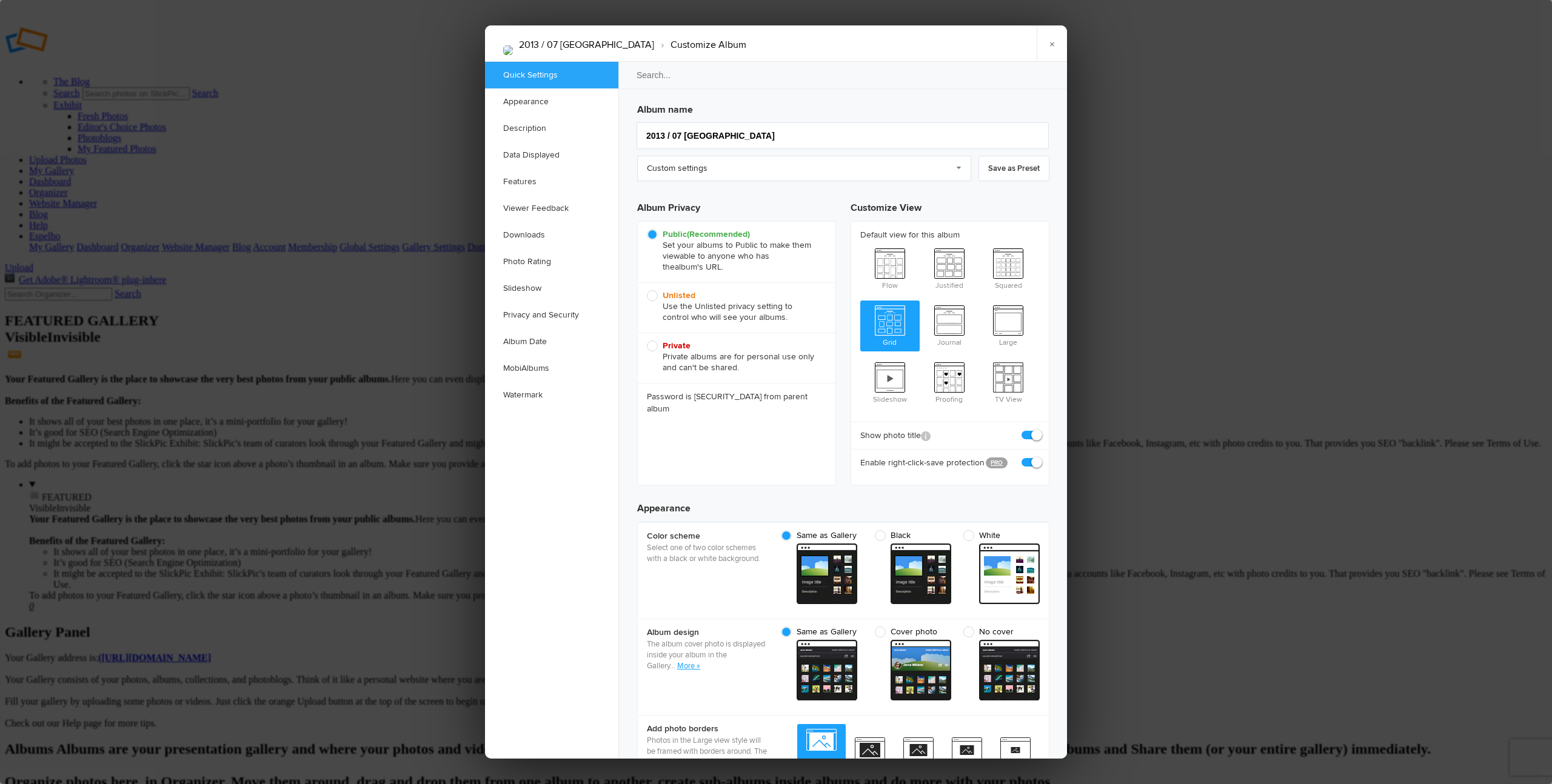
scroll to position [0, 0]
drag, startPoint x: 657, startPoint y: 296, endPoint x: 715, endPoint y: 292, distance: 58.1
click at [657, 296] on span "Unlisted Use the Unlisted privacy setting to control who will see your albums." at bounding box center [733, 306] width 174 height 33
click at [646, 290] on input "Unlisted Use the Unlisted privacy setting to control who will see your albums." at bounding box center [646, 289] width 1 height 1
radio input "true"
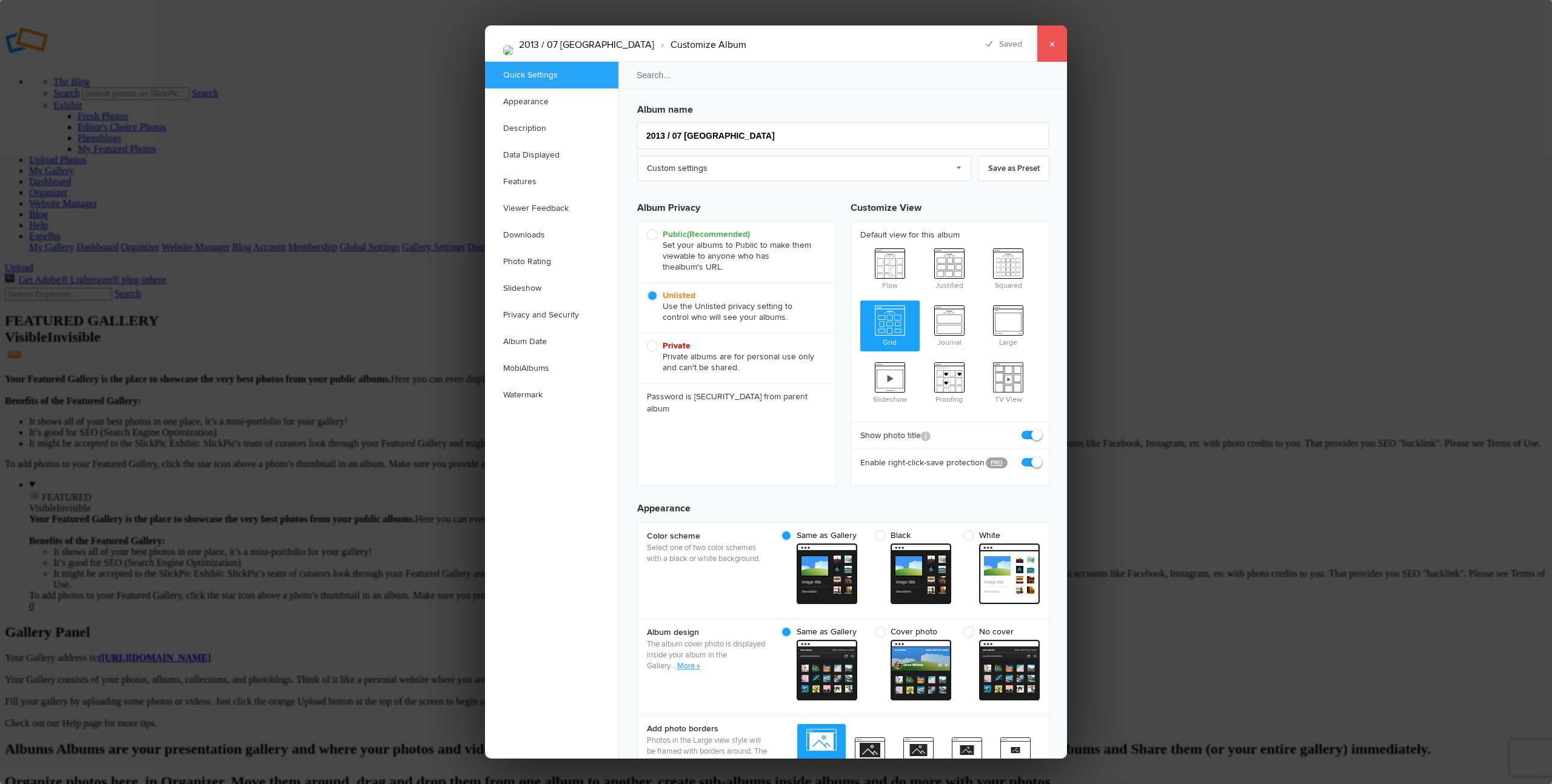
click at [849, 46] on link "×" at bounding box center [1052, 44] width 30 height 36
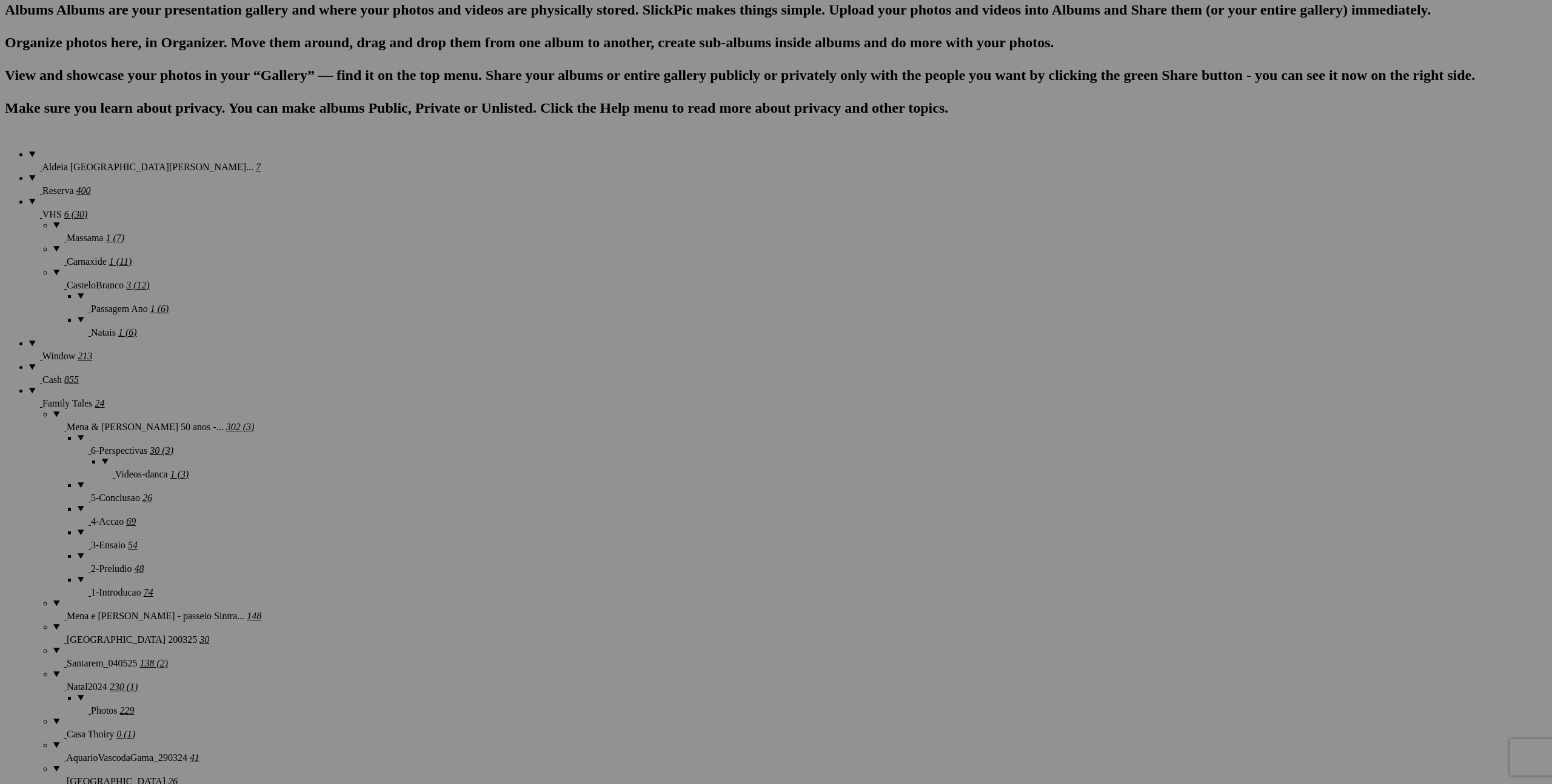
scroll to position [738, 0]
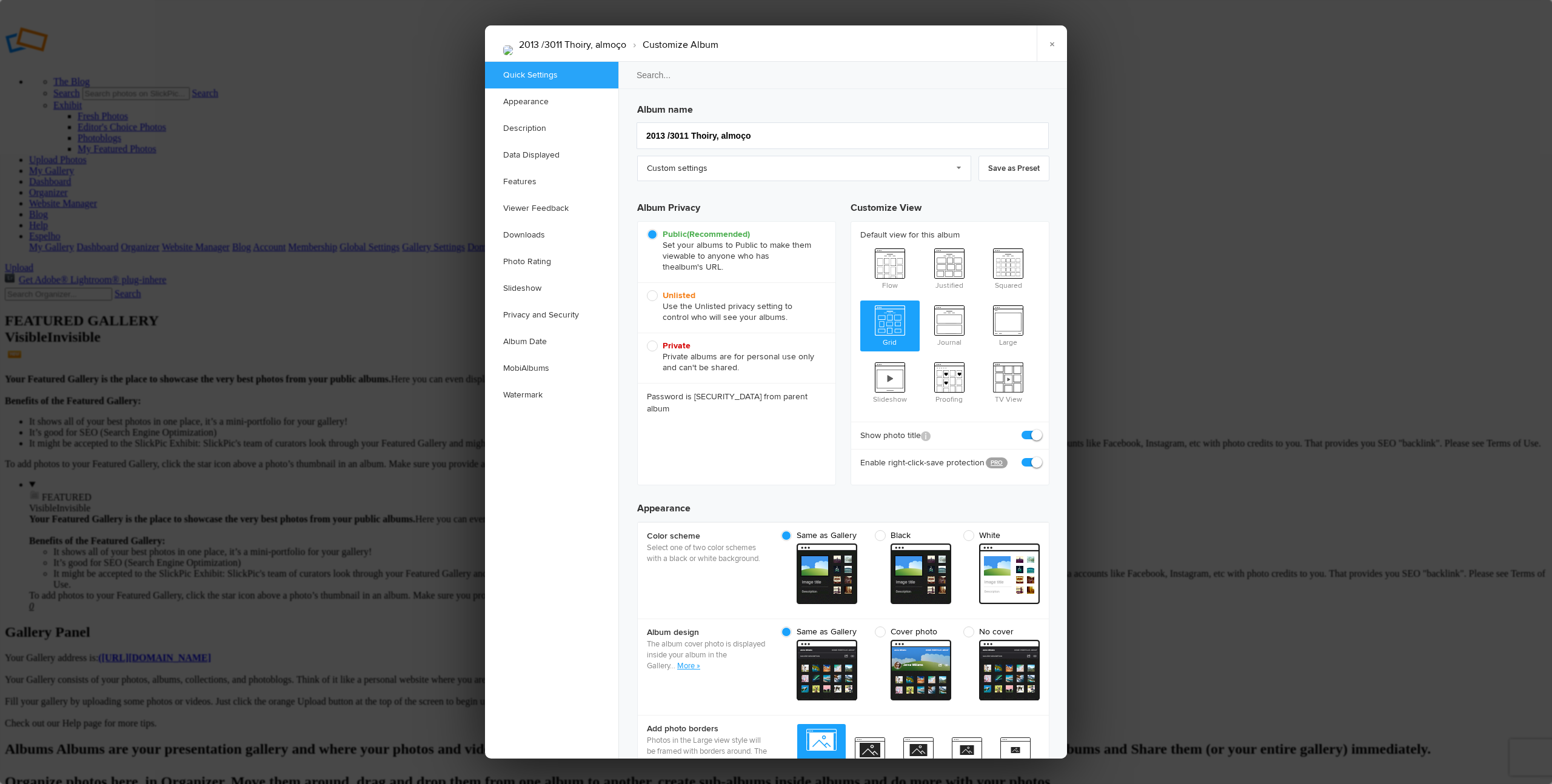
scroll to position [0, 0]
drag, startPoint x: 650, startPoint y: 294, endPoint x: 831, endPoint y: 347, distance: 188.6
click at [653, 294] on span "Unlisted Use the Unlisted privacy setting to control who will see your albums." at bounding box center [733, 306] width 174 height 33
click at [646, 290] on input "Unlisted Use the Unlisted privacy setting to control who will see your albums." at bounding box center [646, 289] width 1 height 1
radio input "true"
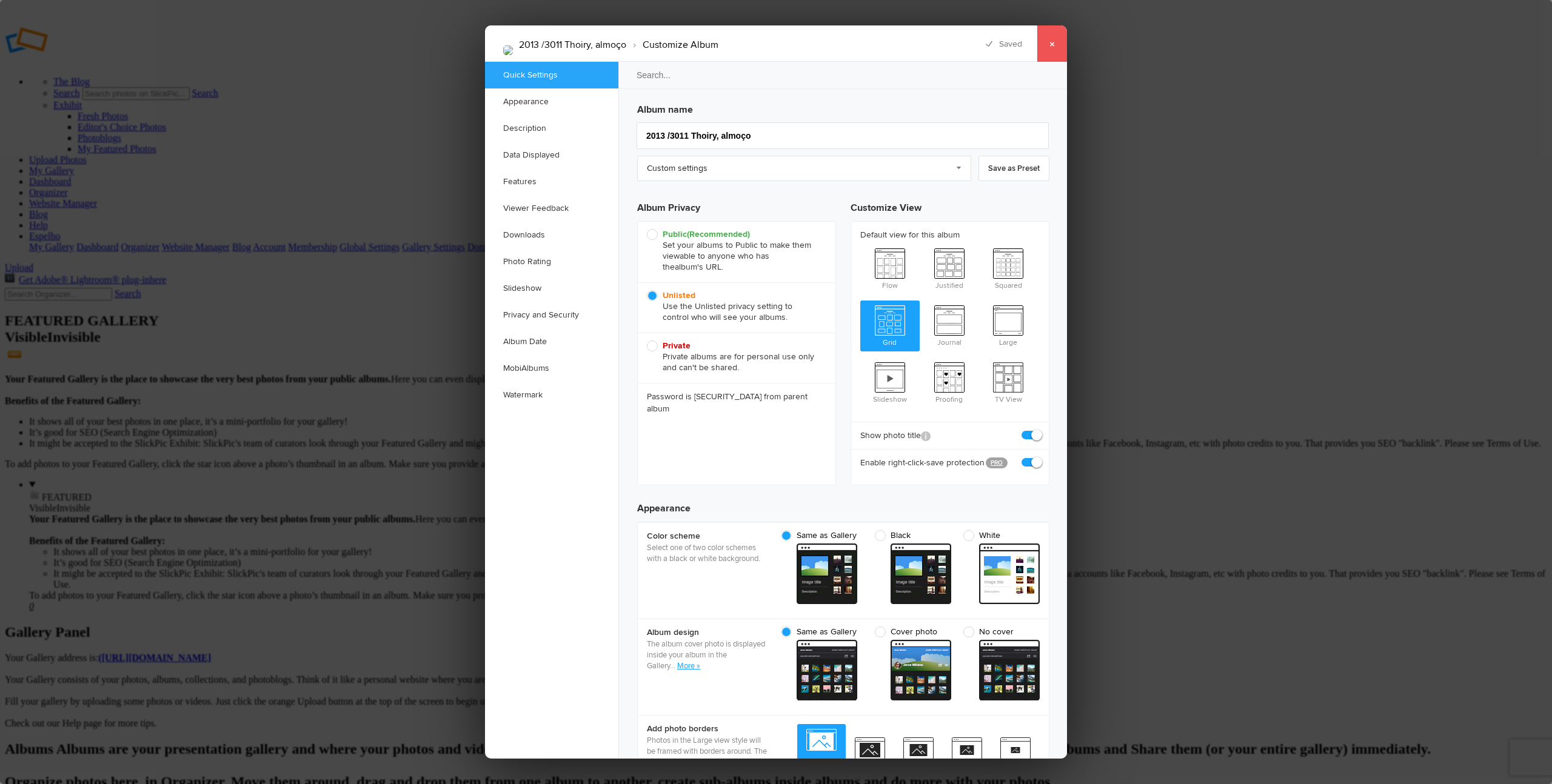
click at [849, 41] on link "×" at bounding box center [1052, 44] width 30 height 36
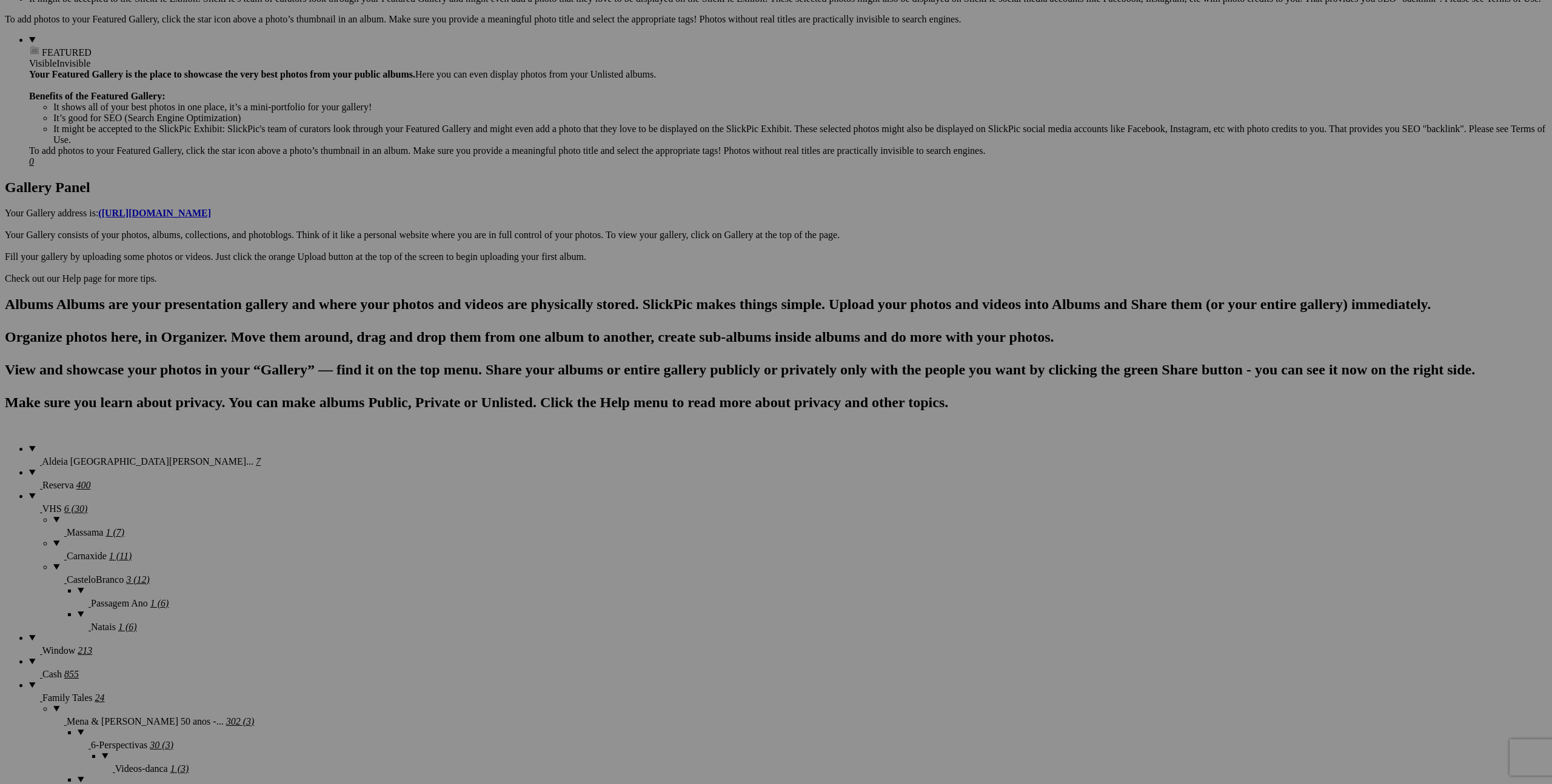
scroll to position [624, 0]
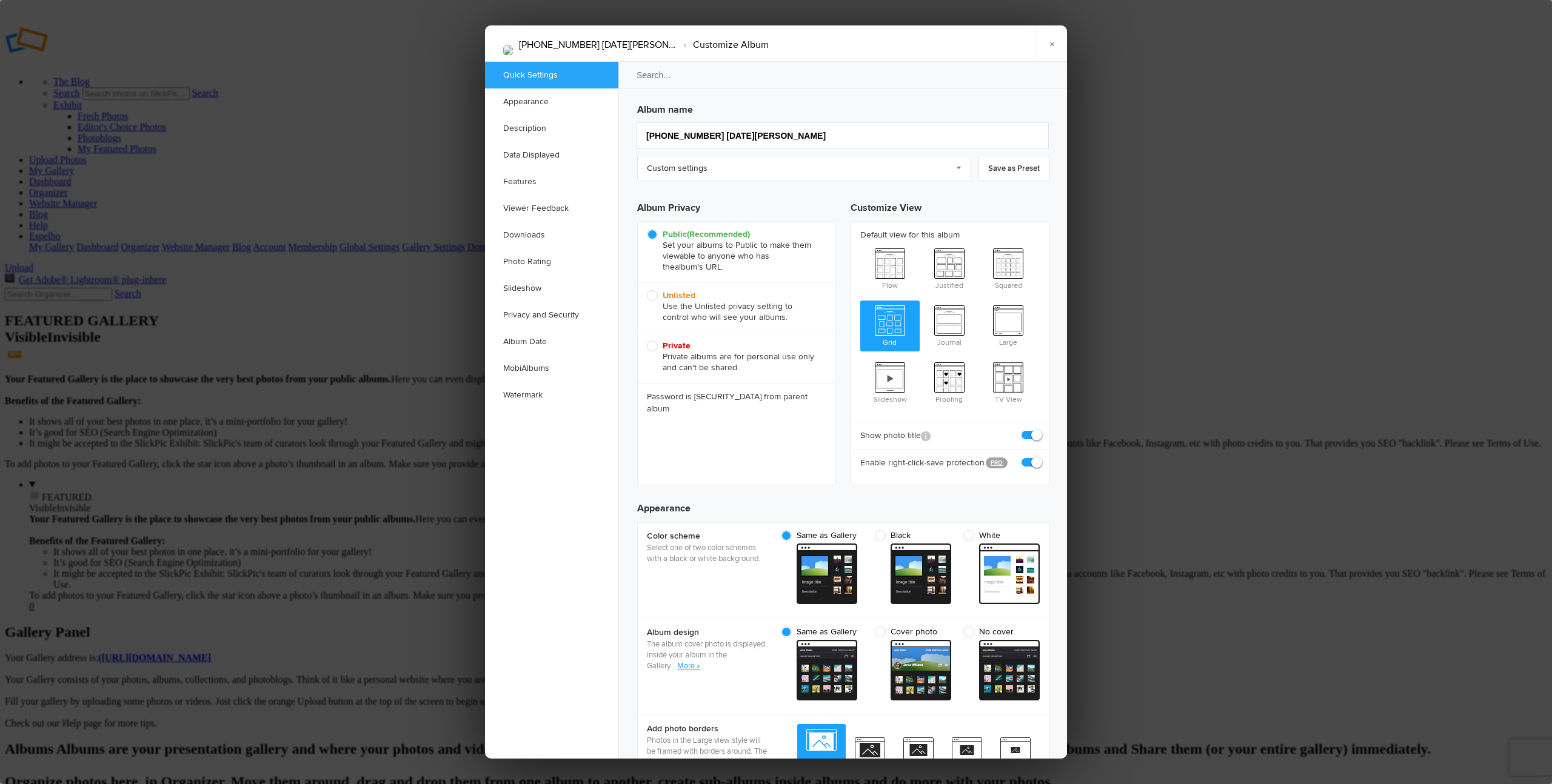
scroll to position [0, 0]
drag, startPoint x: 653, startPoint y: 295, endPoint x: 769, endPoint y: 290, distance: 116.1
click at [654, 294] on span "Unlisted Use the Unlisted privacy setting to control who will see your albums." at bounding box center [733, 306] width 174 height 33
click at [646, 290] on input "Unlisted Use the Unlisted privacy setting to control who will see your albums." at bounding box center [646, 289] width 1 height 1
radio input "true"
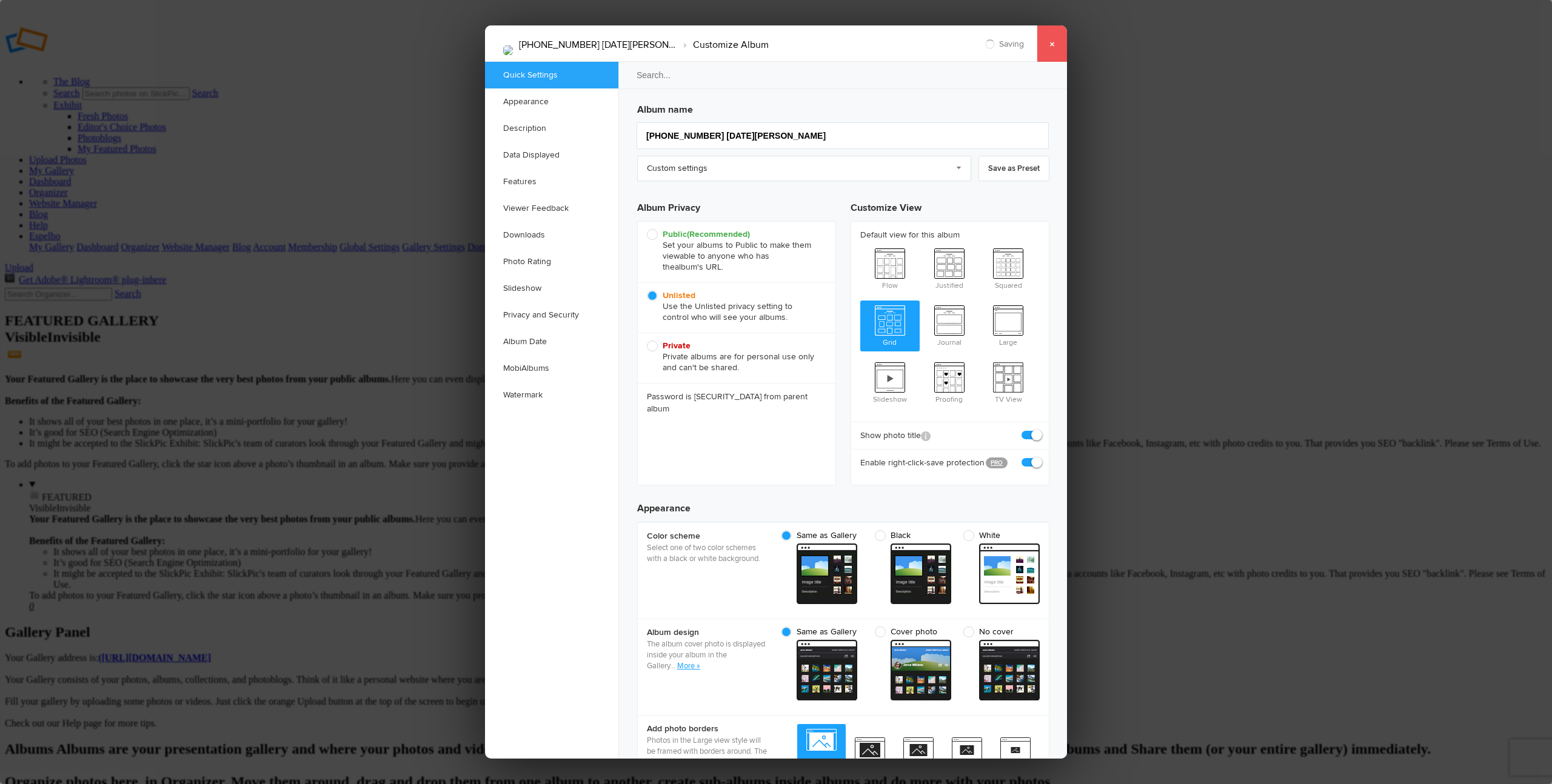
click at [849, 44] on link "×" at bounding box center [1052, 44] width 30 height 36
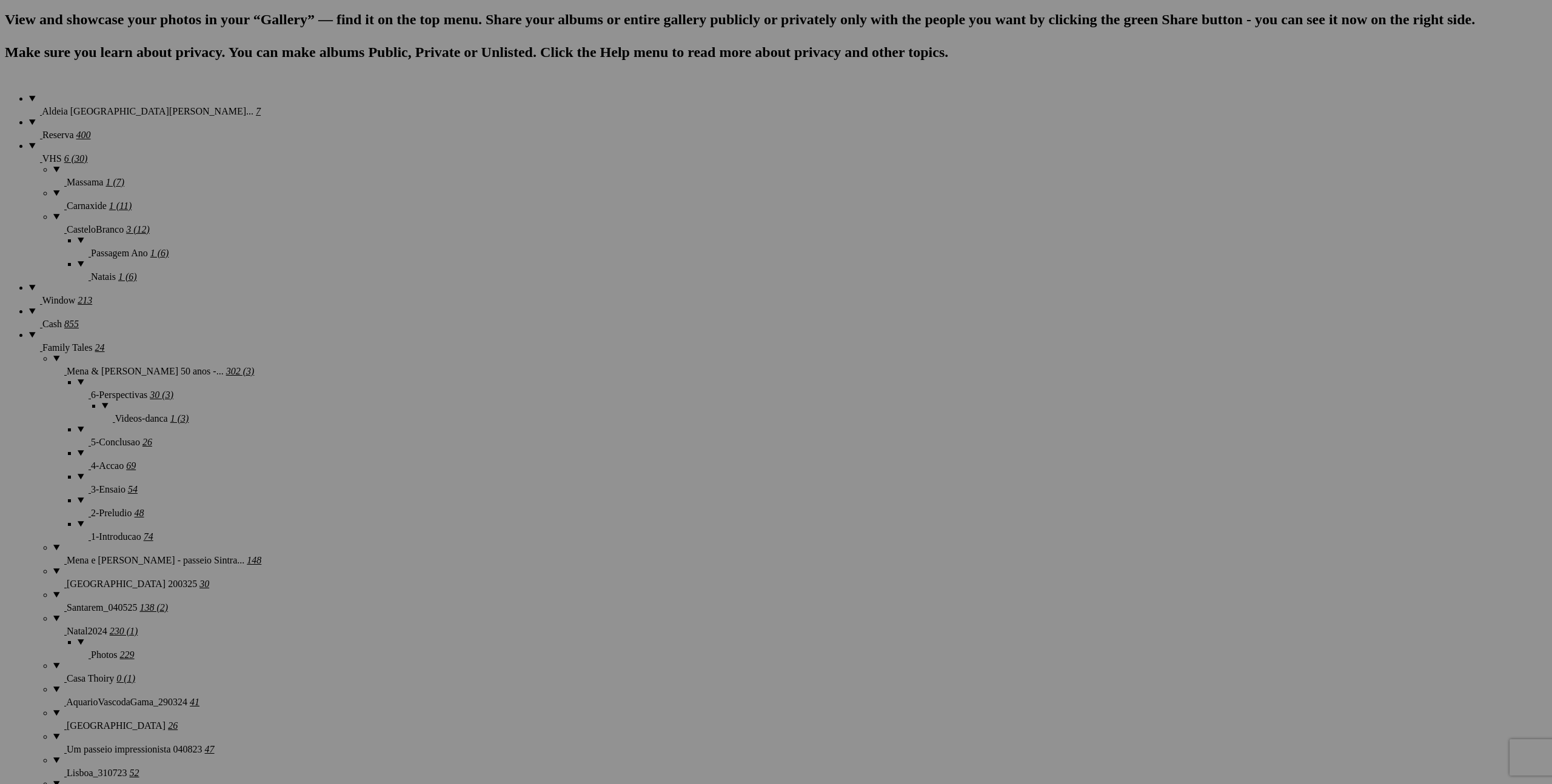
scroll to position [798, 0]
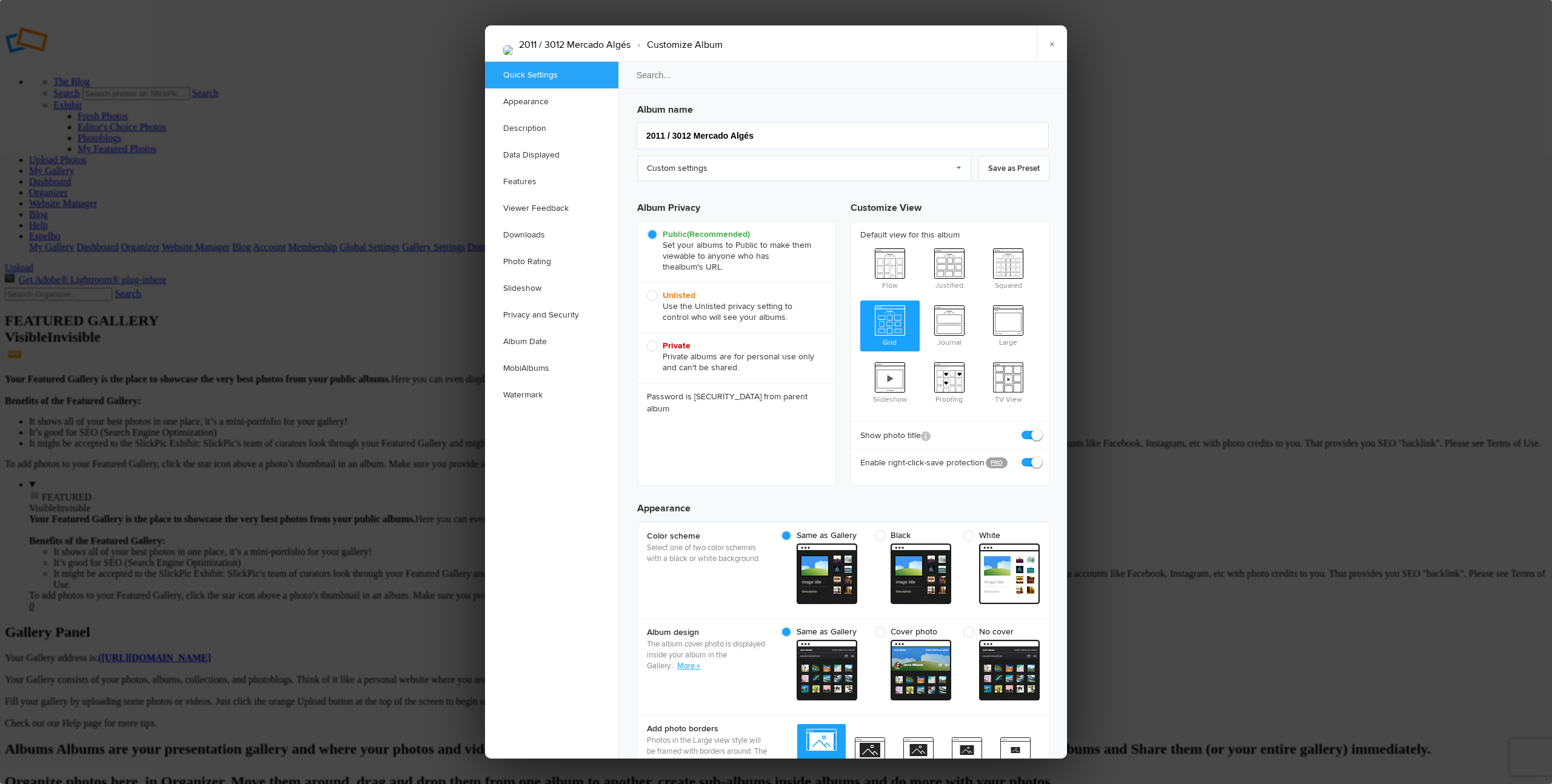
scroll to position [0, 0]
click at [653, 295] on span "Unlisted Use the Unlisted privacy setting to control who will see your albums." at bounding box center [733, 306] width 174 height 33
click at [646, 290] on input "Unlisted Use the Unlisted privacy setting to control who will see your albums." at bounding box center [646, 289] width 1 height 1
radio input "true"
click at [849, 43] on link "×" at bounding box center [1052, 44] width 30 height 36
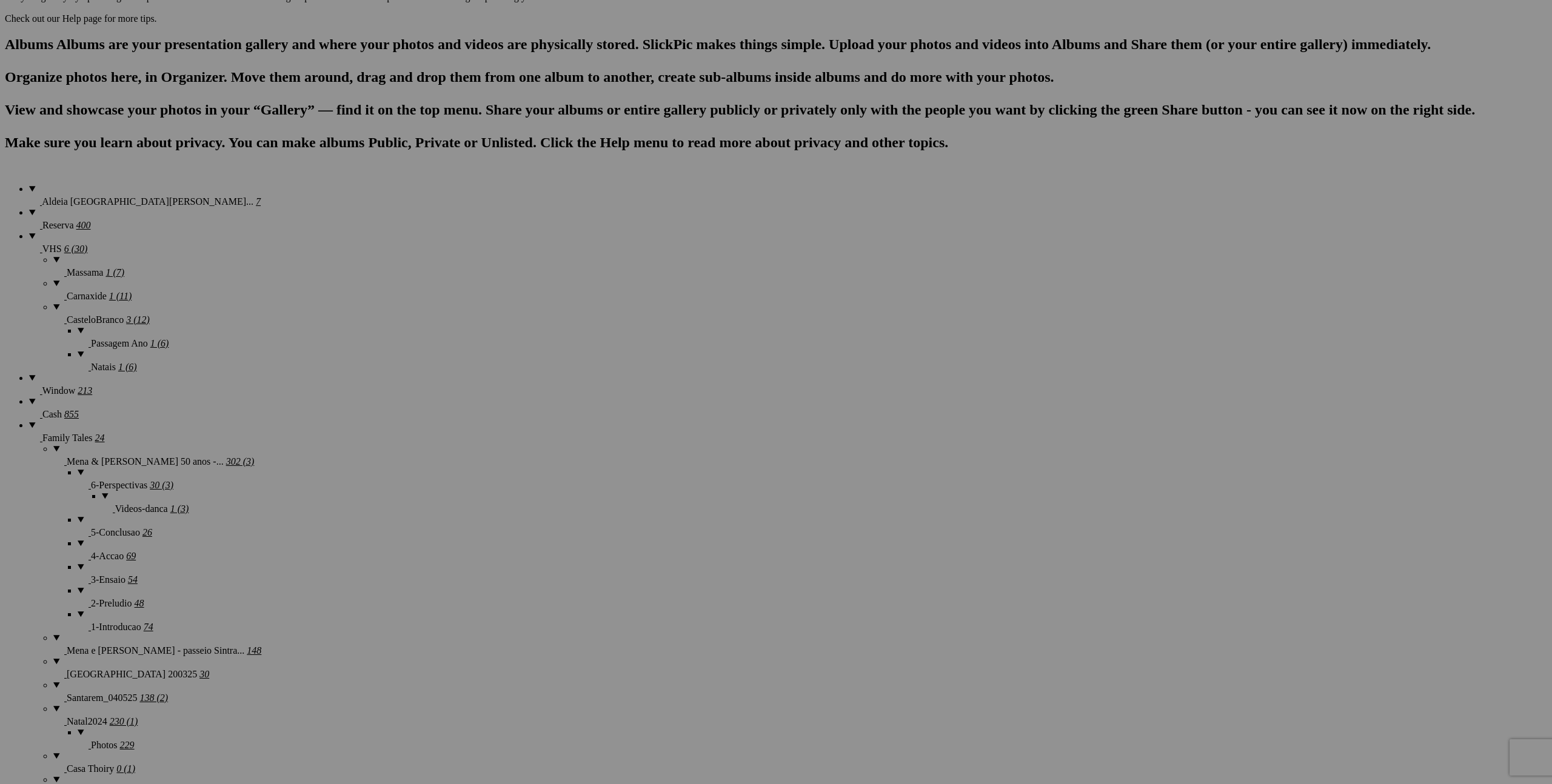
scroll to position [707, 0]
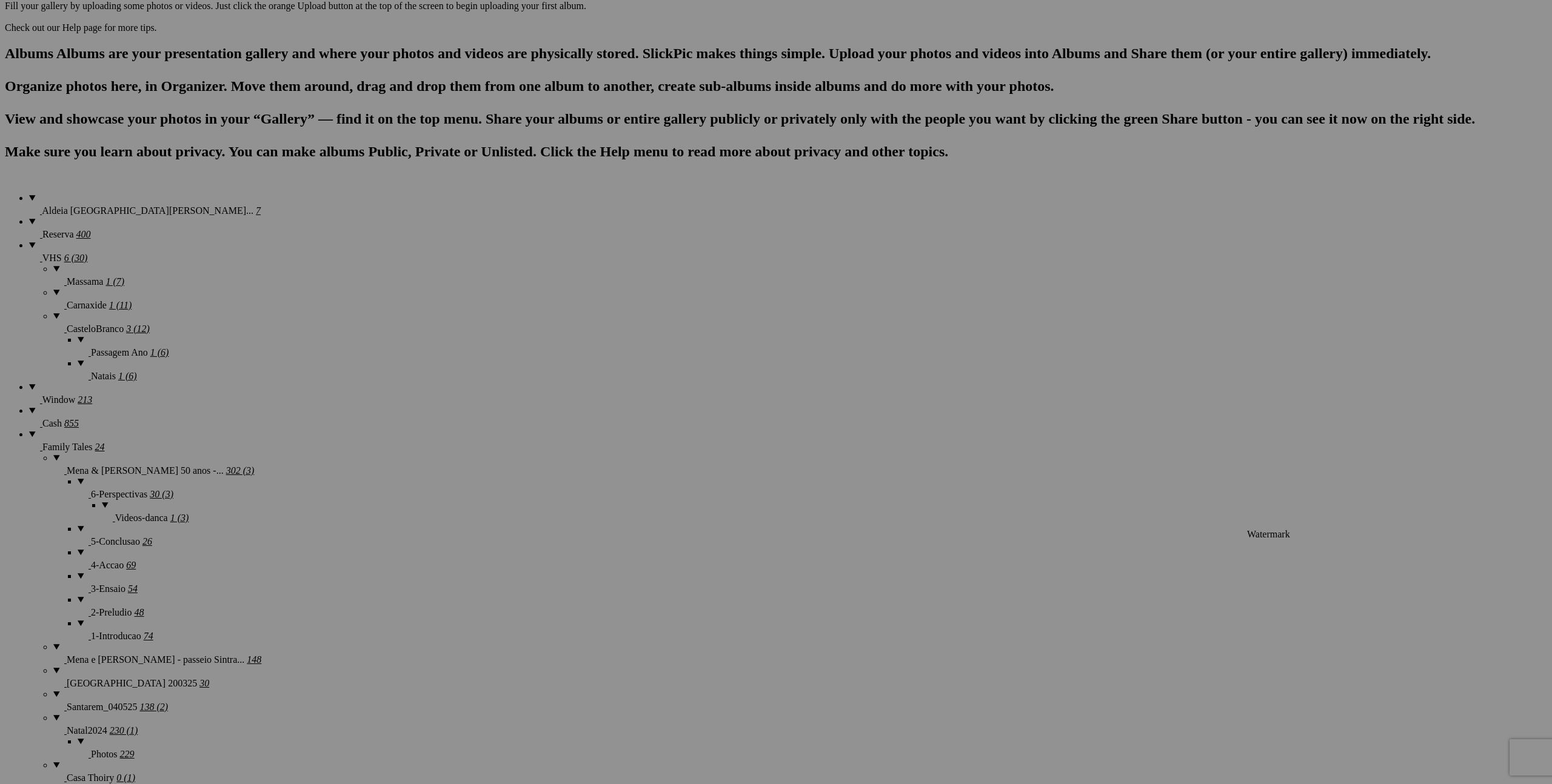
scroll to position [694, 0]
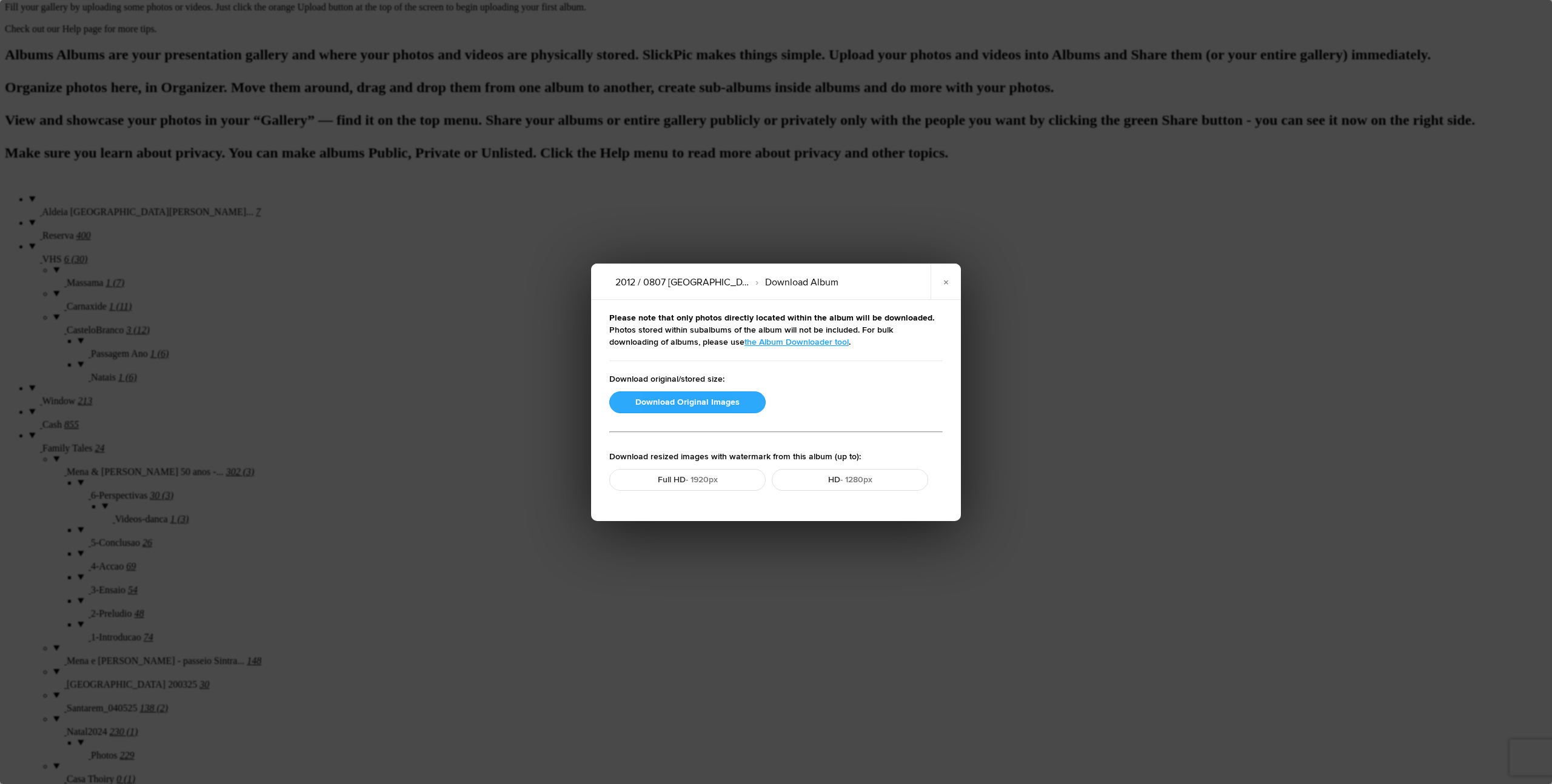
click at [718, 401] on button "Download Original Images" at bounding box center [687, 402] width 157 height 22
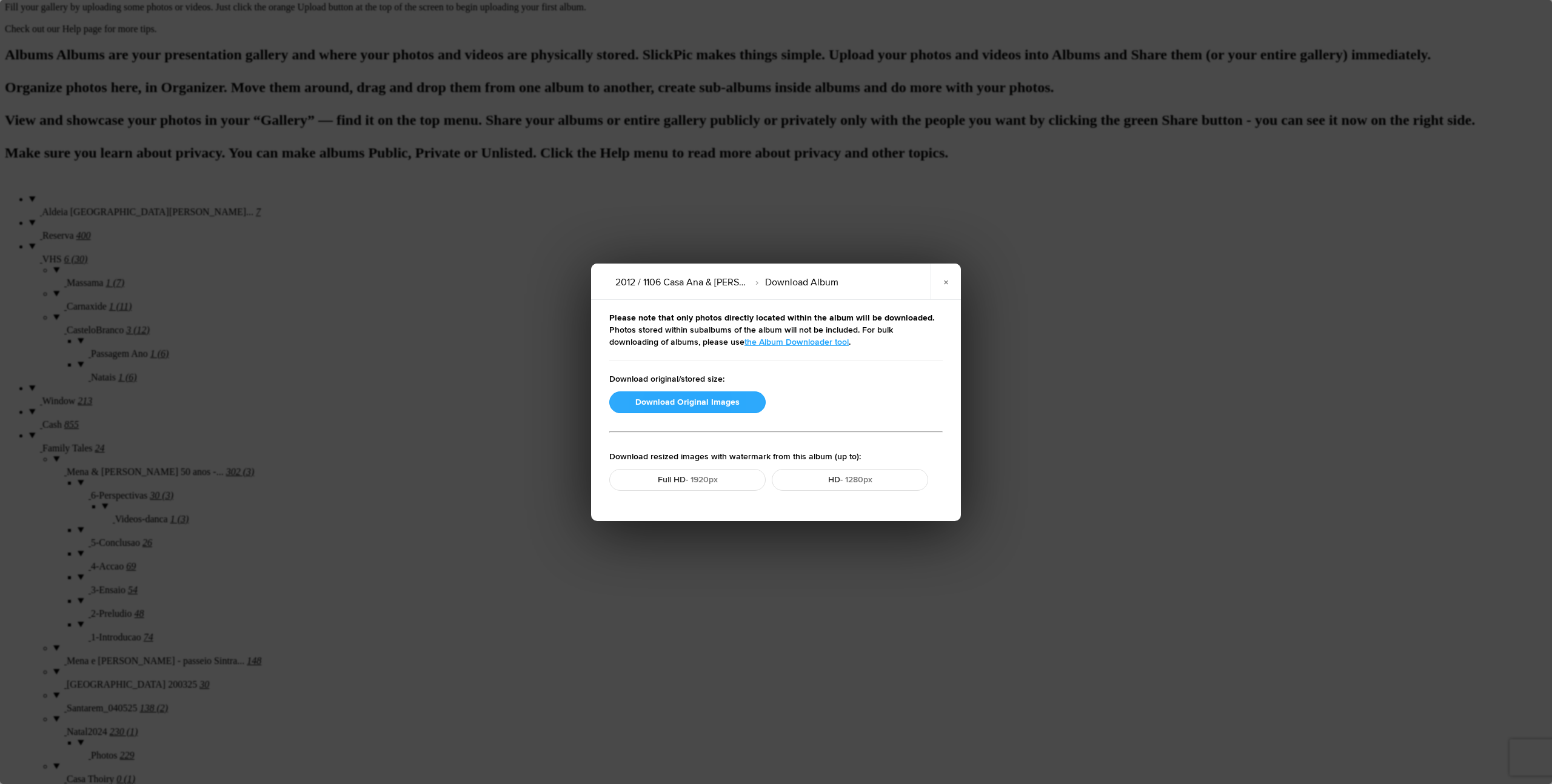
click at [674, 404] on button "Download Original Images" at bounding box center [687, 402] width 157 height 22
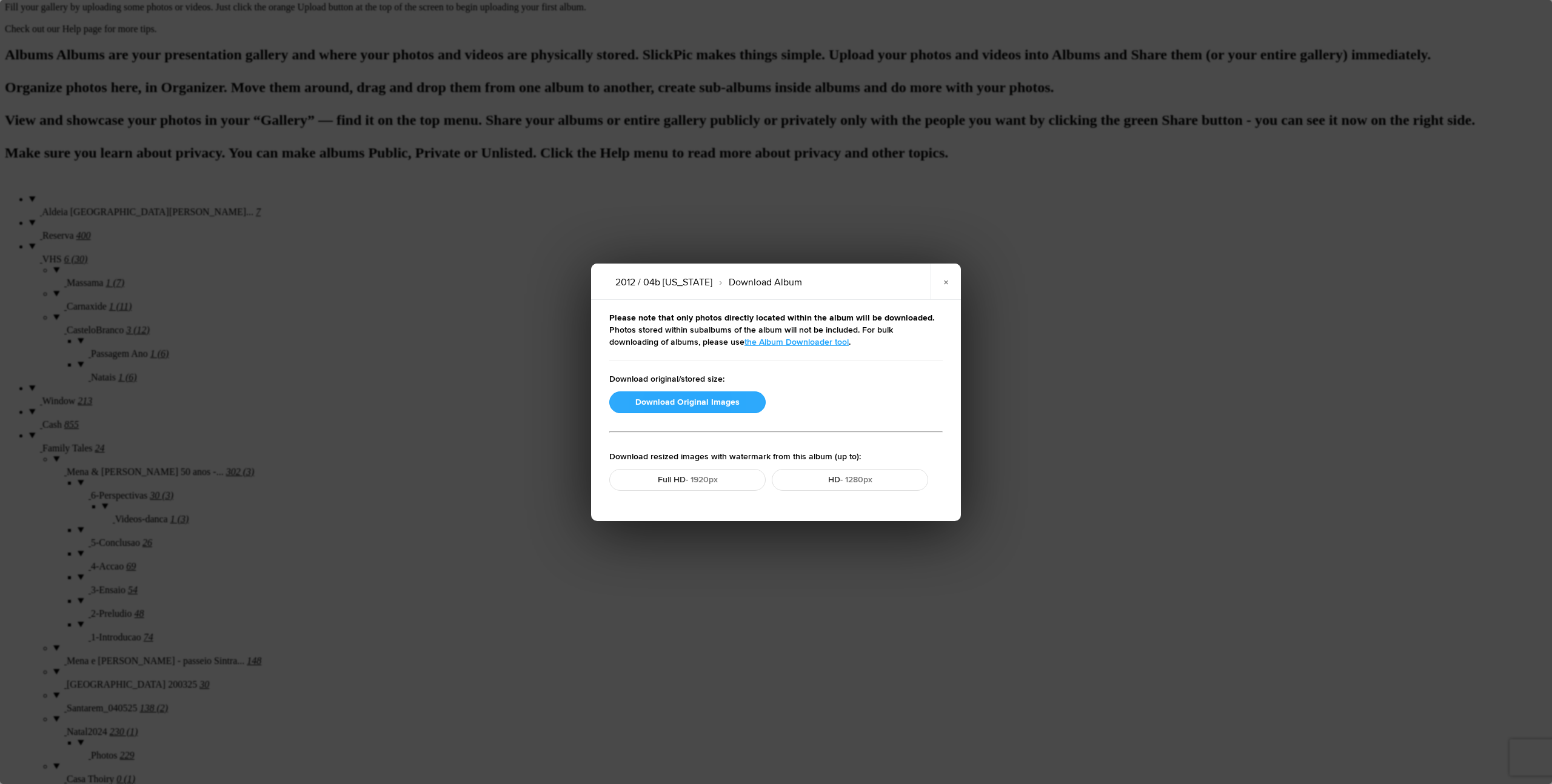
click at [700, 404] on button "Download Original Images" at bounding box center [687, 402] width 157 height 22
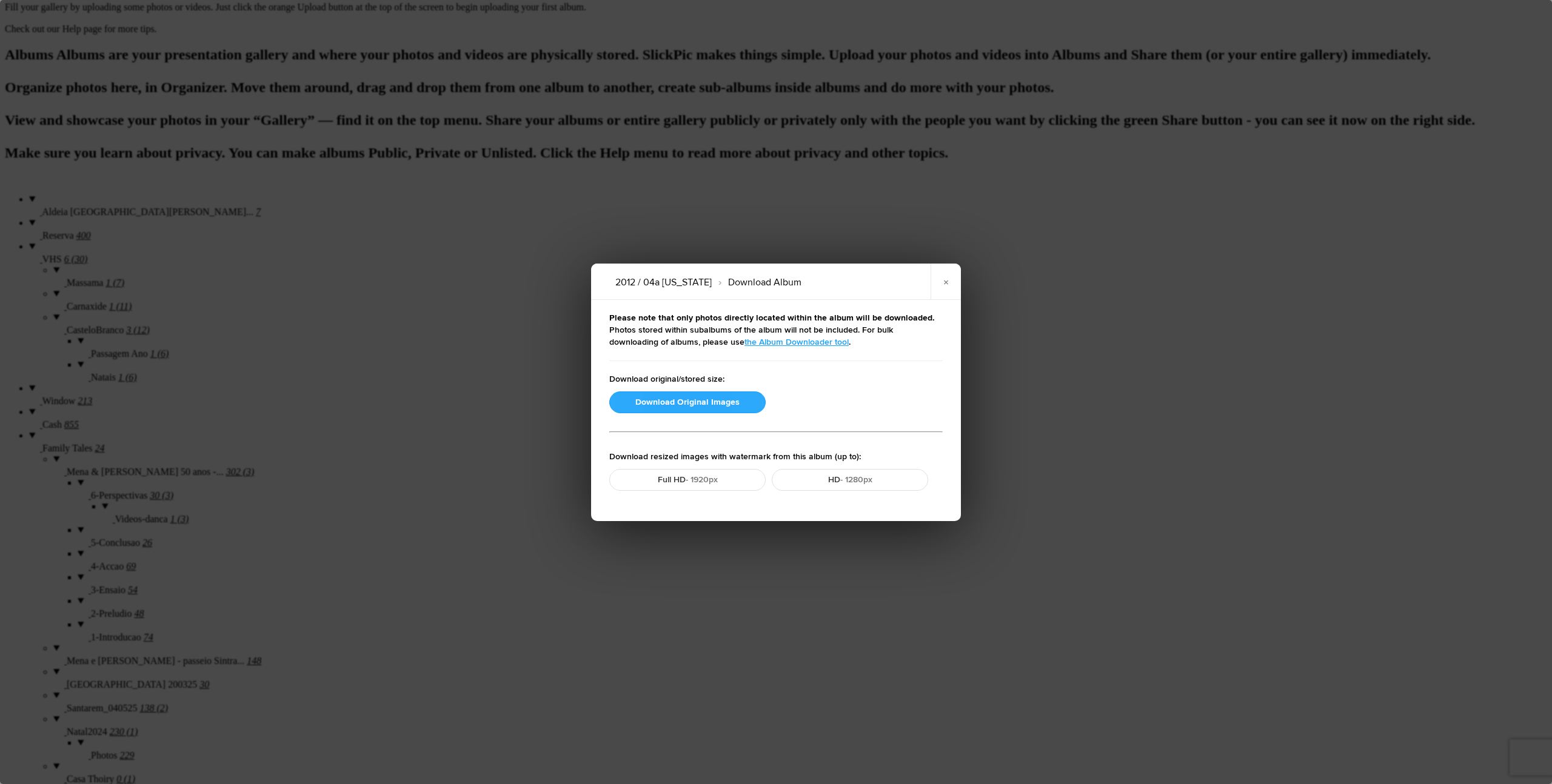
click at [670, 401] on button "Download Original Images" at bounding box center [687, 402] width 157 height 22
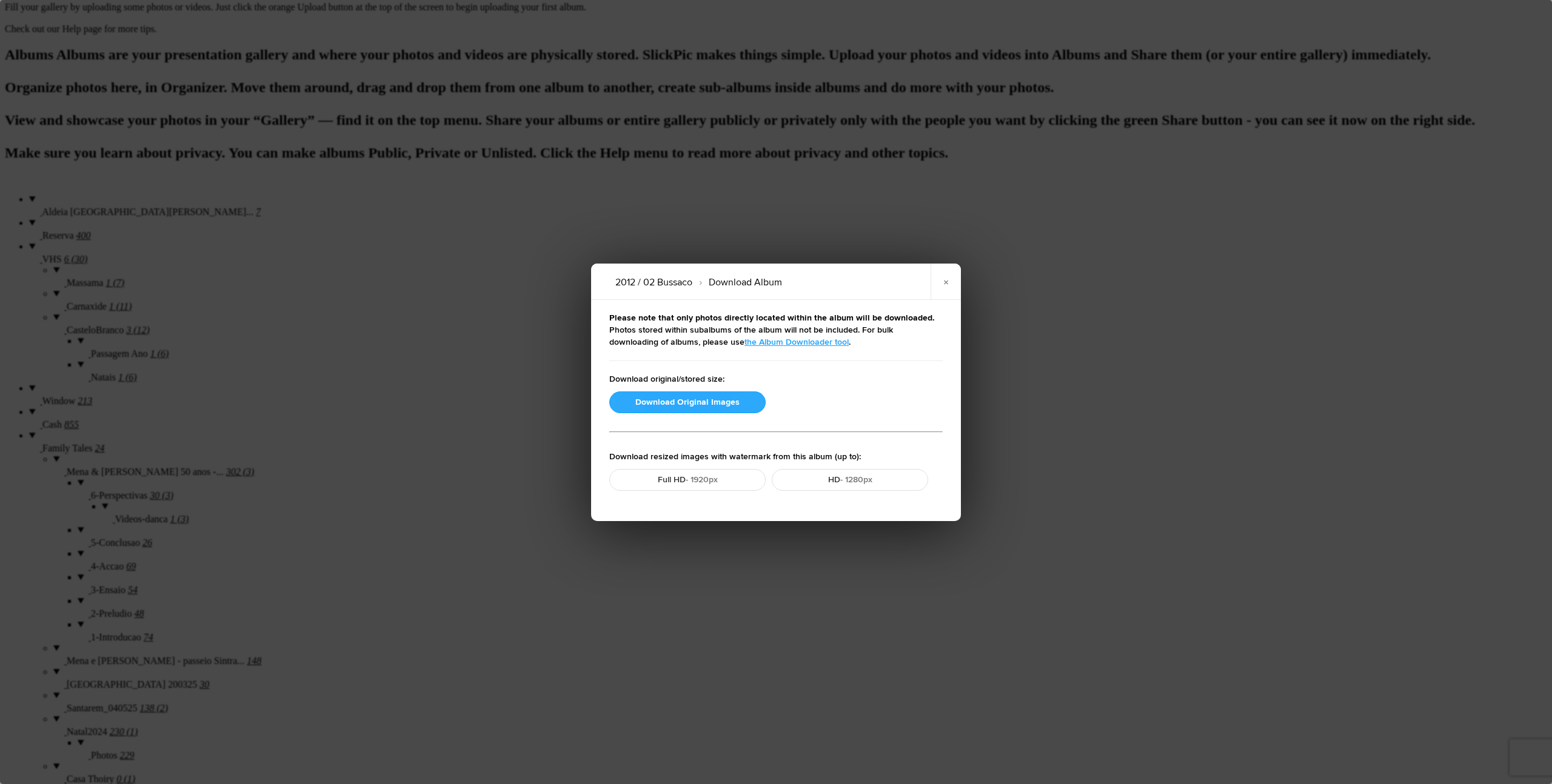
click at [696, 398] on button "Download Original Images" at bounding box center [687, 402] width 157 height 22
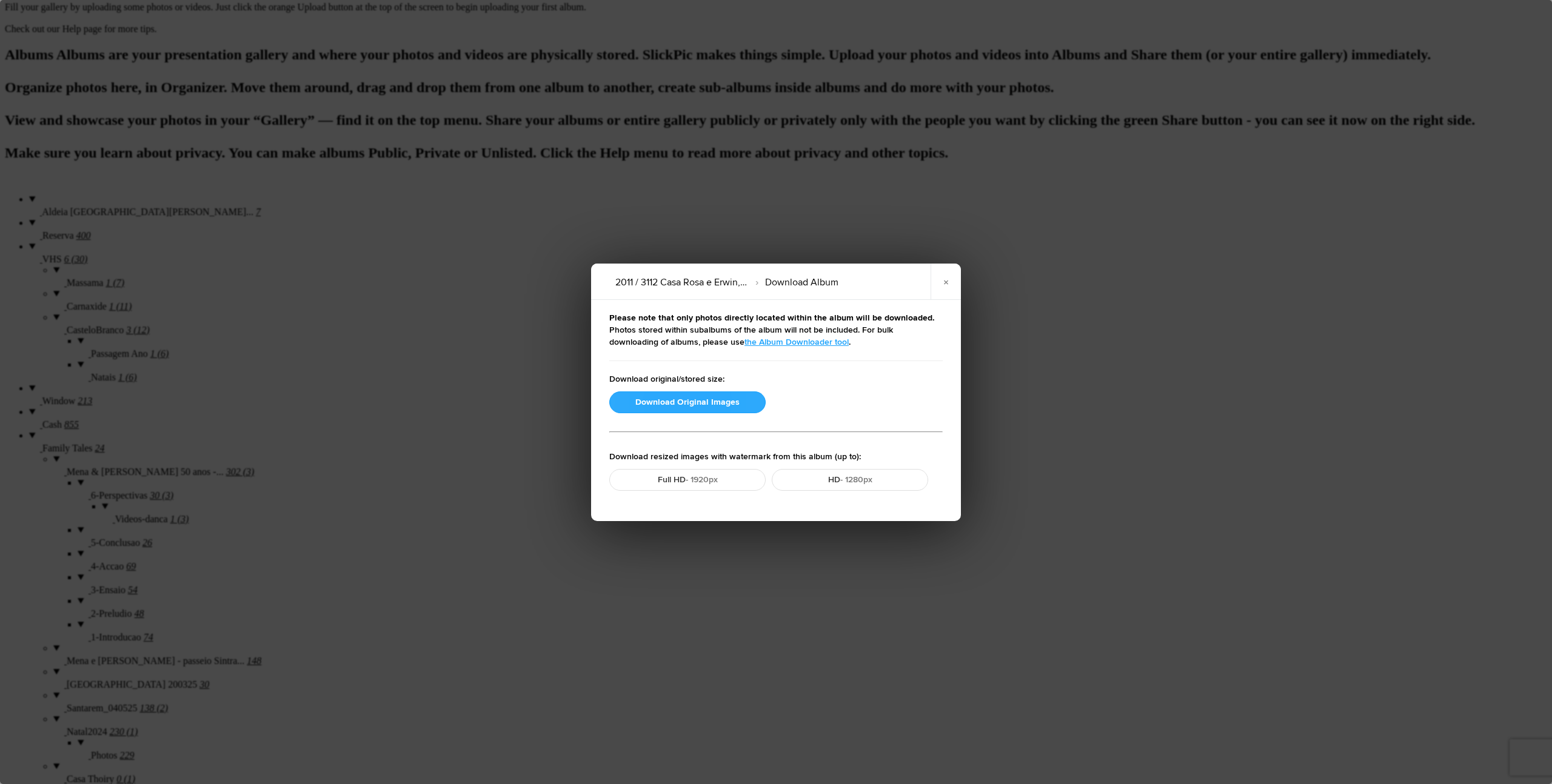
click at [654, 398] on button "Download Original Images" at bounding box center [687, 402] width 157 height 22
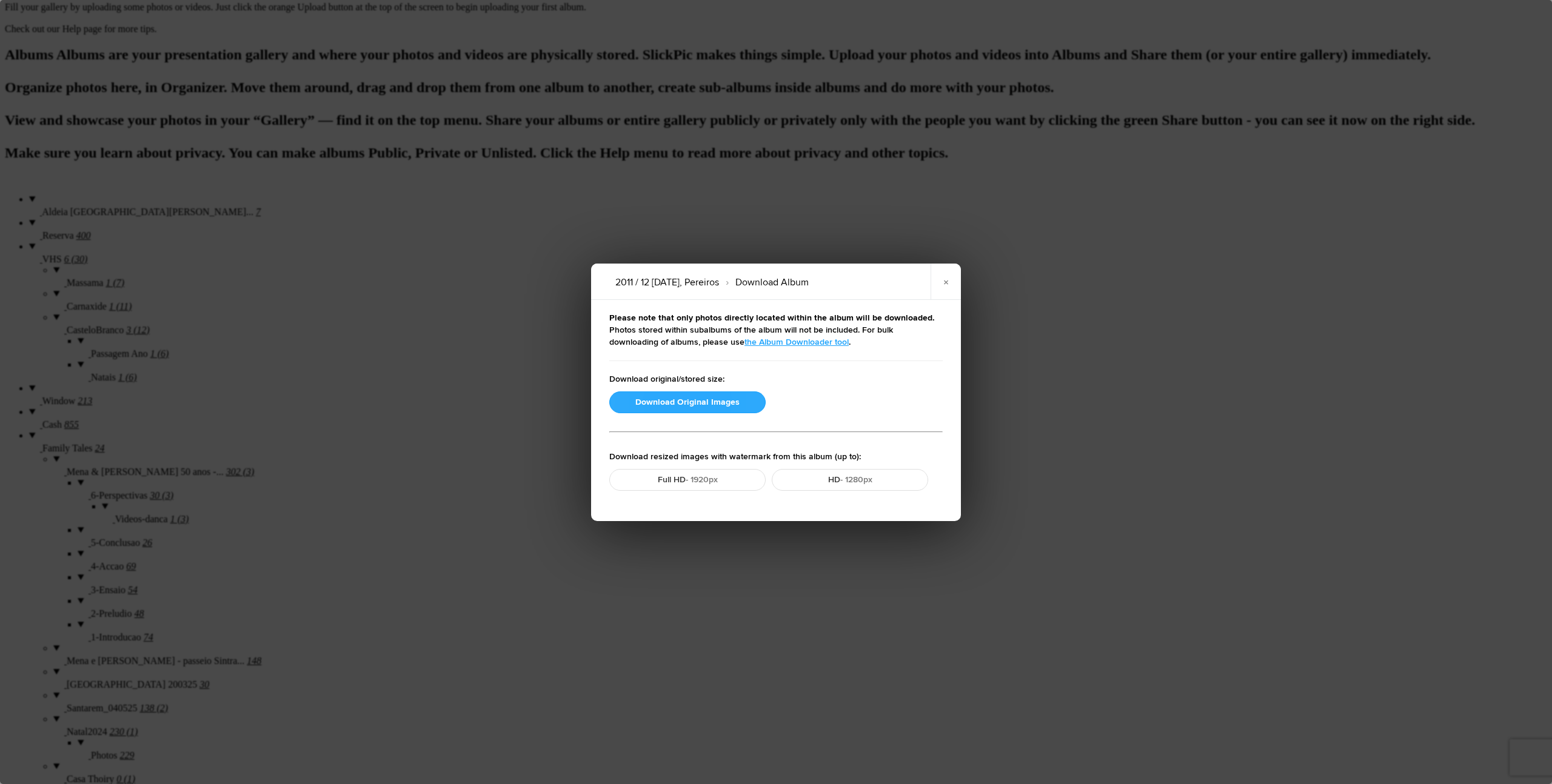
click at [695, 401] on button "Download Original Images" at bounding box center [687, 402] width 157 height 22
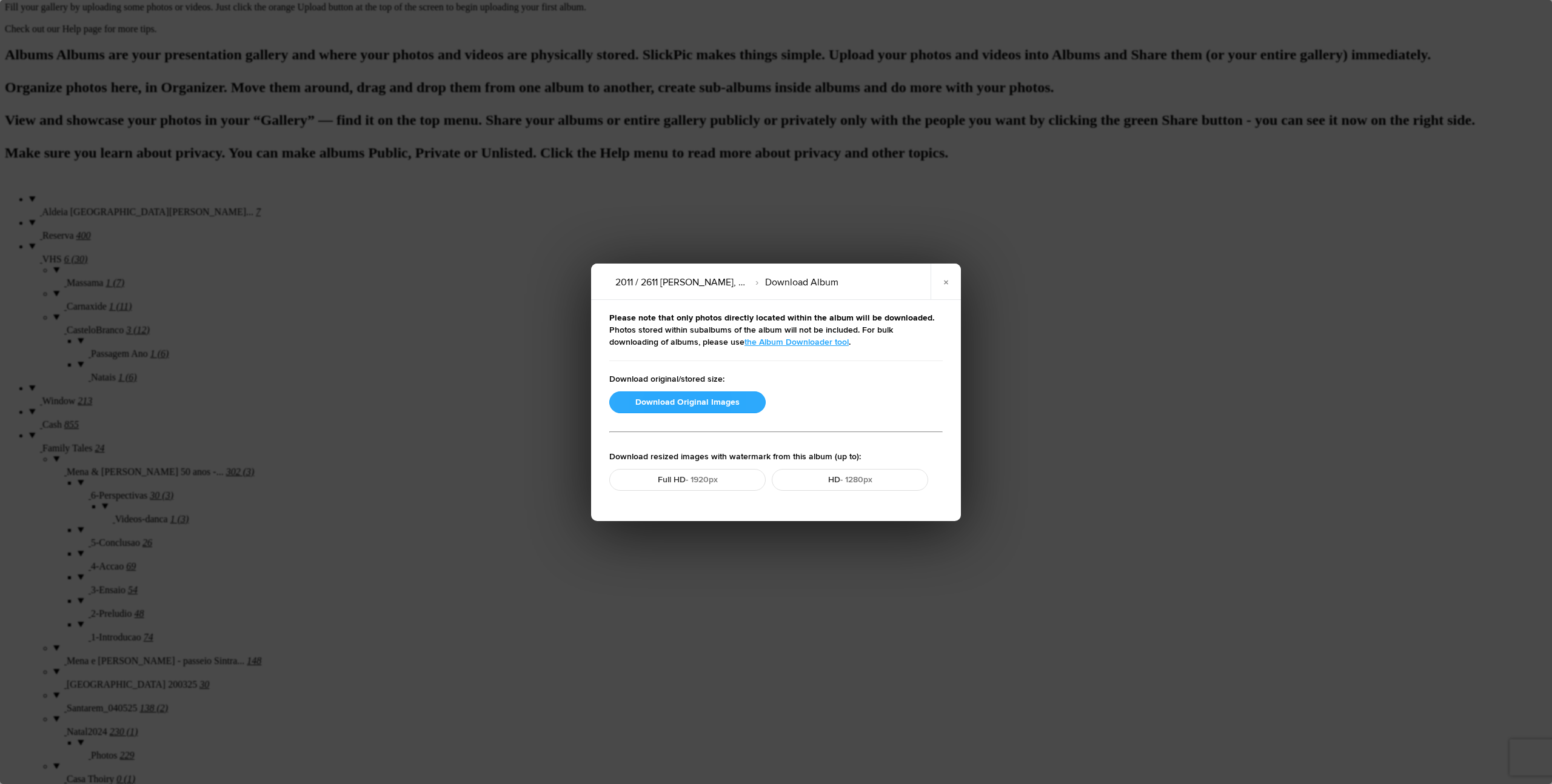
click at [694, 399] on button "Download Original Images" at bounding box center [687, 402] width 157 height 22
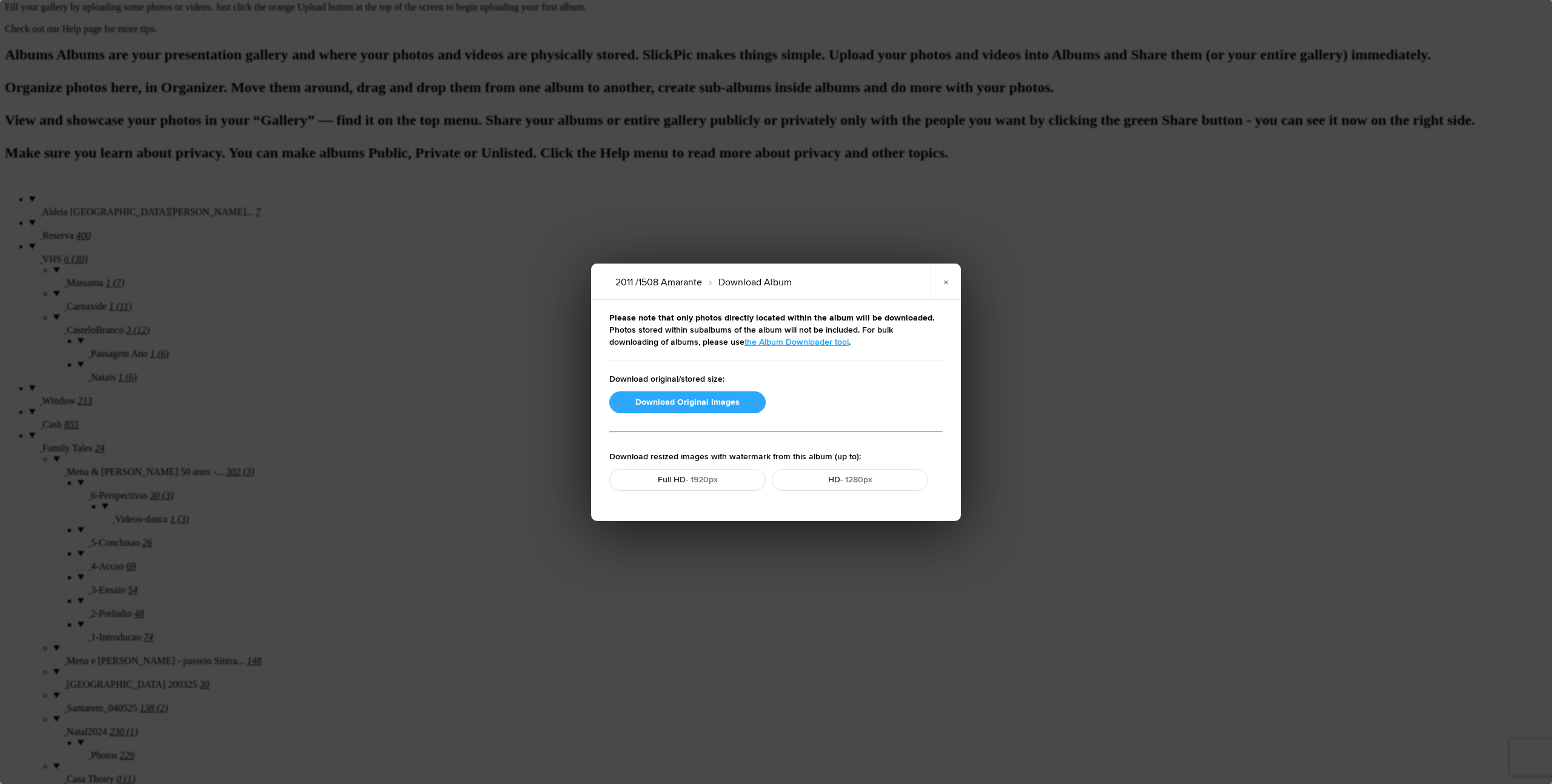
click at [694, 399] on button "Download Original Images" at bounding box center [687, 402] width 157 height 22
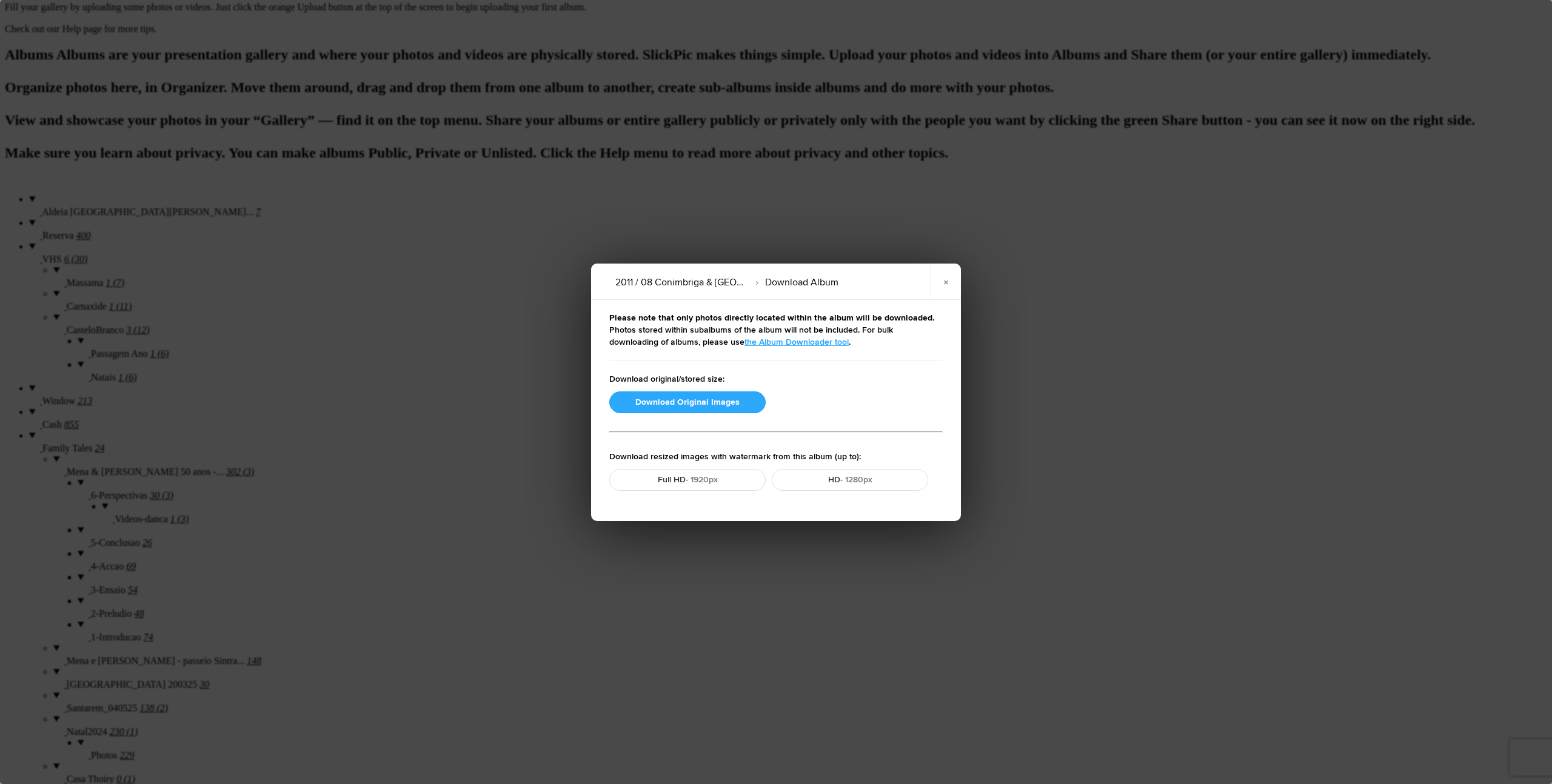
click at [710, 401] on button "Download Original Images" at bounding box center [687, 402] width 157 height 22
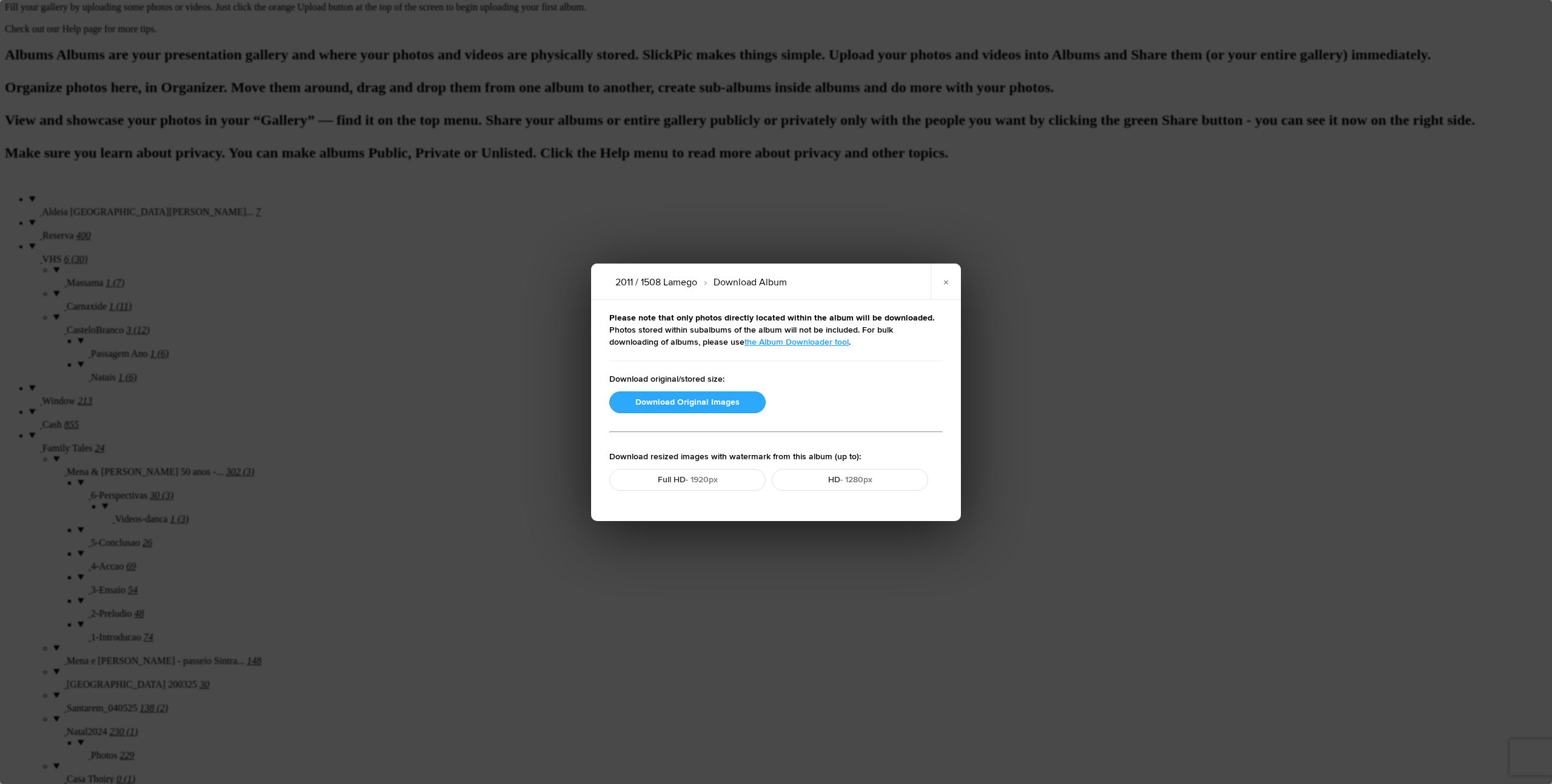
click at [712, 401] on button "Download Original Images" at bounding box center [687, 402] width 157 height 22
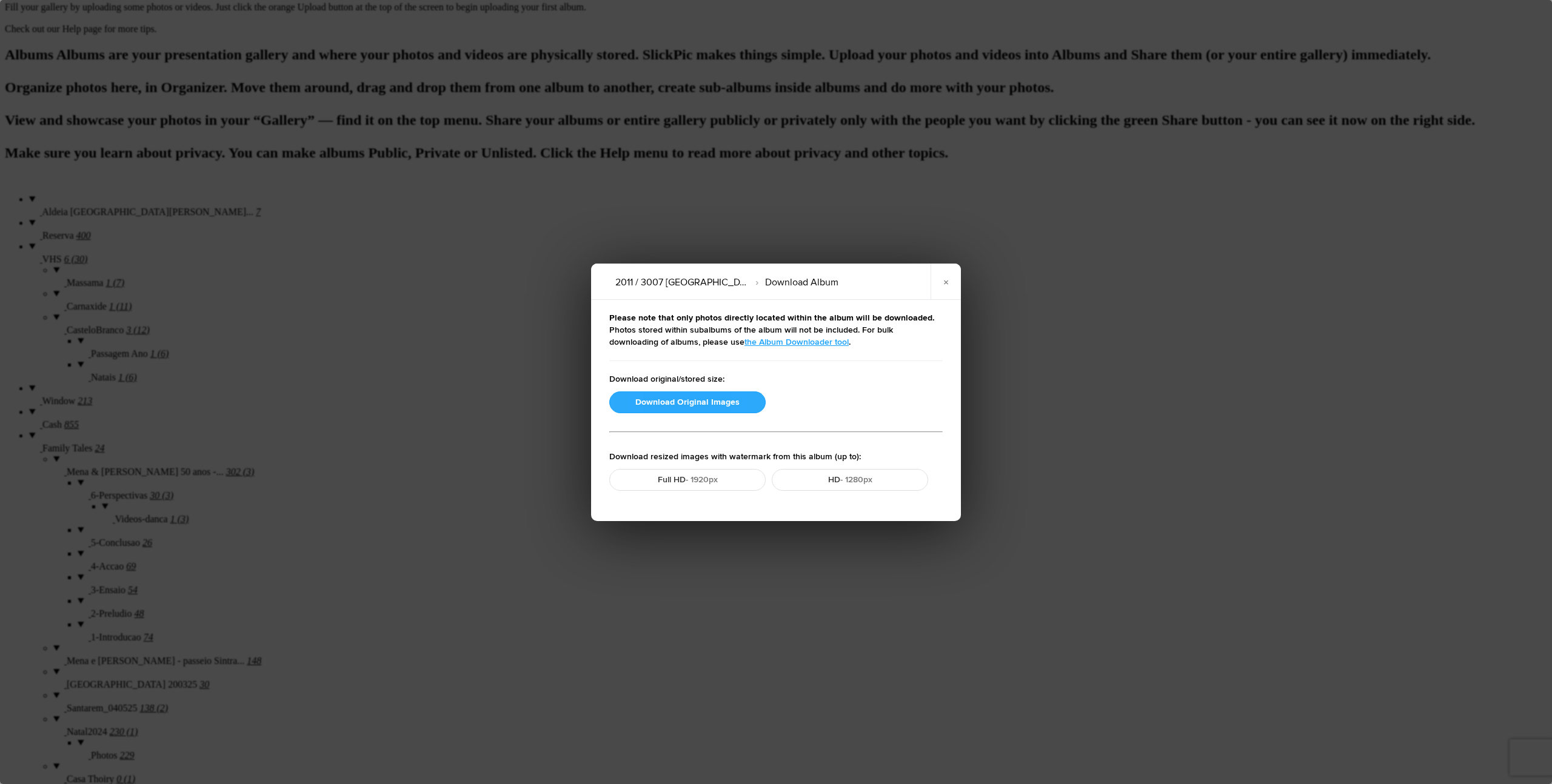
click at [699, 404] on button "Download Original Images" at bounding box center [687, 402] width 157 height 22
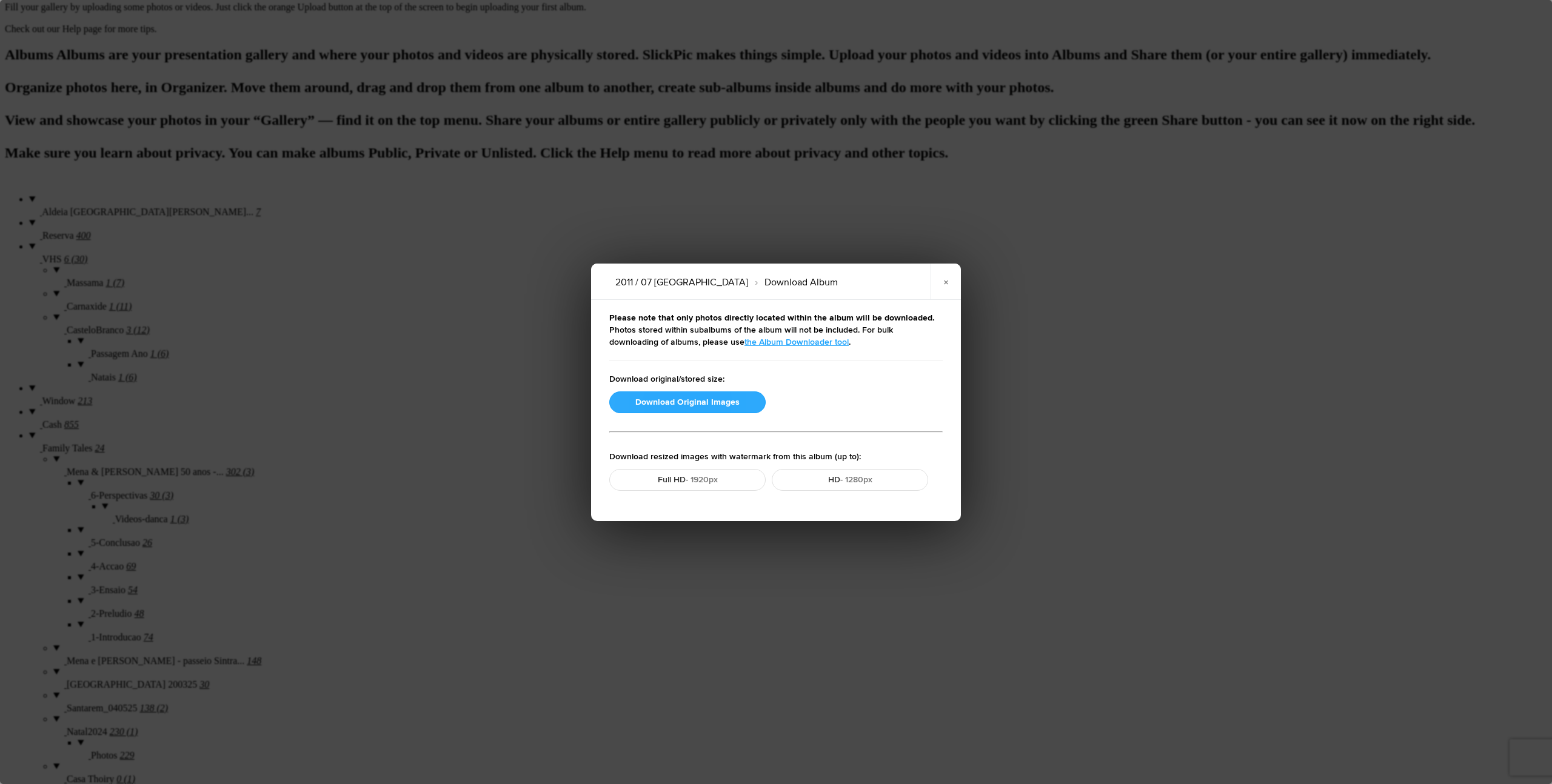
click at [706, 400] on button "Download Original Images" at bounding box center [687, 402] width 157 height 22
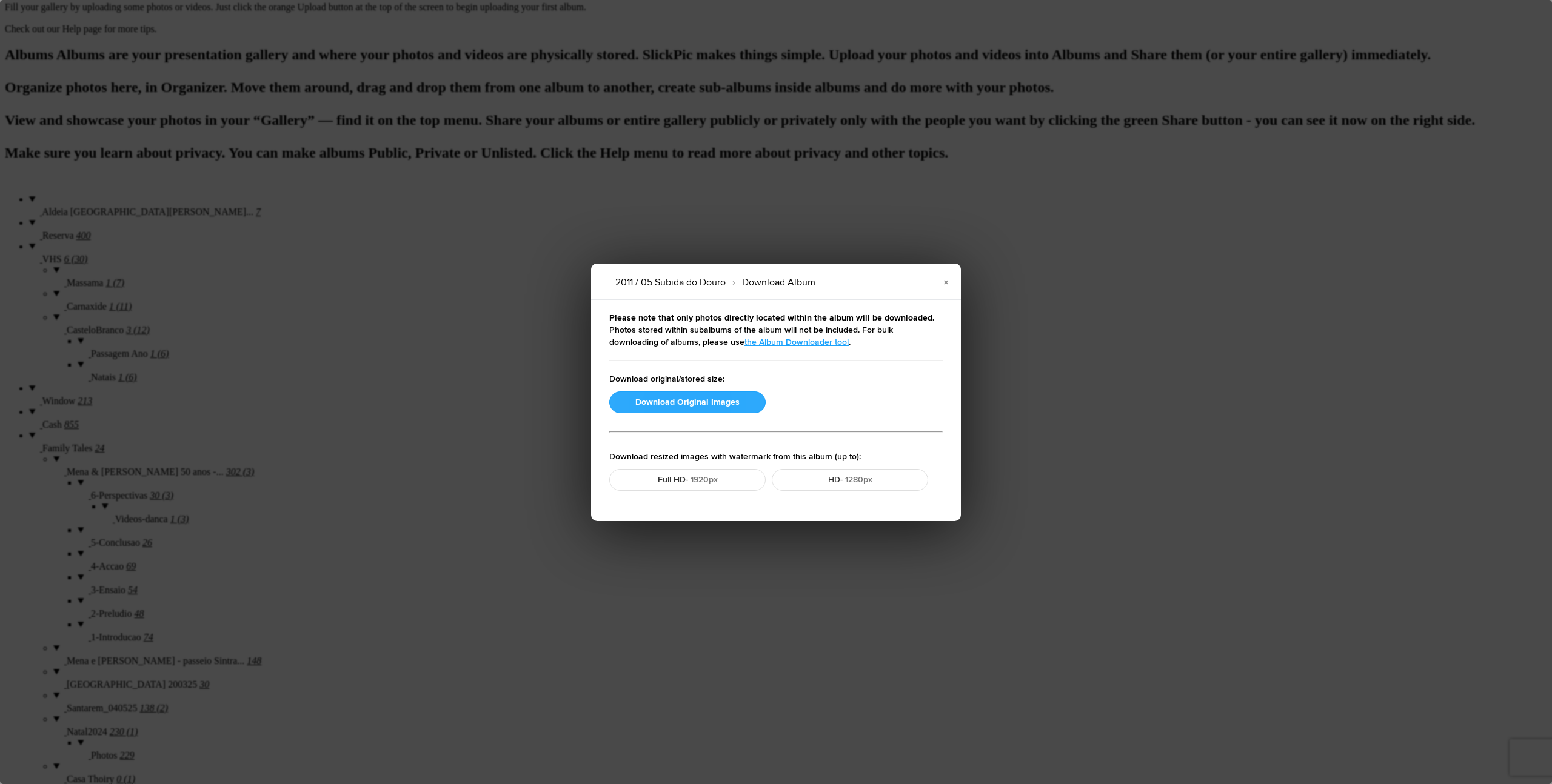
click at [690, 401] on button "Download Original Images" at bounding box center [687, 402] width 157 height 22
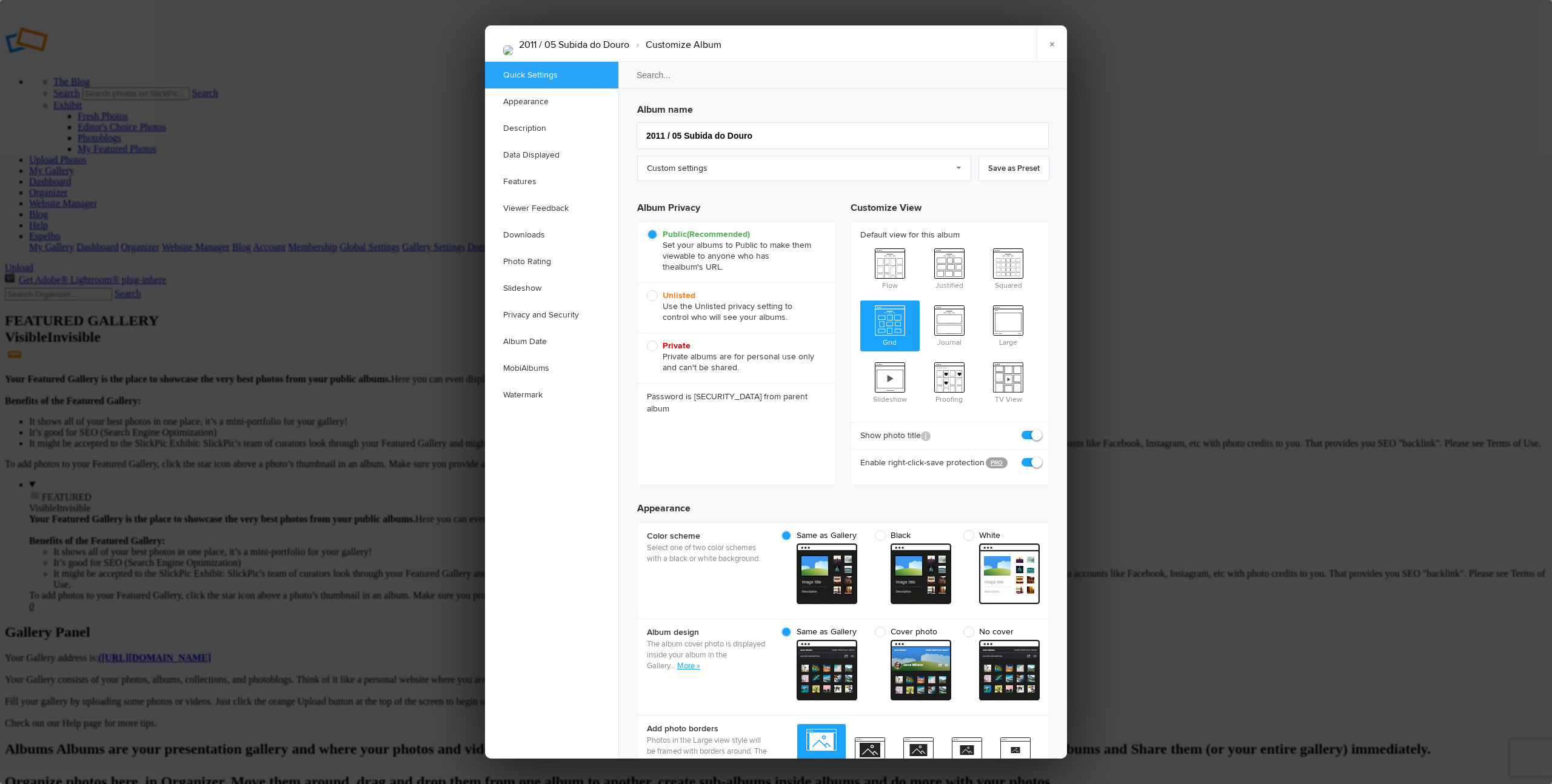
scroll to position [0, 0]
drag, startPoint x: 654, startPoint y: 297, endPoint x: 665, endPoint y: 295, distance: 11.2
click at [654, 297] on span "Unlisted Use the Unlisted privacy setting to control who will see your albums." at bounding box center [733, 306] width 174 height 33
click at [646, 290] on input "Unlisted Use the Unlisted privacy setting to control who will see your albums." at bounding box center [646, 289] width 1 height 1
radio input "true"
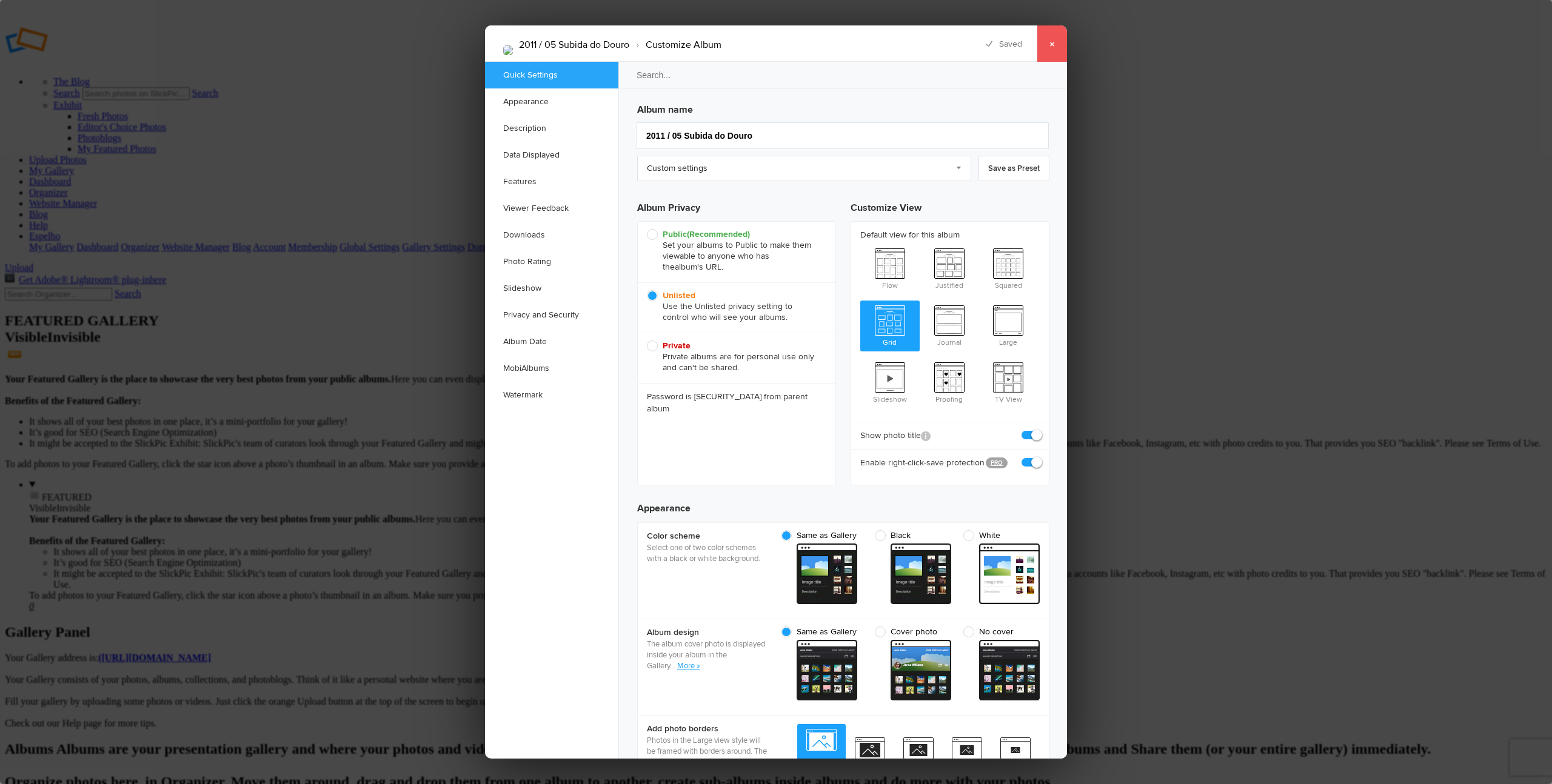
click at [849, 44] on link "×" at bounding box center [1052, 44] width 30 height 36
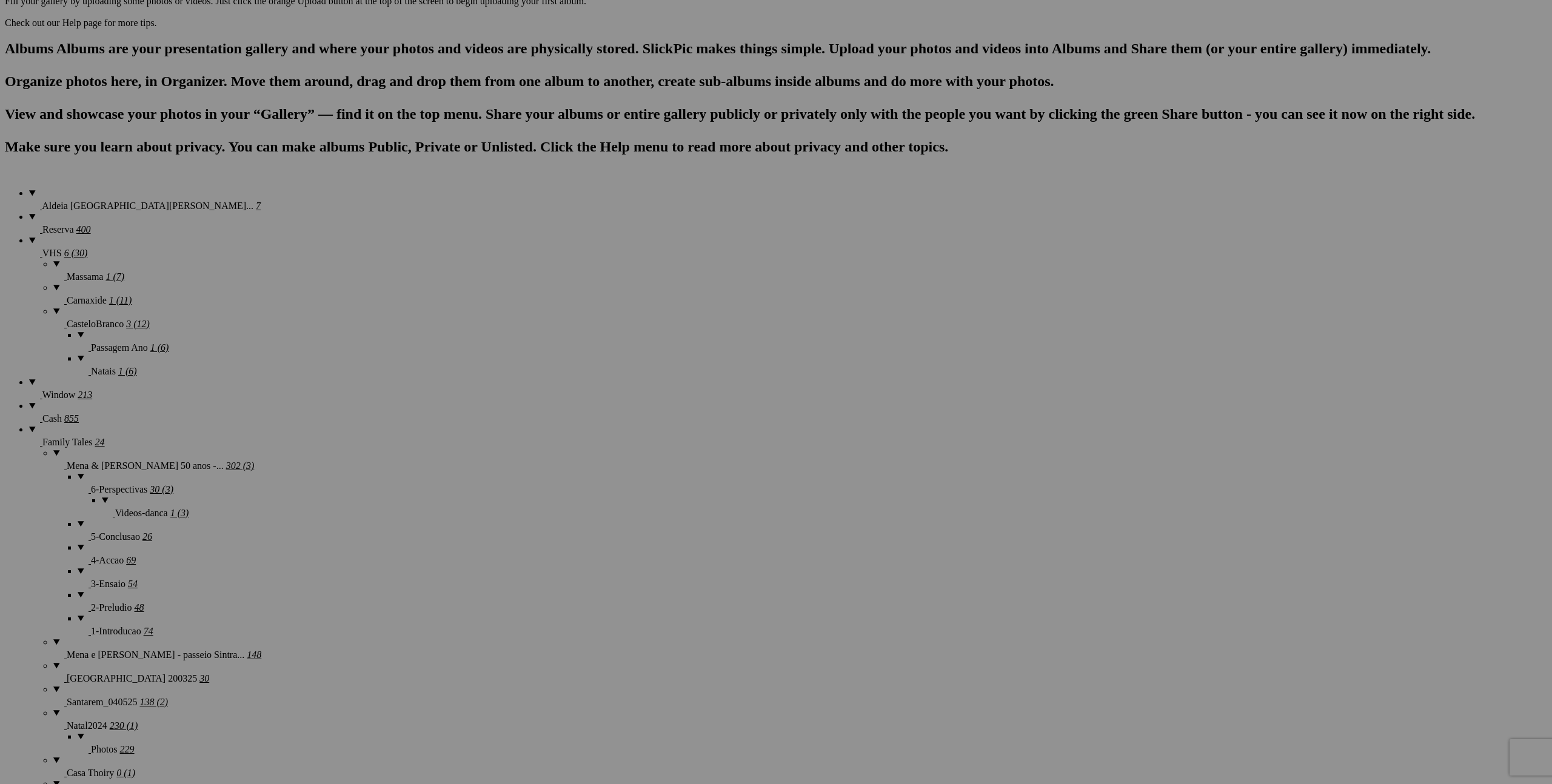
scroll to position [864, 0]
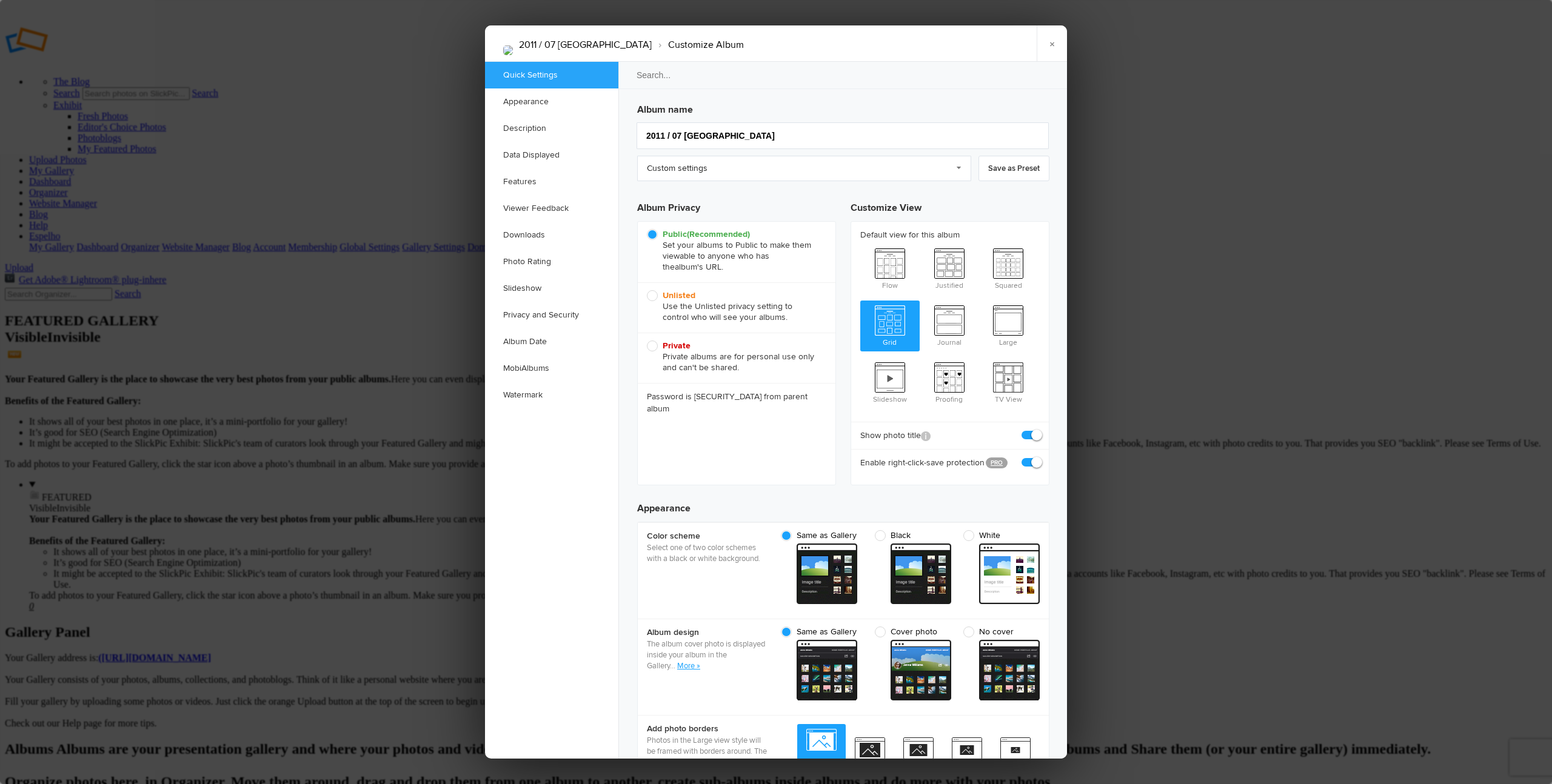
scroll to position [0, 0]
click at [654, 295] on span "Unlisted Use the Unlisted privacy setting to control who will see your albums." at bounding box center [733, 306] width 174 height 33
click at [646, 290] on input "Unlisted Use the Unlisted privacy setting to control who will see your albums." at bounding box center [646, 289] width 1 height 1
radio input "true"
click at [849, 43] on link "×" at bounding box center [1052, 44] width 30 height 36
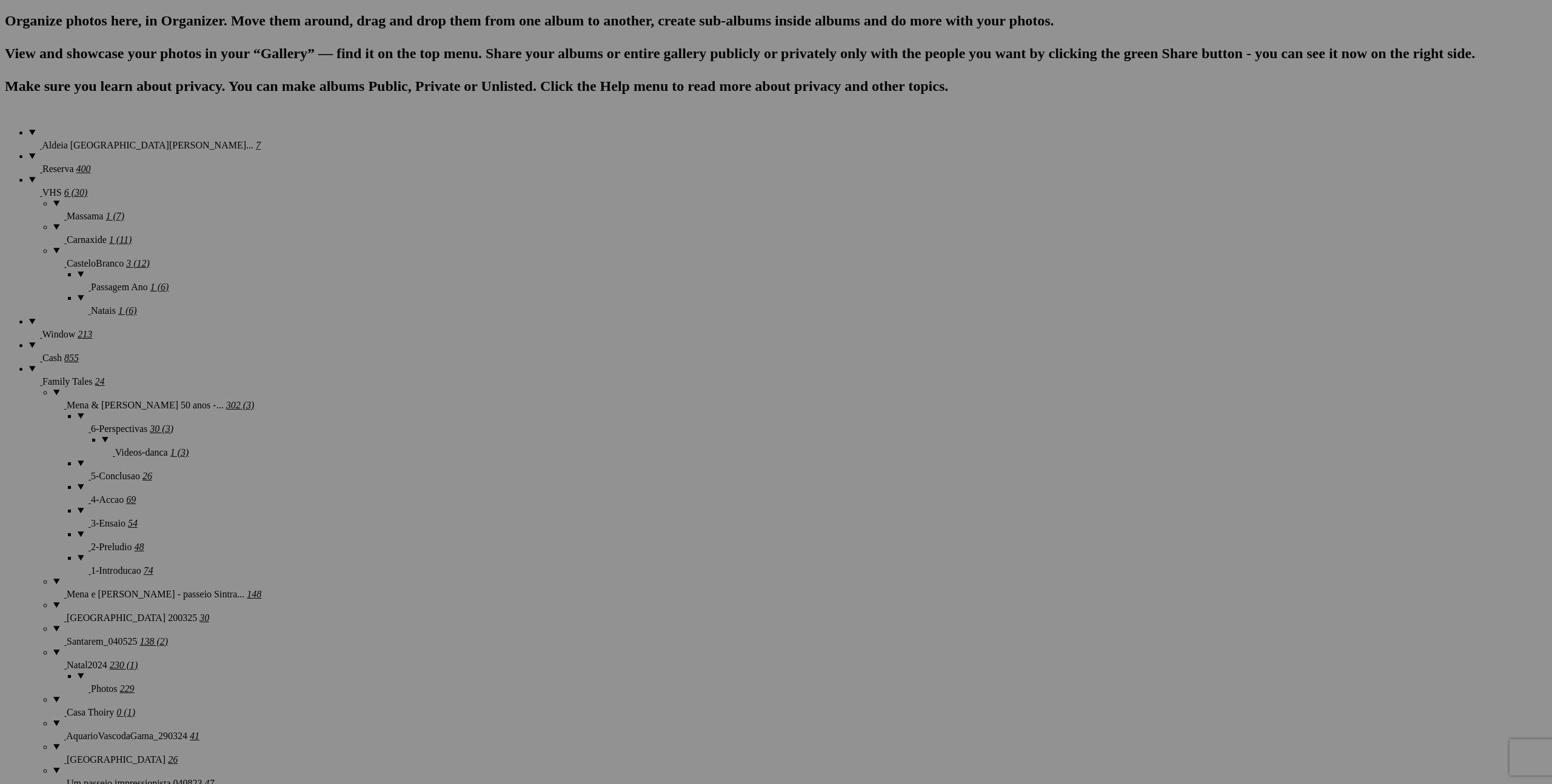
scroll to position [764, 0]
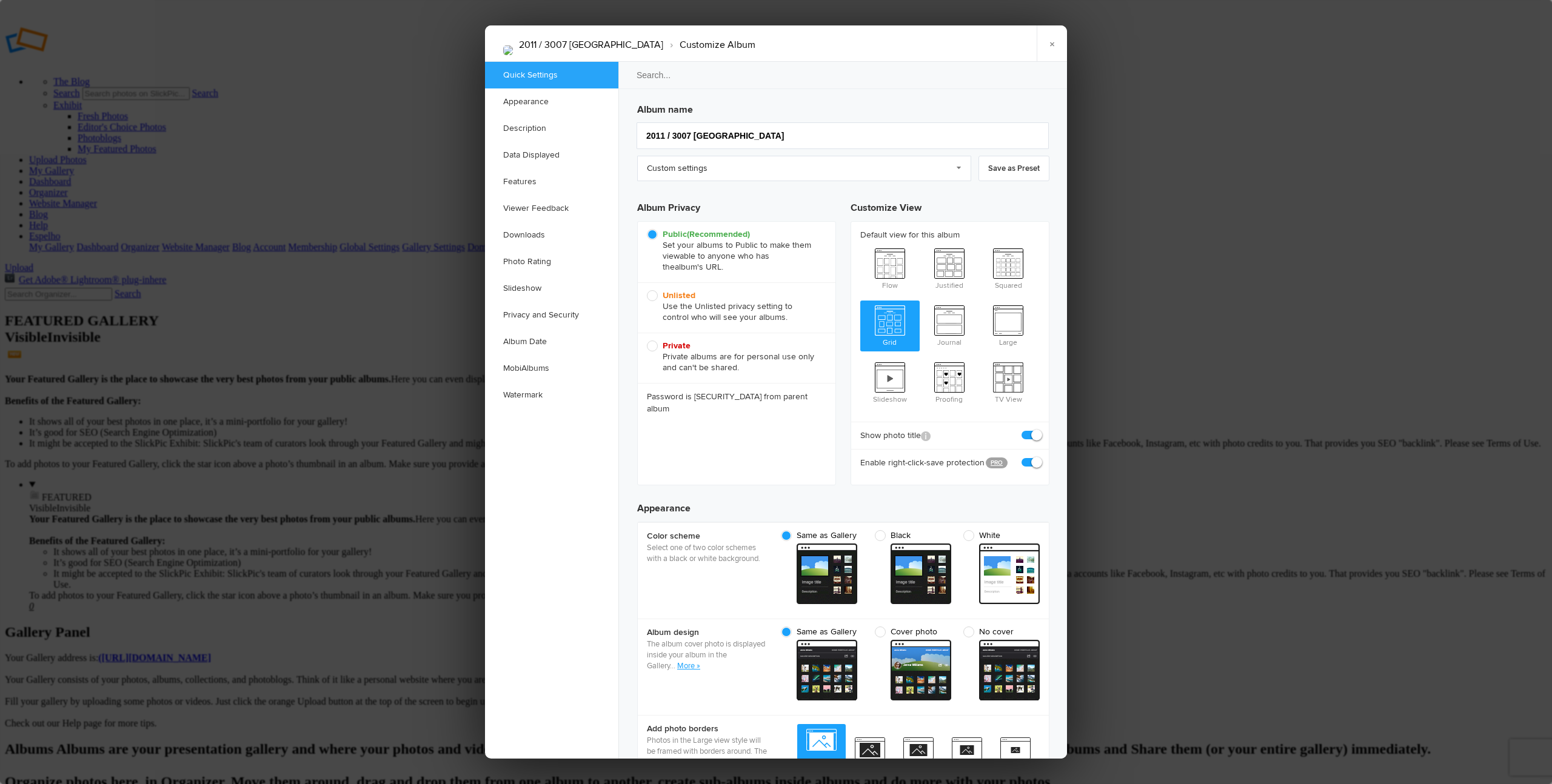
scroll to position [0, 0]
click at [653, 298] on span "Unlisted Use the Unlisted privacy setting to control who will see your albums." at bounding box center [733, 306] width 174 height 33
click at [646, 290] on input "Unlisted Use the Unlisted privacy setting to control who will see your albums." at bounding box center [646, 289] width 1 height 1
radio input "true"
click at [849, 44] on link "×" at bounding box center [1052, 44] width 30 height 36
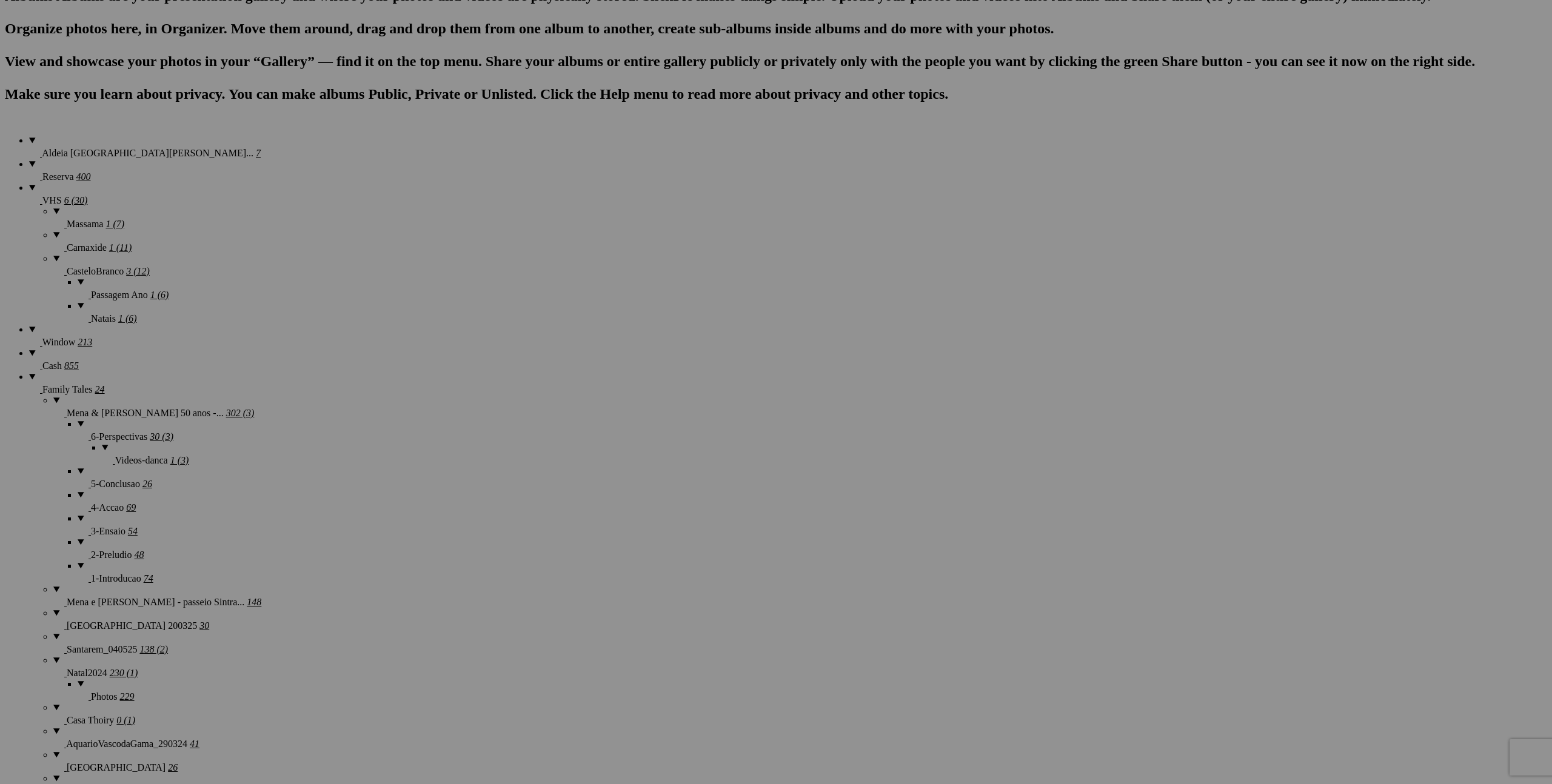
scroll to position [770, 0]
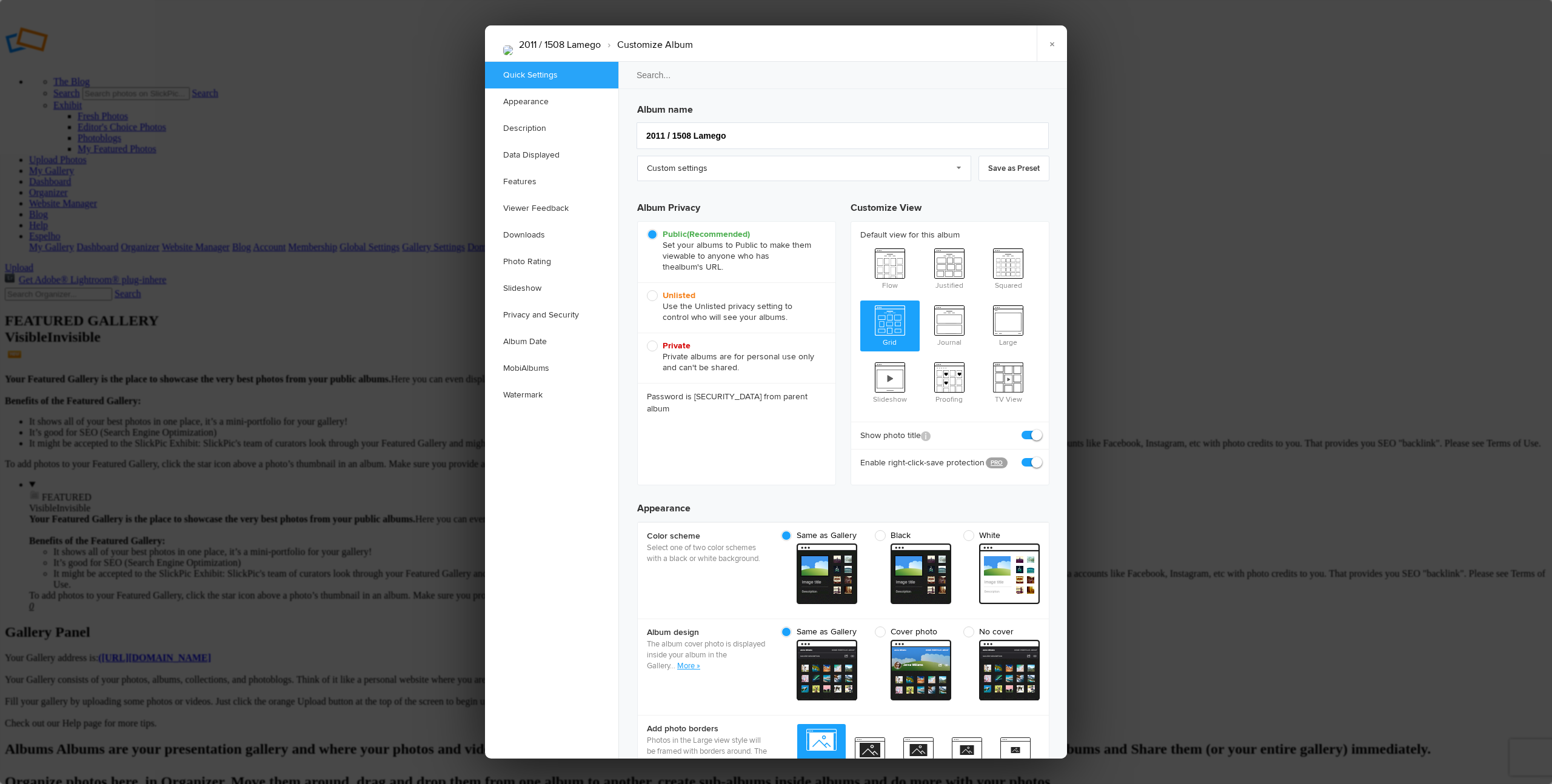
scroll to position [0, 0]
click at [654, 296] on span "Unlisted Use the Unlisted privacy setting to control who will see your albums." at bounding box center [733, 306] width 174 height 33
click at [646, 290] on input "Unlisted Use the Unlisted privacy setting to control who will see your albums." at bounding box center [646, 289] width 1 height 1
radio input "true"
click at [849, 43] on link "×" at bounding box center [1052, 44] width 30 height 36
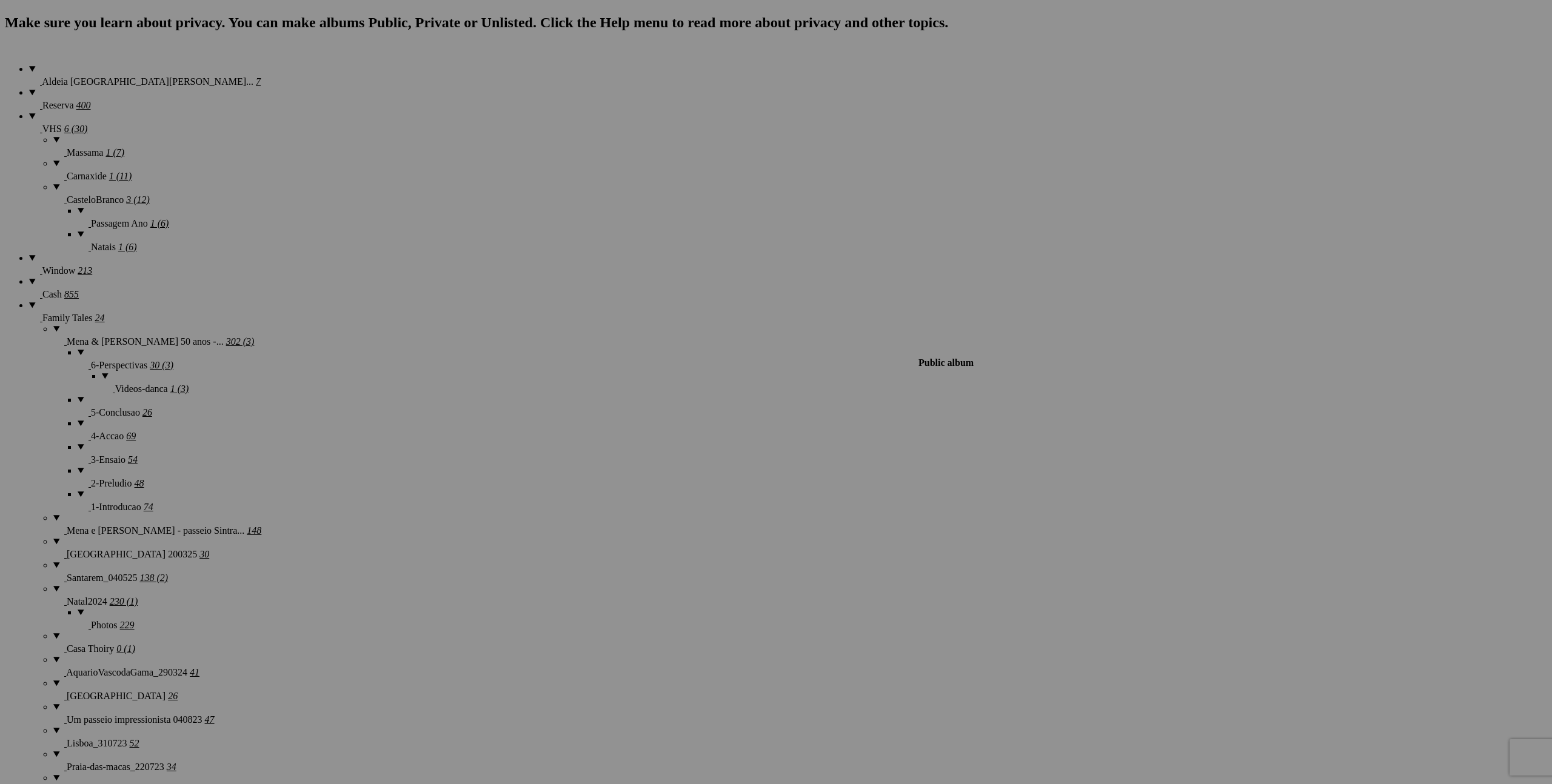
scroll to position [822, 0]
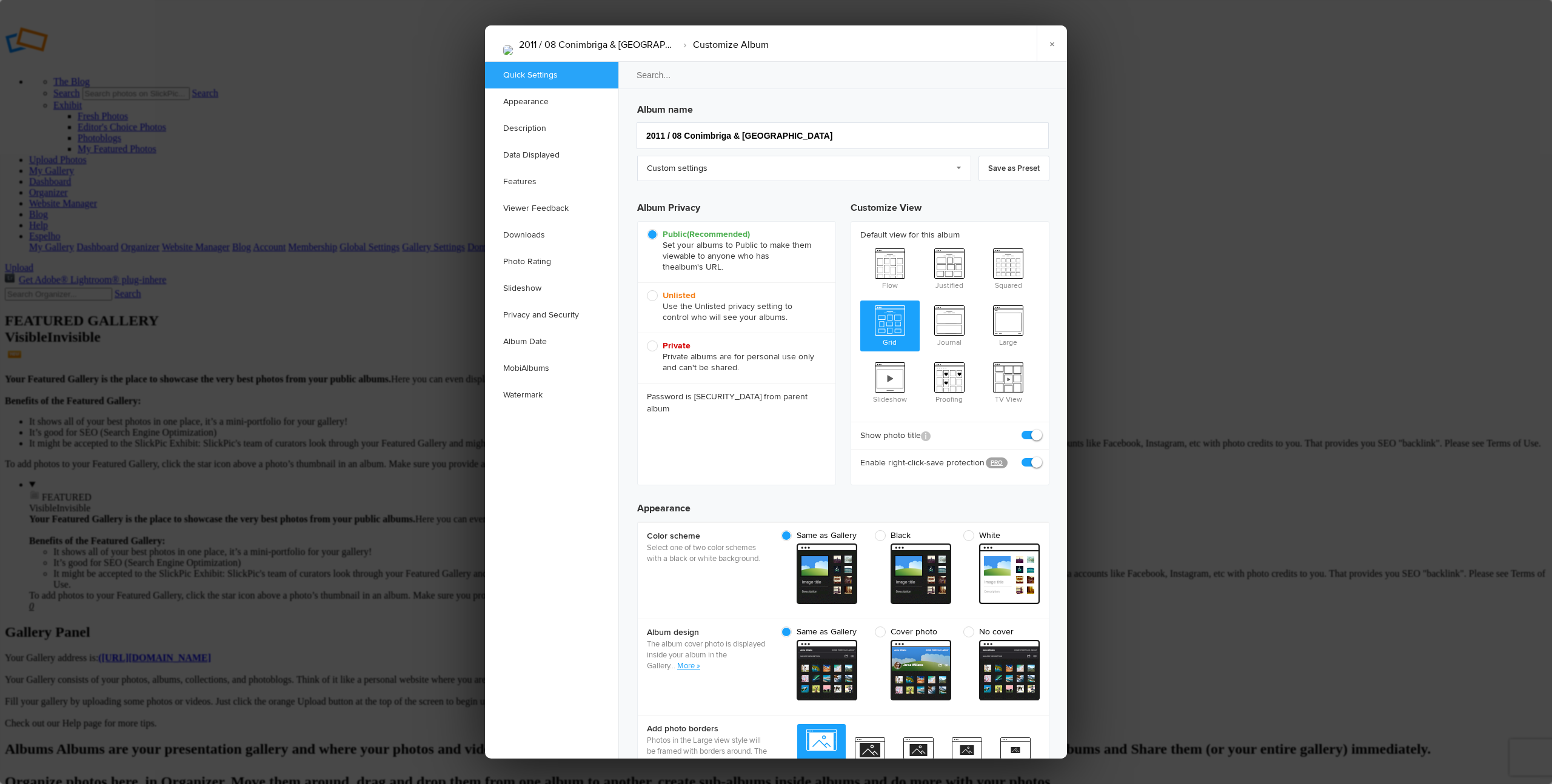
scroll to position [0, 0]
click at [654, 295] on span "Unlisted Use the Unlisted privacy setting to control who will see your albums." at bounding box center [733, 306] width 174 height 33
click at [646, 290] on input "Unlisted Use the Unlisted privacy setting to control who will see your albums." at bounding box center [646, 289] width 1 height 1
radio input "true"
click at [849, 44] on link "×" at bounding box center [1052, 44] width 30 height 36
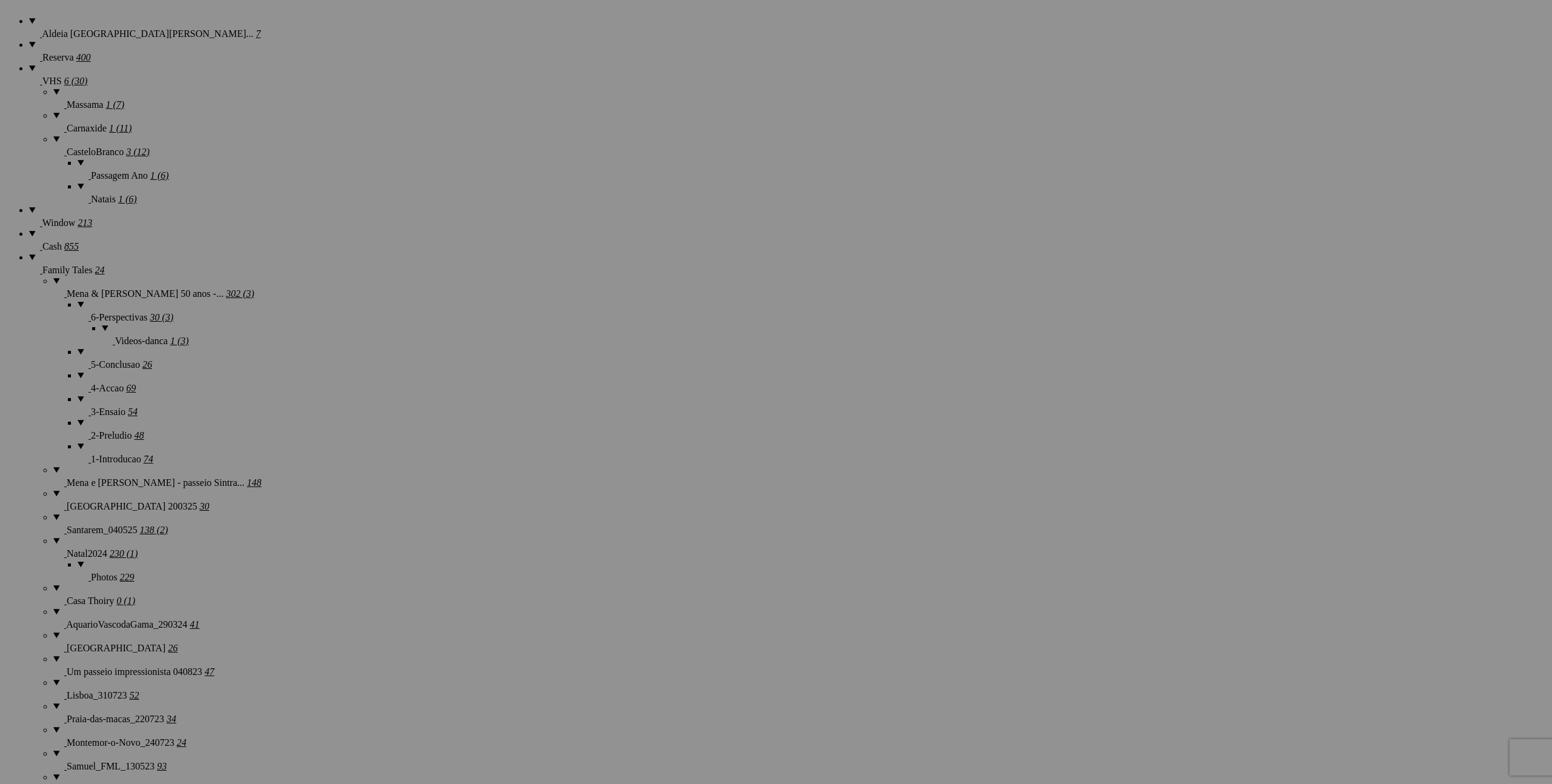
scroll to position [882, 0]
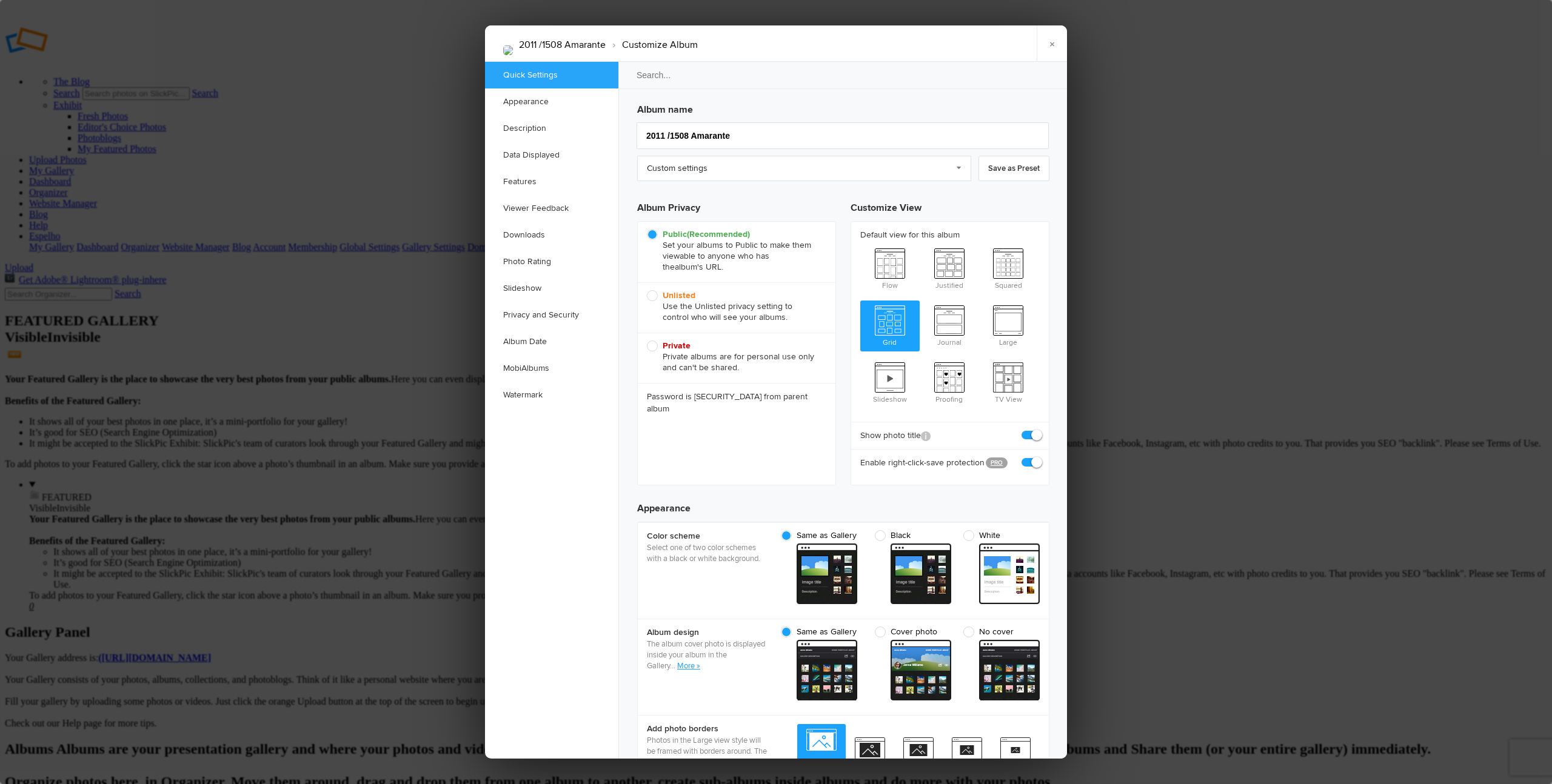
scroll to position [0, 0]
click at [651, 294] on span "Unlisted Use the Unlisted privacy setting to control who will see your albums." at bounding box center [733, 306] width 174 height 33
click at [646, 290] on input "Unlisted Use the Unlisted privacy setting to control who will see your albums." at bounding box center [646, 289] width 1 height 1
radio input "true"
click at [849, 44] on link "×" at bounding box center [1052, 44] width 30 height 36
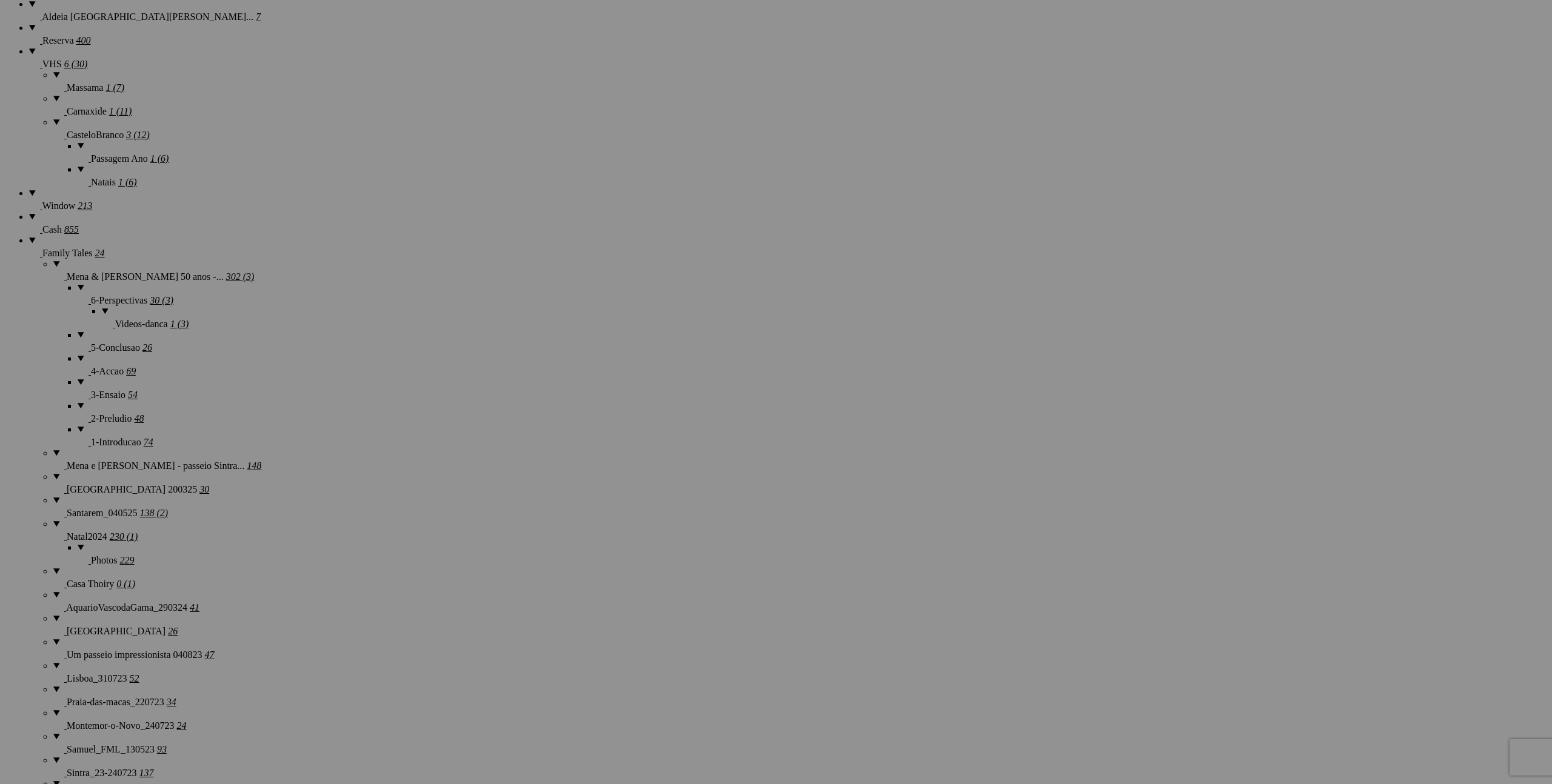
scroll to position [861, 0]
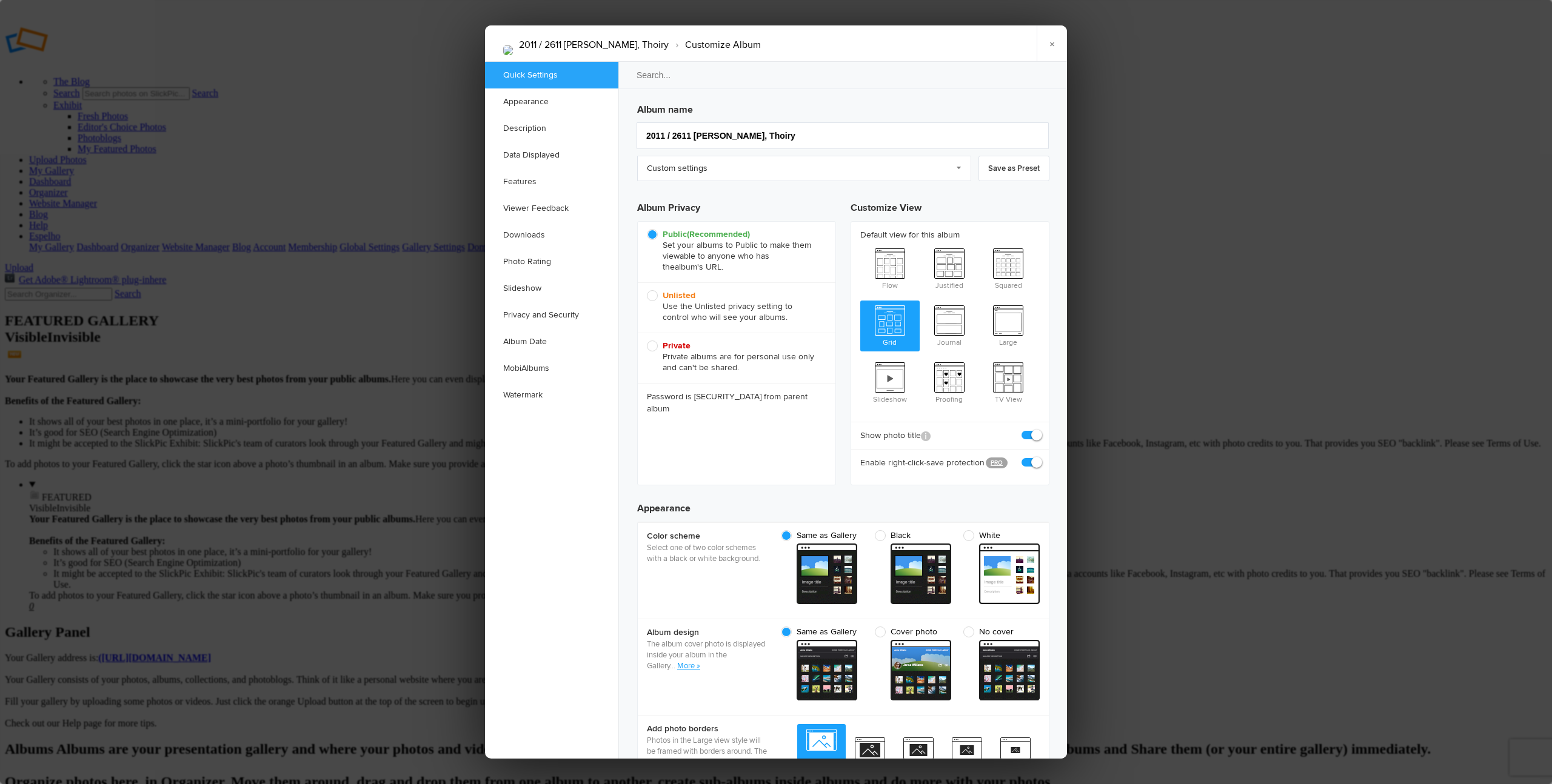
scroll to position [0, 0]
click at [654, 293] on span "Unlisted Use the Unlisted privacy setting to control who will see your albums." at bounding box center [733, 306] width 174 height 33
click at [646, 290] on input "Unlisted Use the Unlisted privacy setting to control who will see your albums." at bounding box center [646, 289] width 1 height 1
radio input "true"
click at [849, 44] on link "×" at bounding box center [1052, 44] width 30 height 36
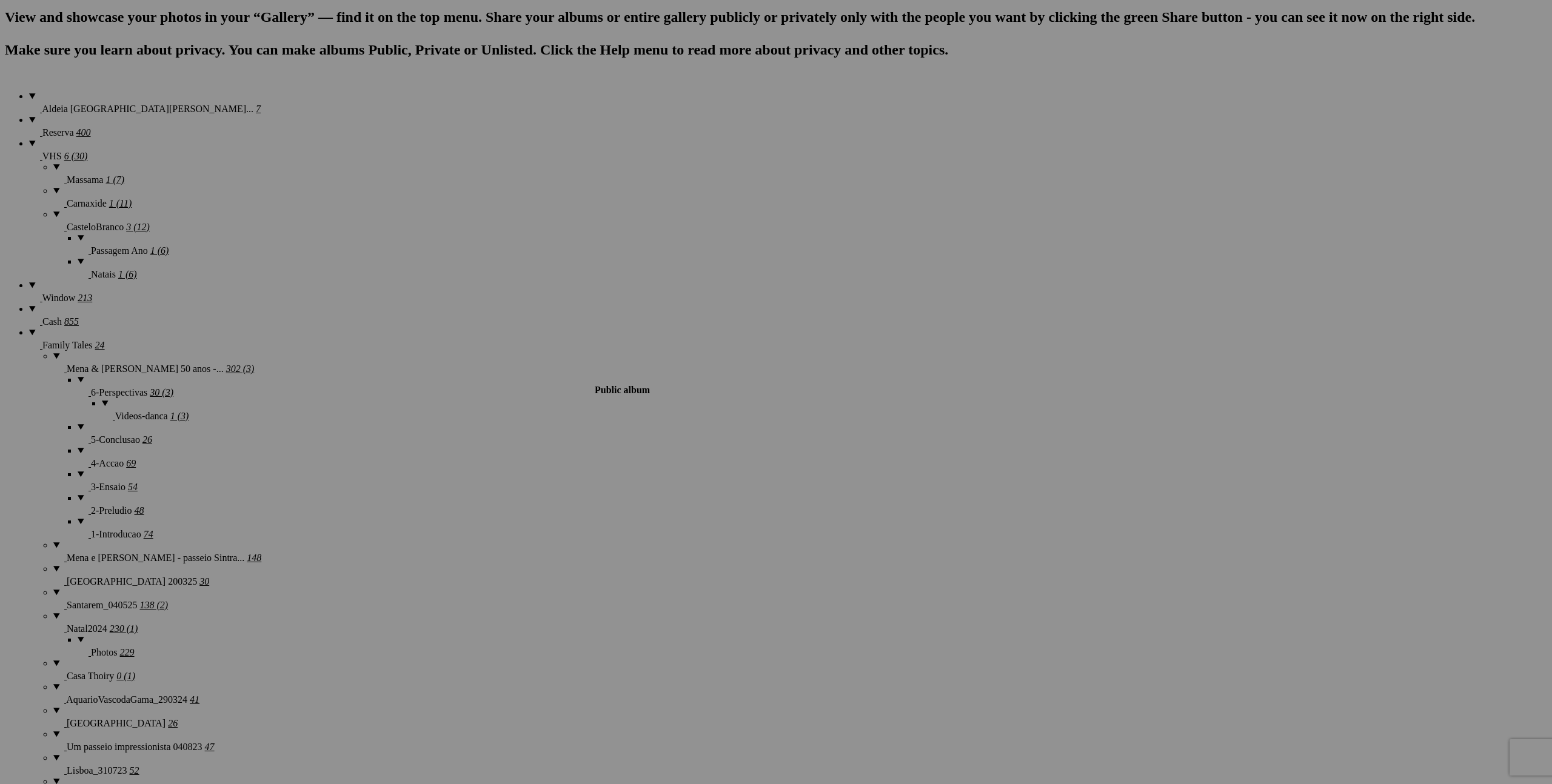
scroll to position [799, 0]
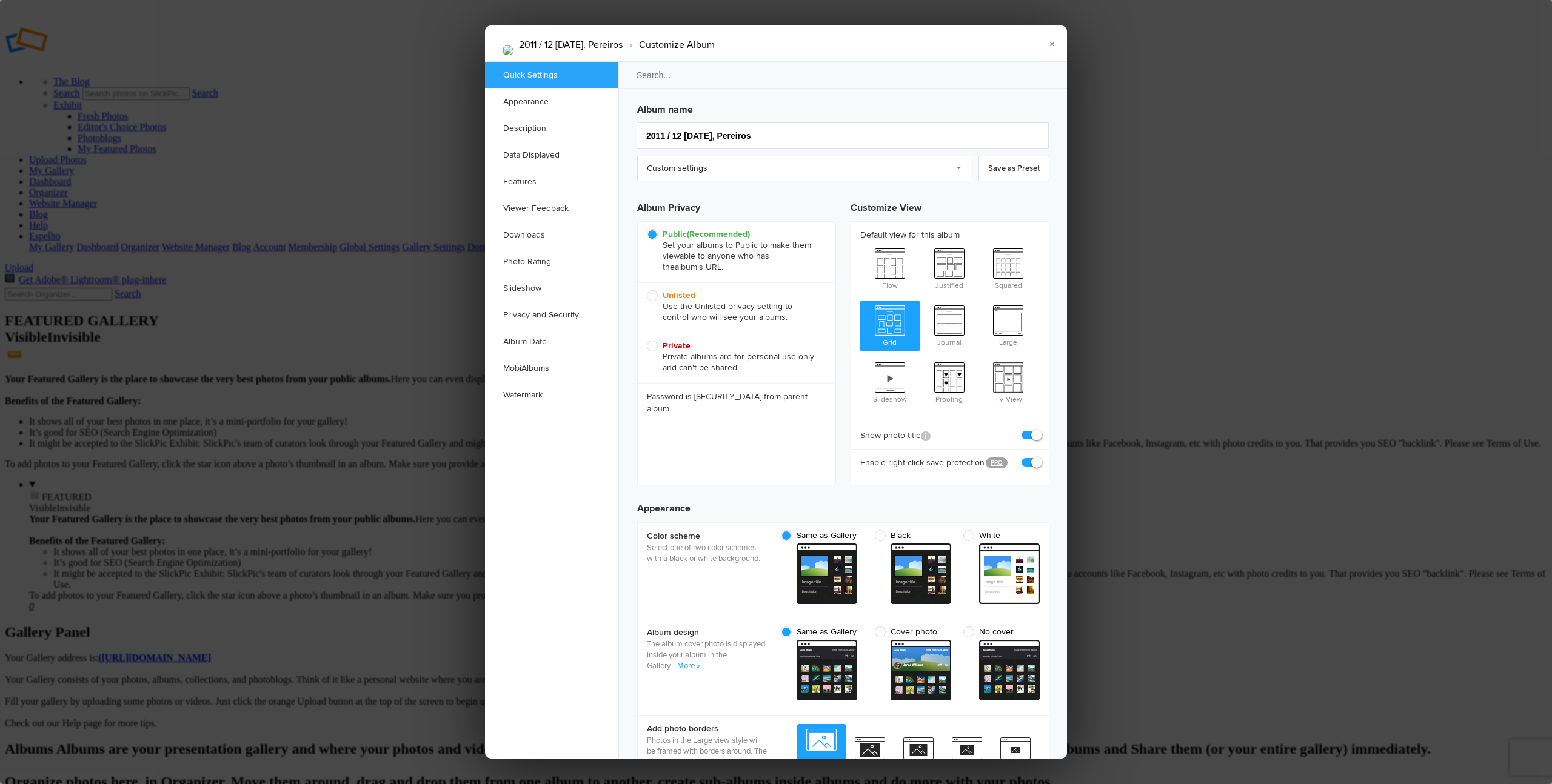
scroll to position [0, 0]
click at [649, 295] on span "Unlisted Use the Unlisted privacy setting to control who will see your albums." at bounding box center [733, 306] width 174 height 33
click at [646, 290] on input "Unlisted Use the Unlisted privacy setting to control who will see your albums." at bounding box center [646, 289] width 1 height 1
radio input "true"
click at [849, 41] on link "×" at bounding box center [1052, 44] width 30 height 36
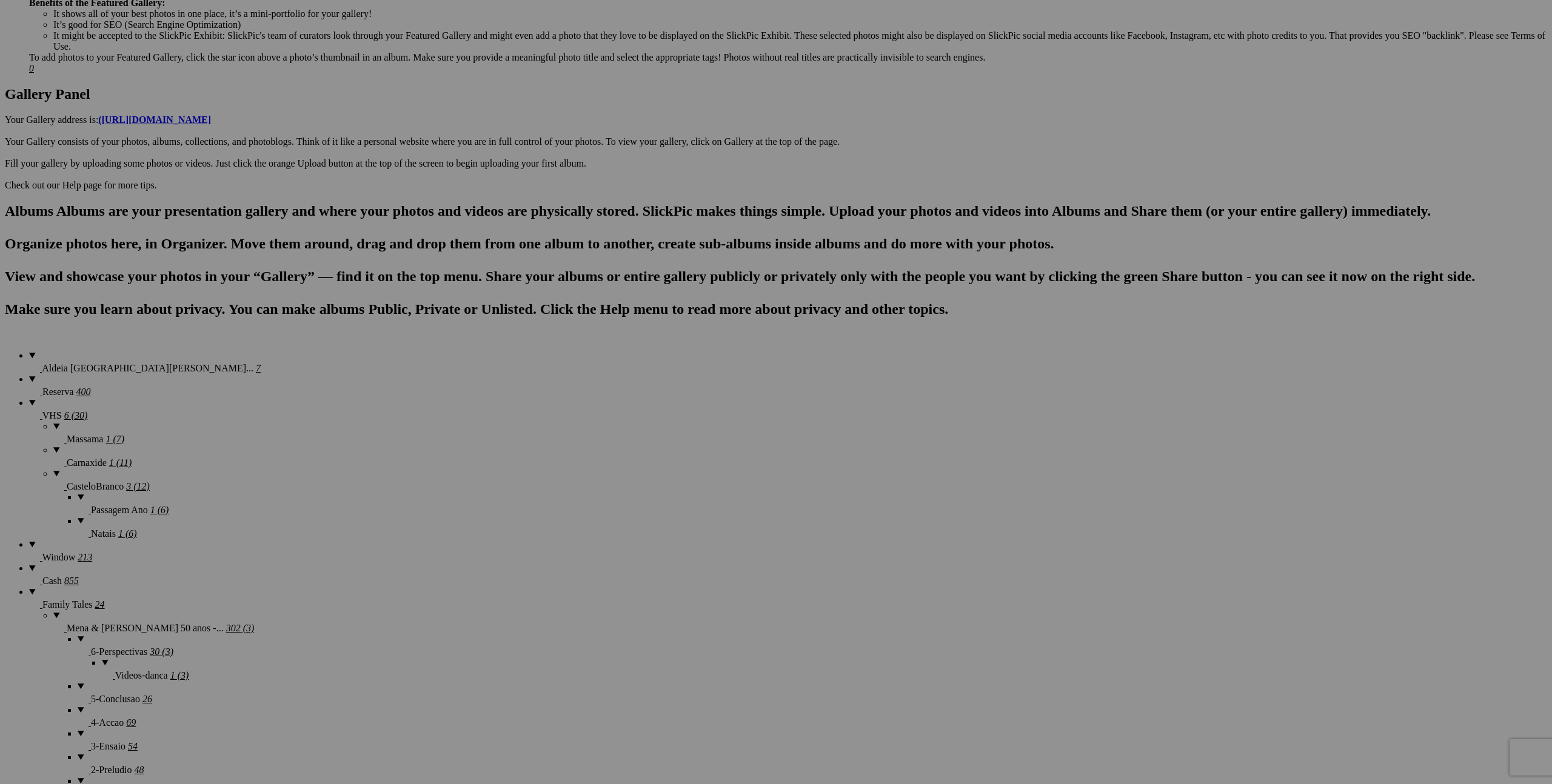
scroll to position [896, 0]
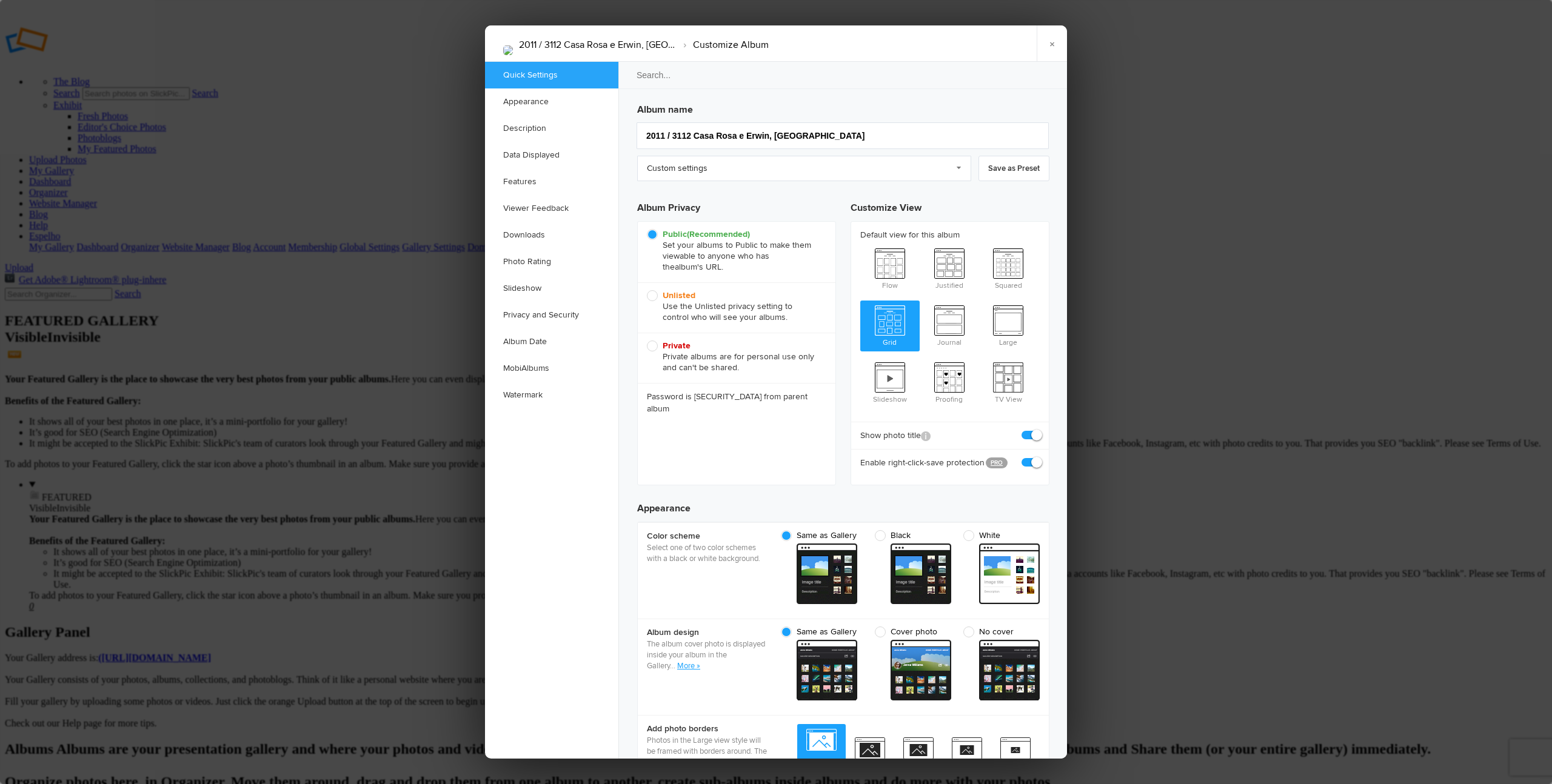
scroll to position [0, 0]
click at [654, 293] on span "Unlisted Use the Unlisted privacy setting to control who will see your albums." at bounding box center [733, 306] width 174 height 33
click at [646, 290] on input "Unlisted Use the Unlisted privacy setting to control who will see your albums." at bounding box center [646, 289] width 1 height 1
radio input "true"
click at [849, 45] on link "×" at bounding box center [1052, 44] width 30 height 36
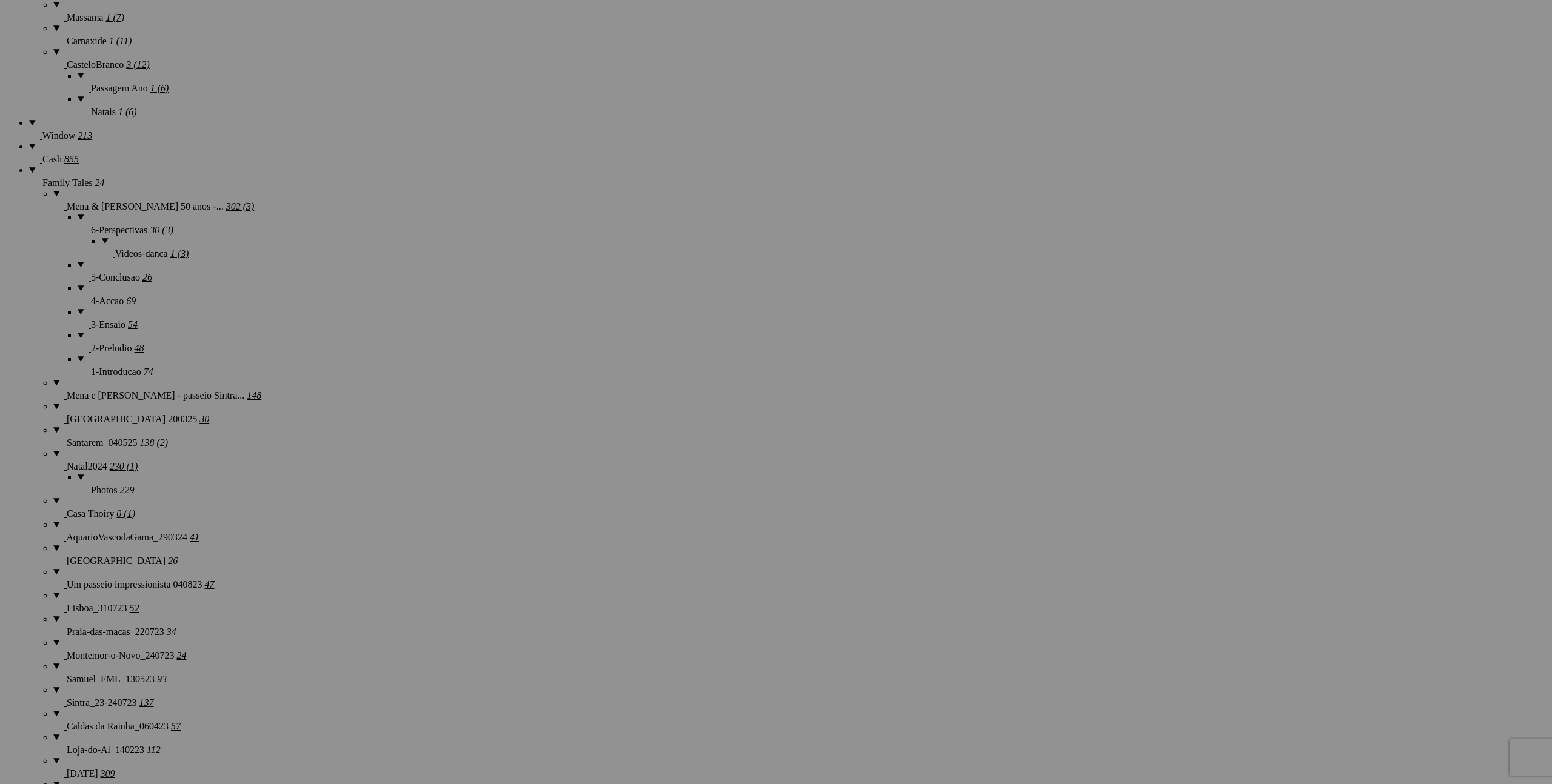
scroll to position [969, 0]
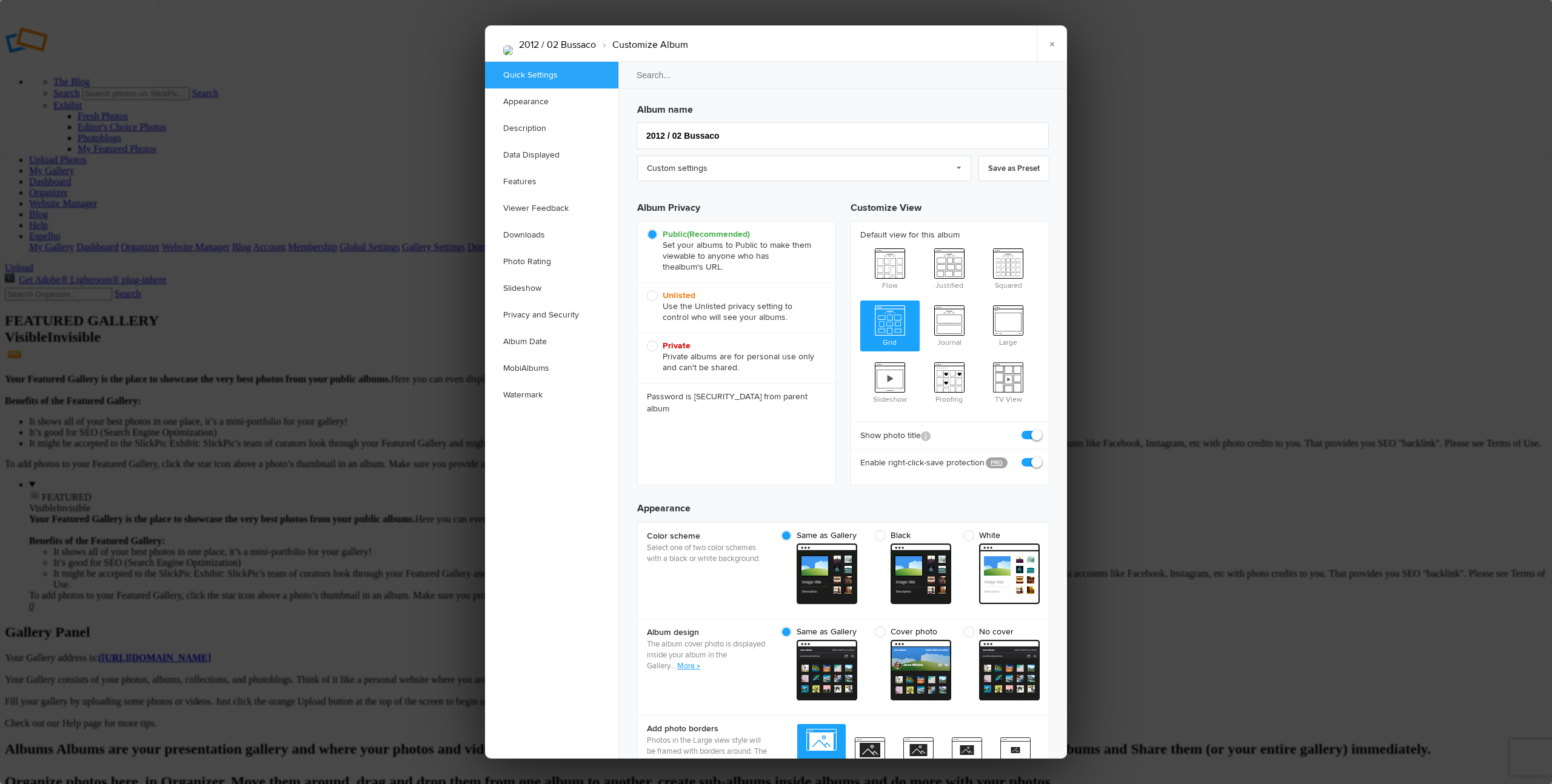
scroll to position [0, 0]
click at [654, 299] on span "Unlisted Use the Unlisted privacy setting to control who will see your albums." at bounding box center [733, 306] width 174 height 33
click at [646, 290] on input "Unlisted Use the Unlisted privacy setting to control who will see your albums." at bounding box center [646, 289] width 1 height 1
radio input "true"
click at [849, 44] on link "×" at bounding box center [1052, 44] width 30 height 36
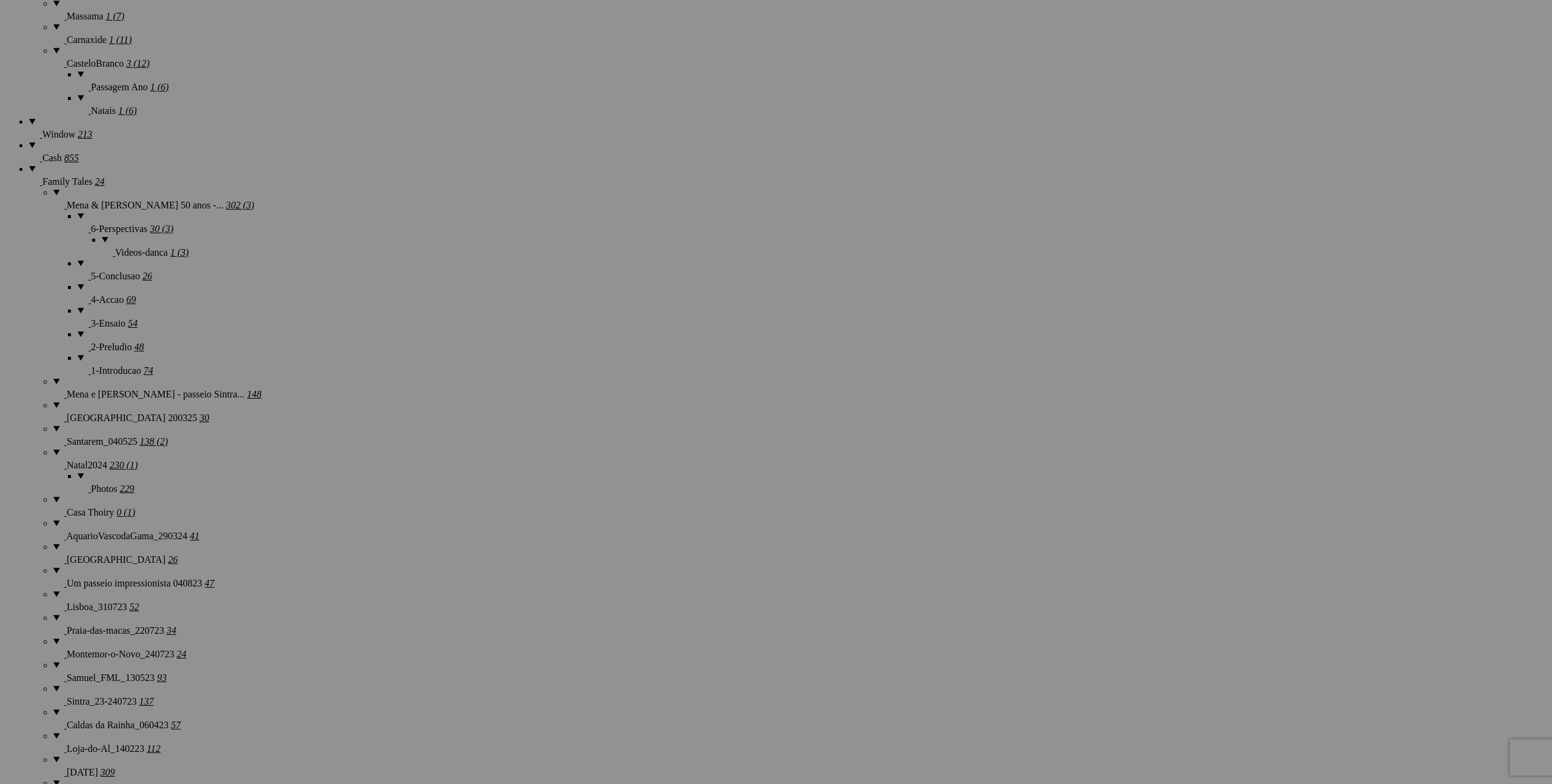
scroll to position [962, 0]
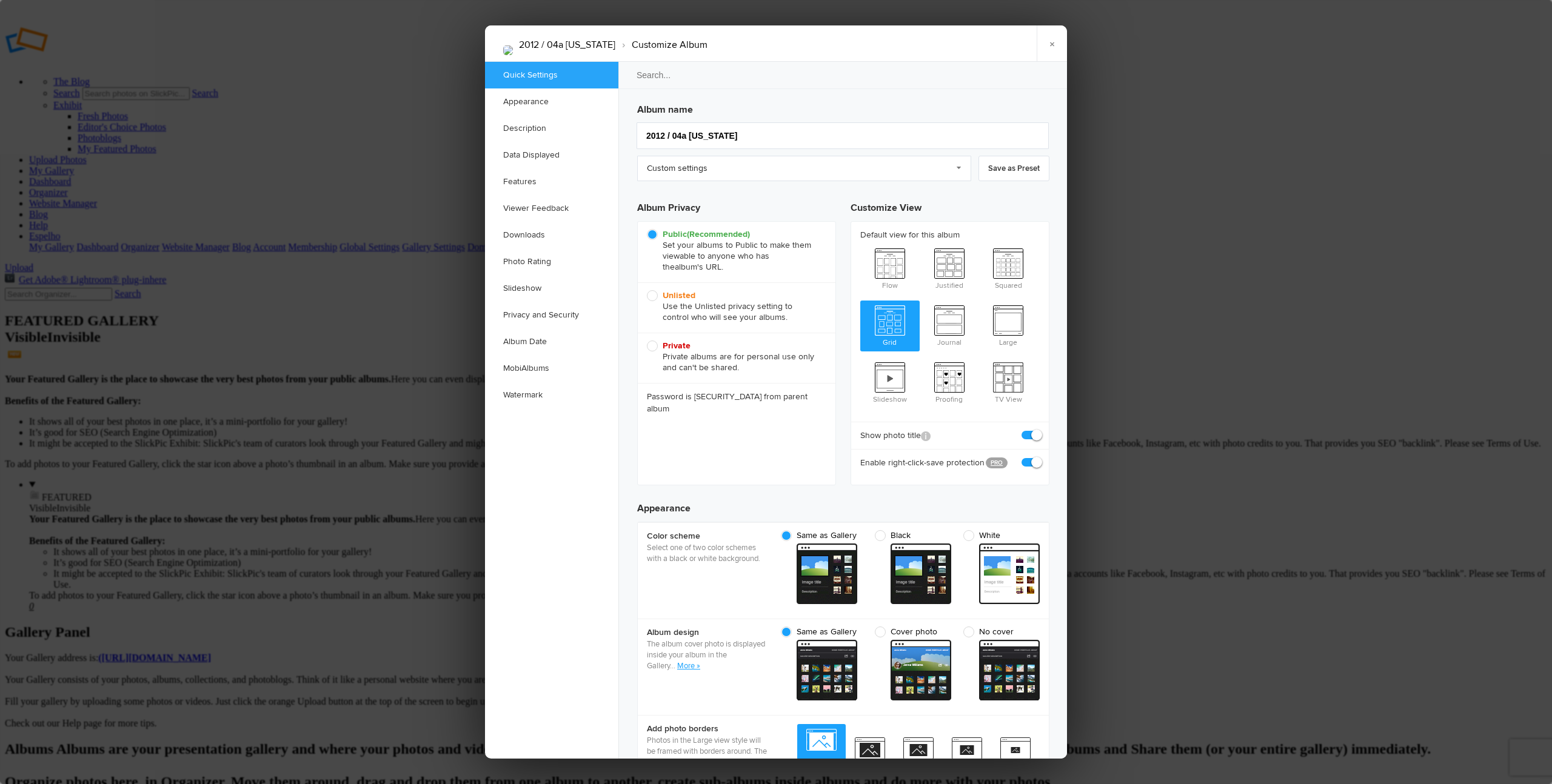
scroll to position [0, 0]
click at [653, 295] on span "Unlisted Use the Unlisted privacy setting to control who will see your albums." at bounding box center [733, 306] width 174 height 33
click at [646, 290] on input "Unlisted Use the Unlisted privacy setting to control who will see your albums." at bounding box center [646, 289] width 1 height 1
radio input "true"
click at [849, 44] on link "×" at bounding box center [1052, 44] width 30 height 36
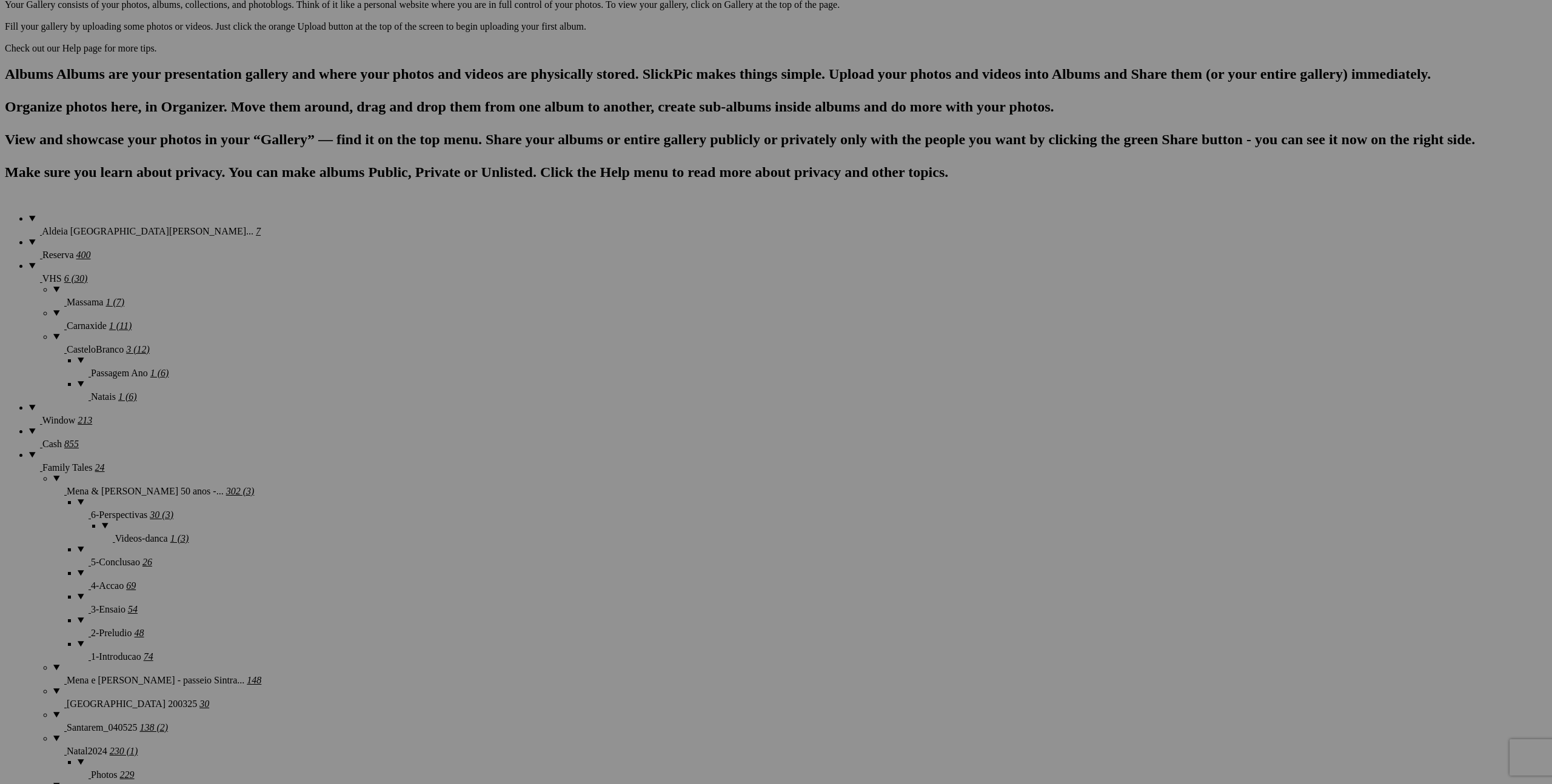
scroll to position [701, 0]
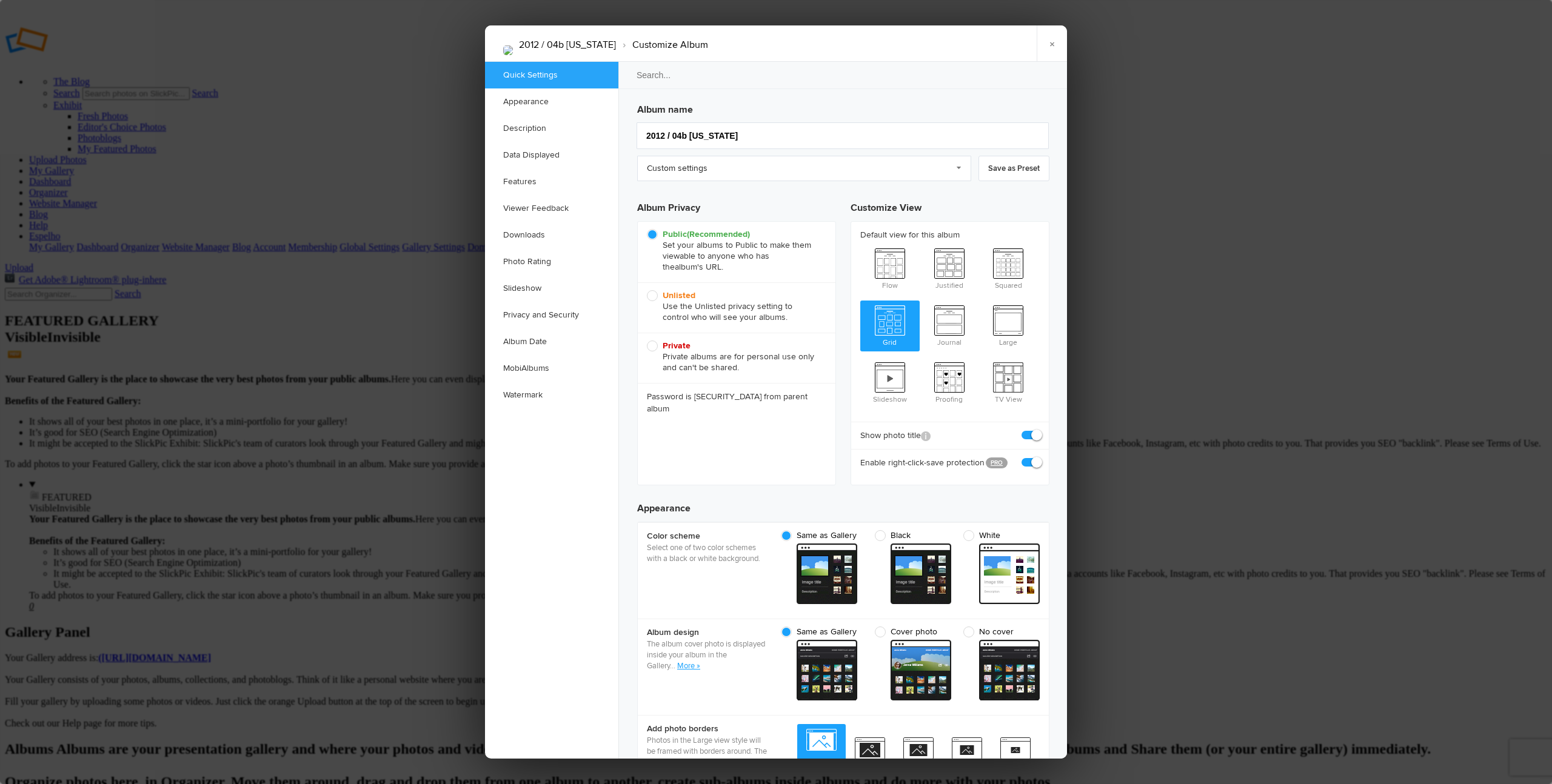
scroll to position [0, 0]
click at [657, 293] on span "Unlisted Use the Unlisted privacy setting to control who will see your albums." at bounding box center [733, 306] width 174 height 33
click at [646, 290] on input "Unlisted Use the Unlisted privacy setting to control who will see your albums." at bounding box center [646, 289] width 1 height 1
radio input "true"
click at [849, 44] on link "×" at bounding box center [1052, 44] width 30 height 36
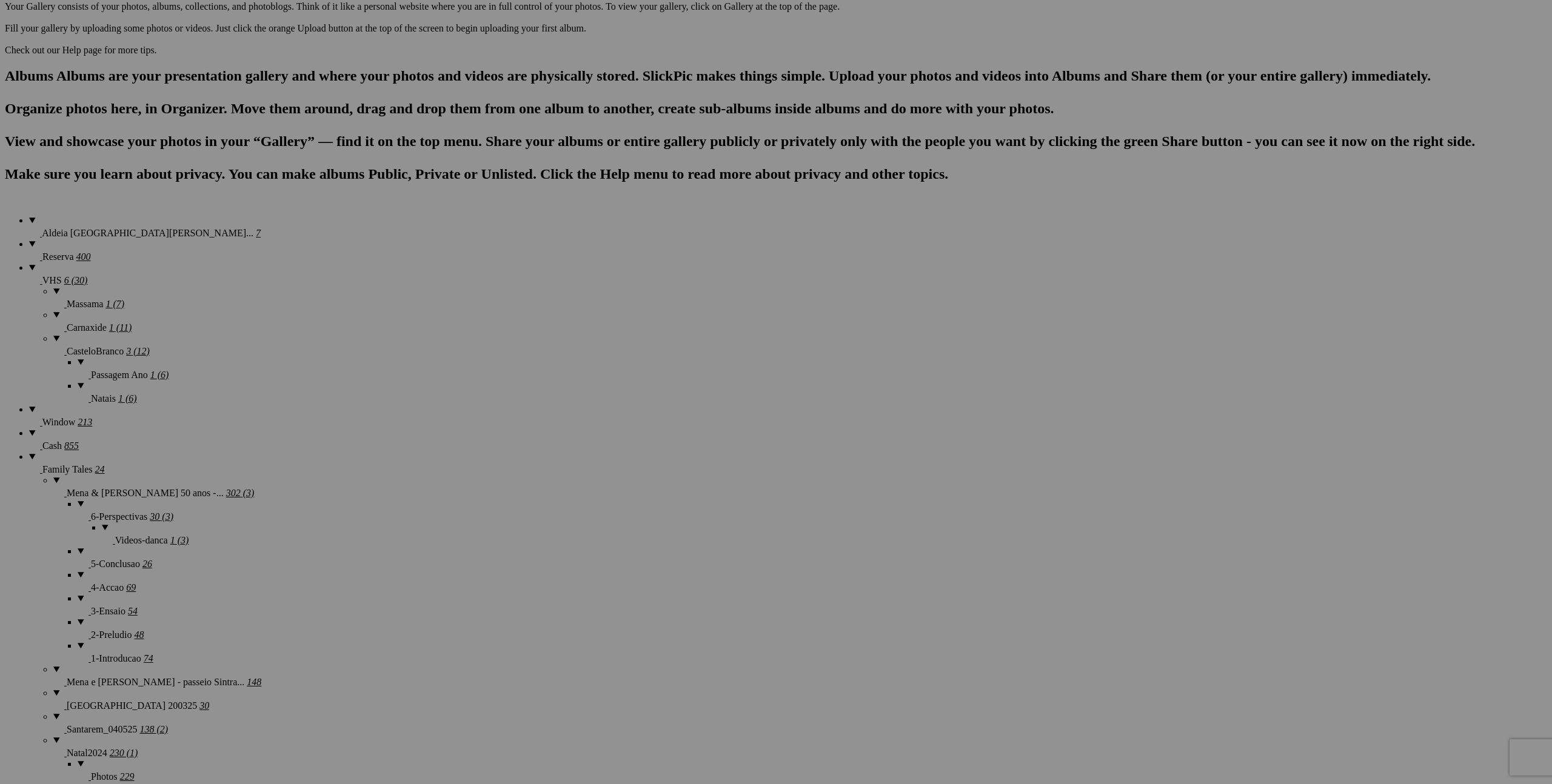
scroll to position [713, 0]
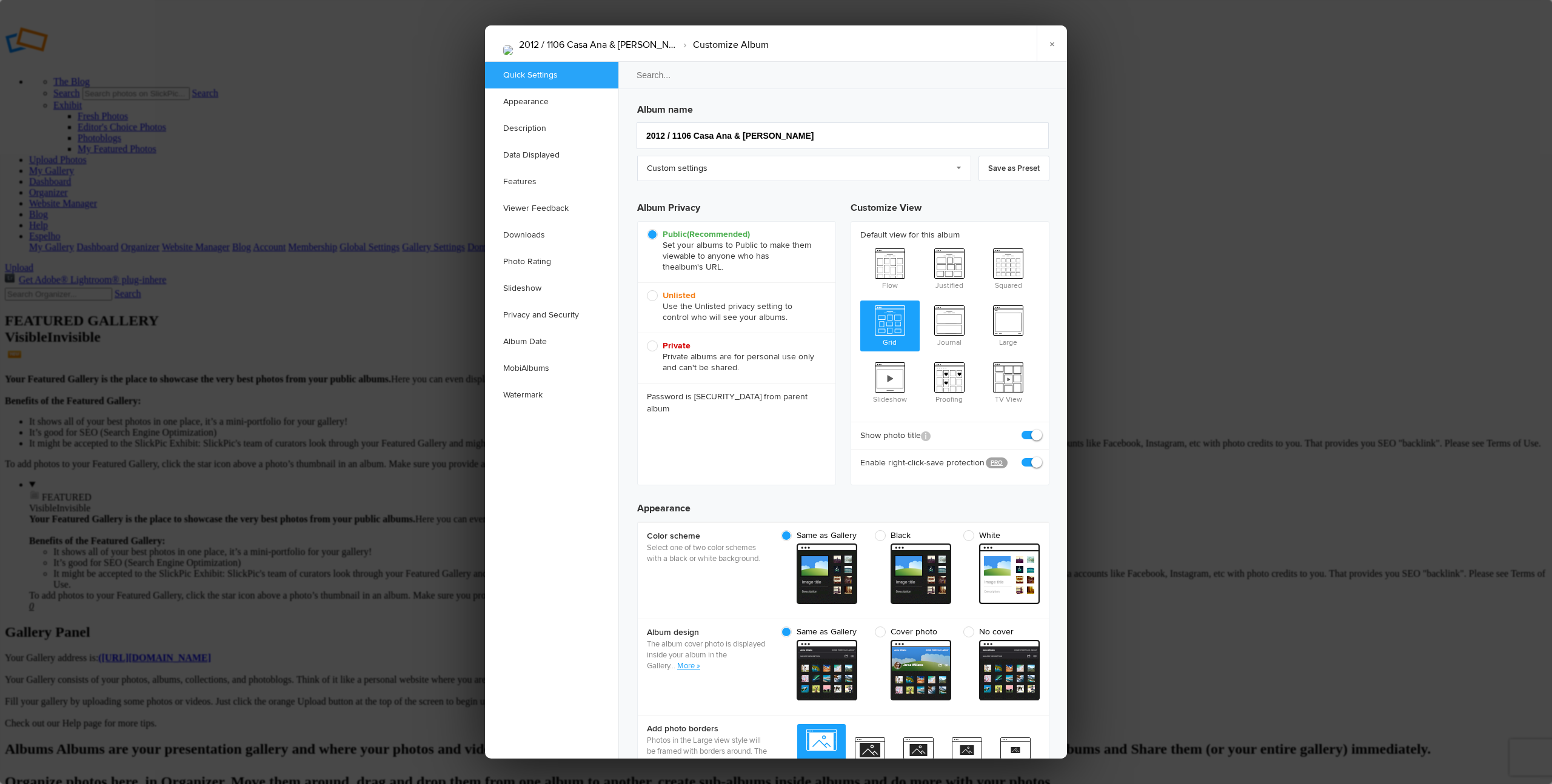
scroll to position [0, 0]
click at [654, 295] on span "Unlisted Use the Unlisted privacy setting to control who will see your albums." at bounding box center [733, 306] width 174 height 33
click at [646, 290] on input "Unlisted Use the Unlisted privacy setting to control who will see your albums." at bounding box center [646, 289] width 1 height 1
radio input "true"
click at [849, 44] on link "×" at bounding box center [1052, 44] width 30 height 36
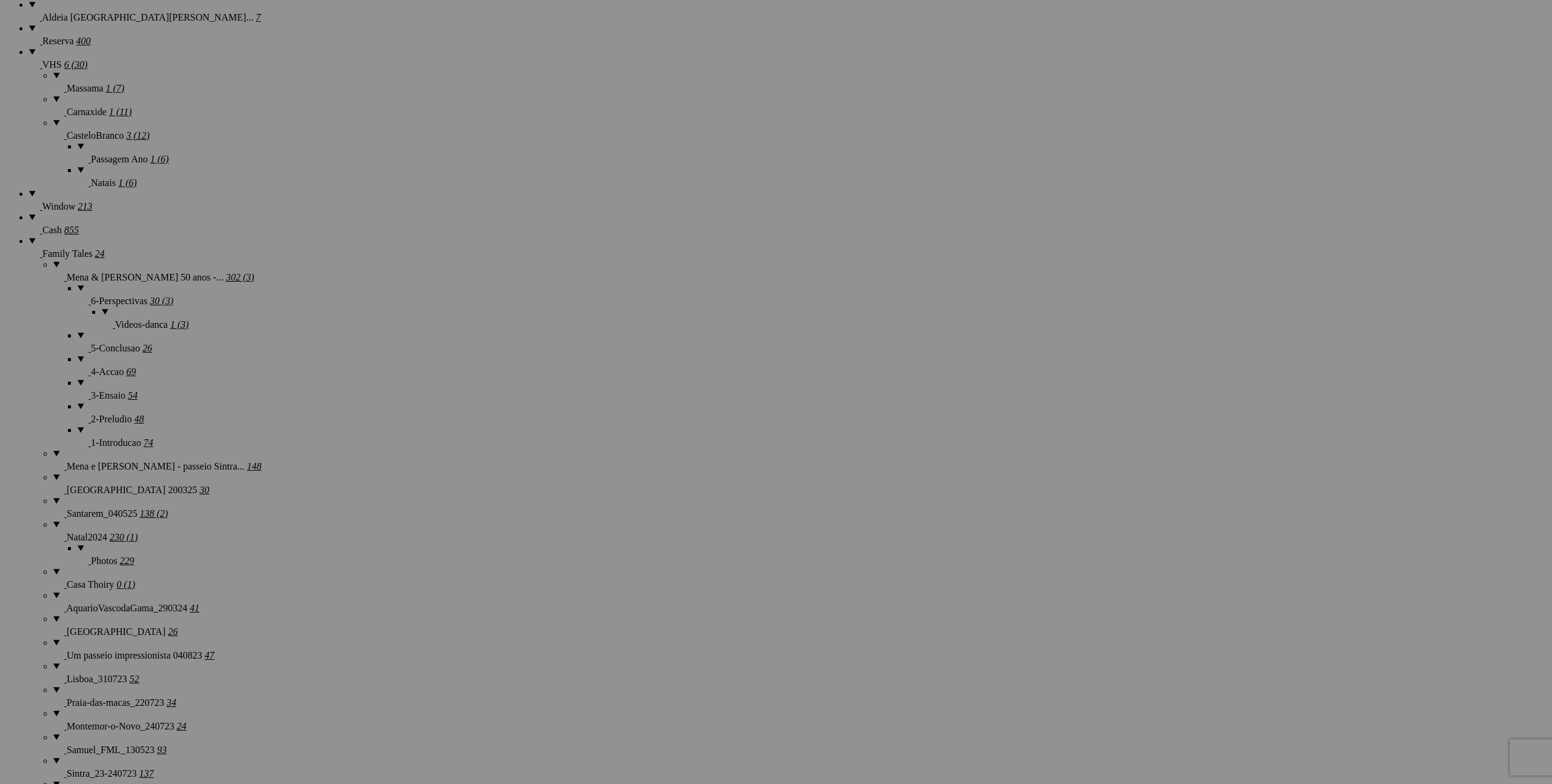
scroll to position [893, 0]
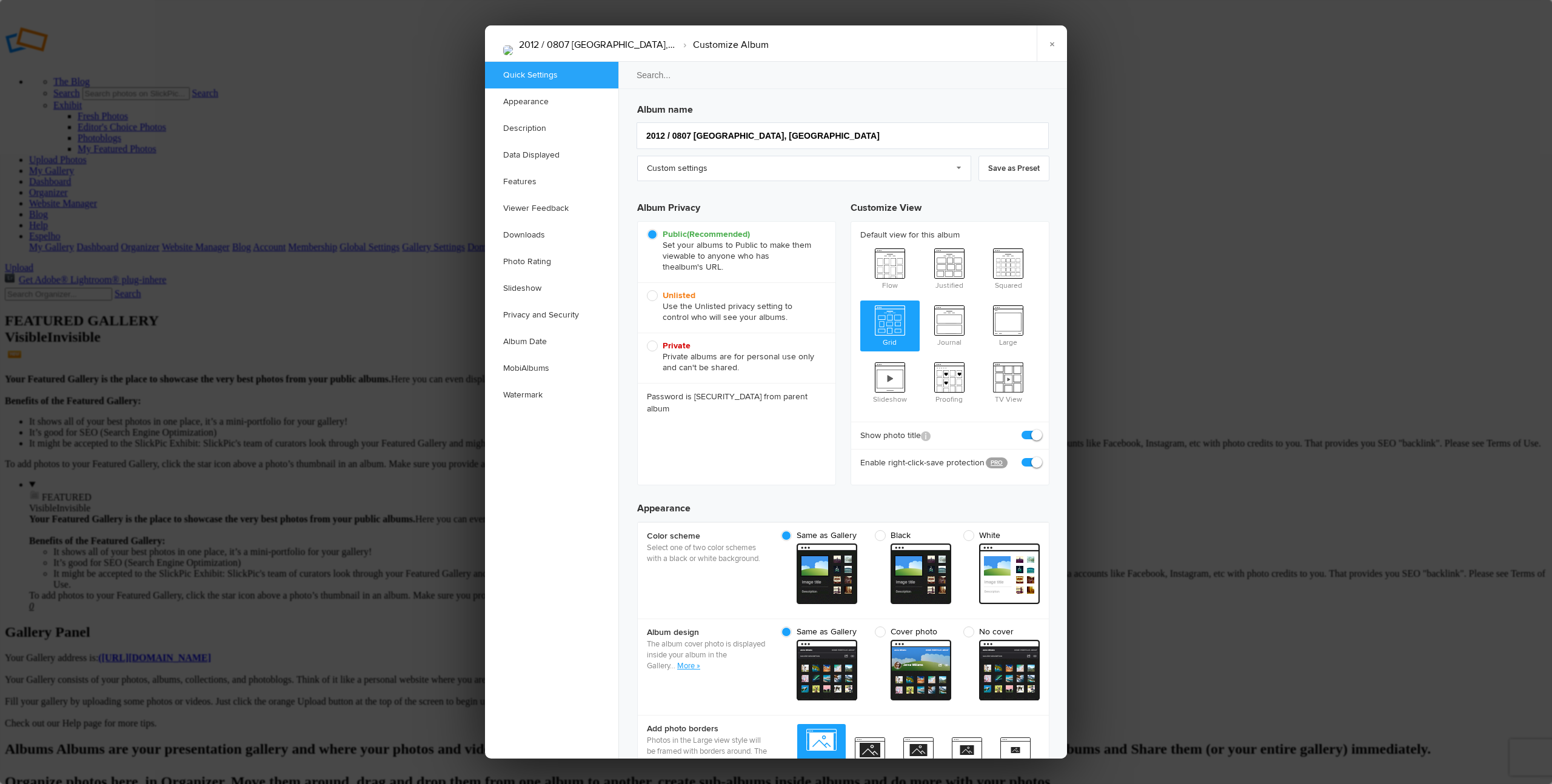
scroll to position [0, 0]
click at [656, 295] on span "Unlisted Use the Unlisted privacy setting to control who will see your albums." at bounding box center [733, 306] width 174 height 33
click at [646, 290] on input "Unlisted Use the Unlisted privacy setting to control who will see your albums." at bounding box center [646, 289] width 1 height 1
radio input "true"
click at [849, 44] on link "×" at bounding box center [1052, 44] width 30 height 36
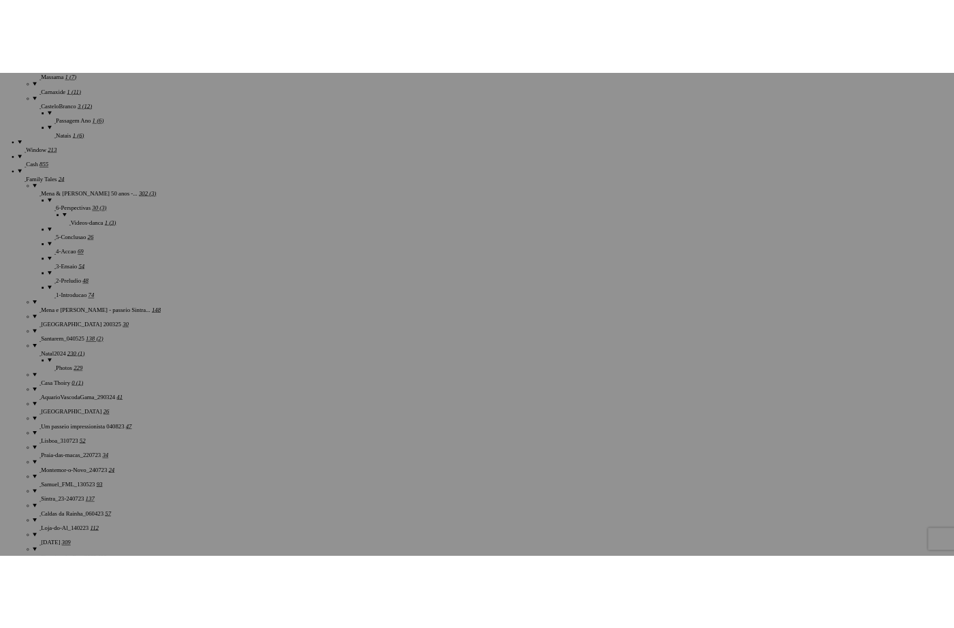
scroll to position [1091, 0]
